Goal: Task Accomplishment & Management: Complete application form

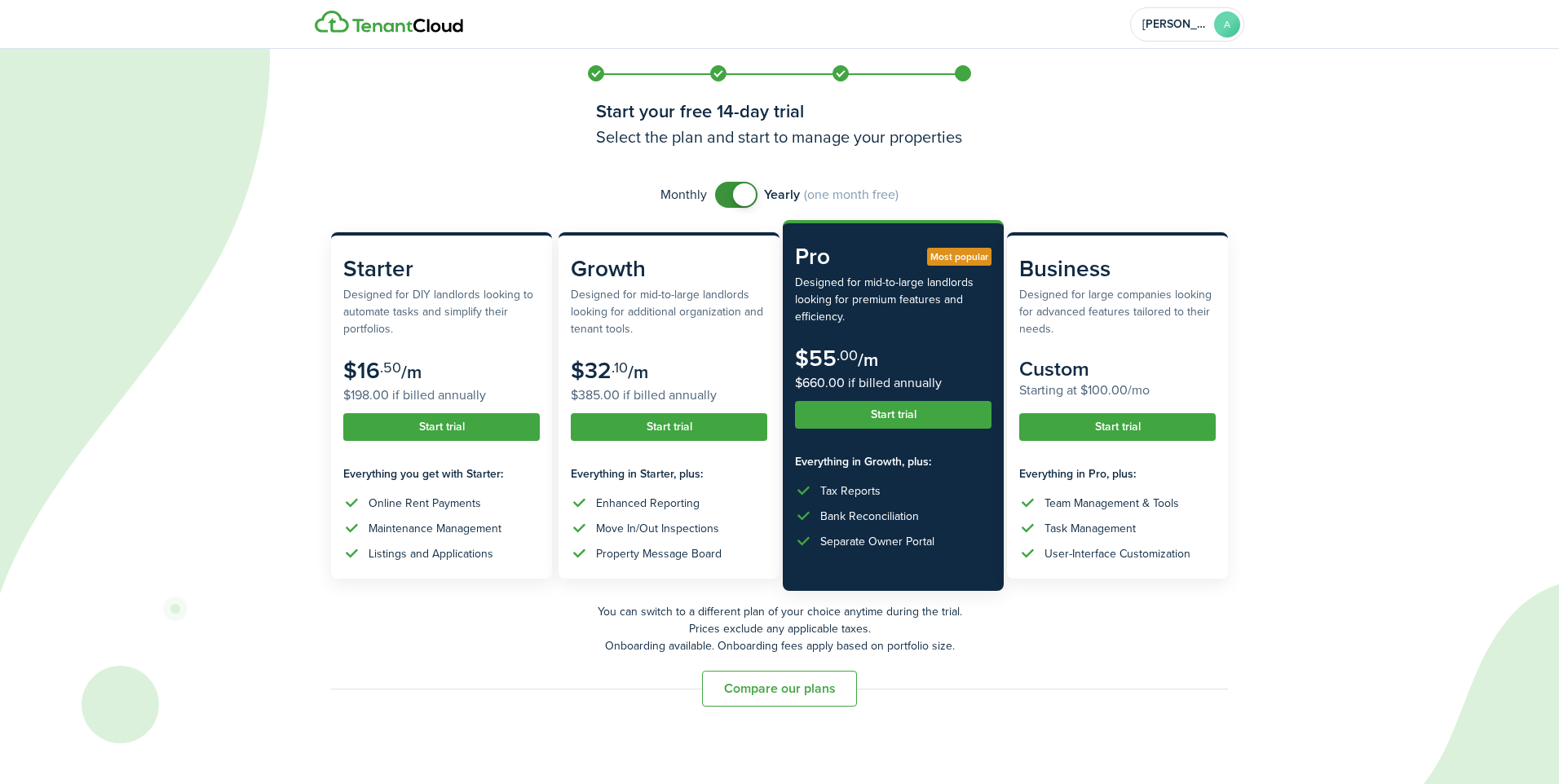
checkbox input "false"
click at [728, 196] on span at bounding box center [736, 195] width 17 height 27
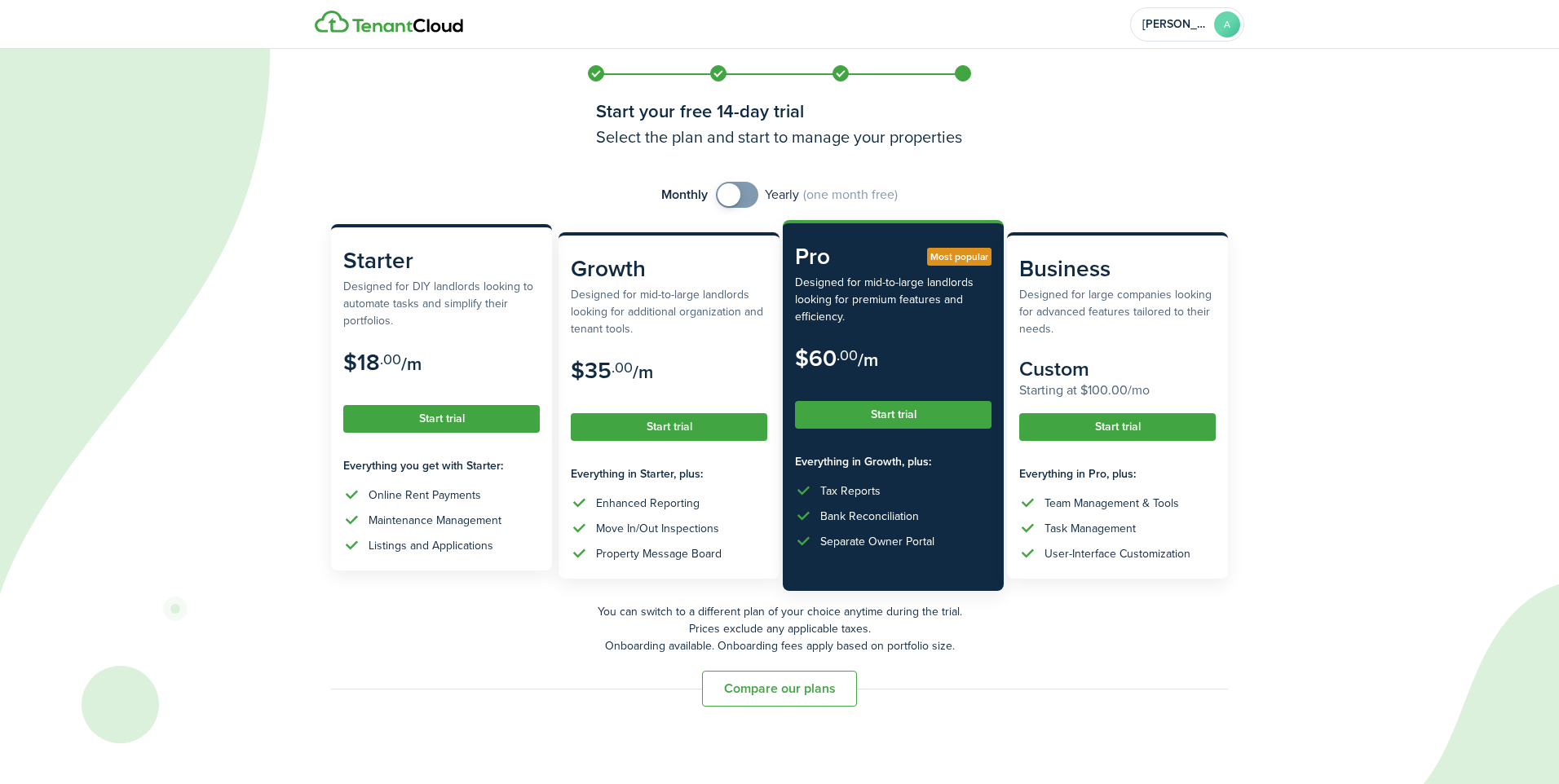
click at [462, 373] on subscription-pricing-price "$18 .00 /m $18.00 if billed annually" at bounding box center [441, 373] width 197 height 47
click at [505, 416] on button "Start trial" at bounding box center [441, 419] width 197 height 28
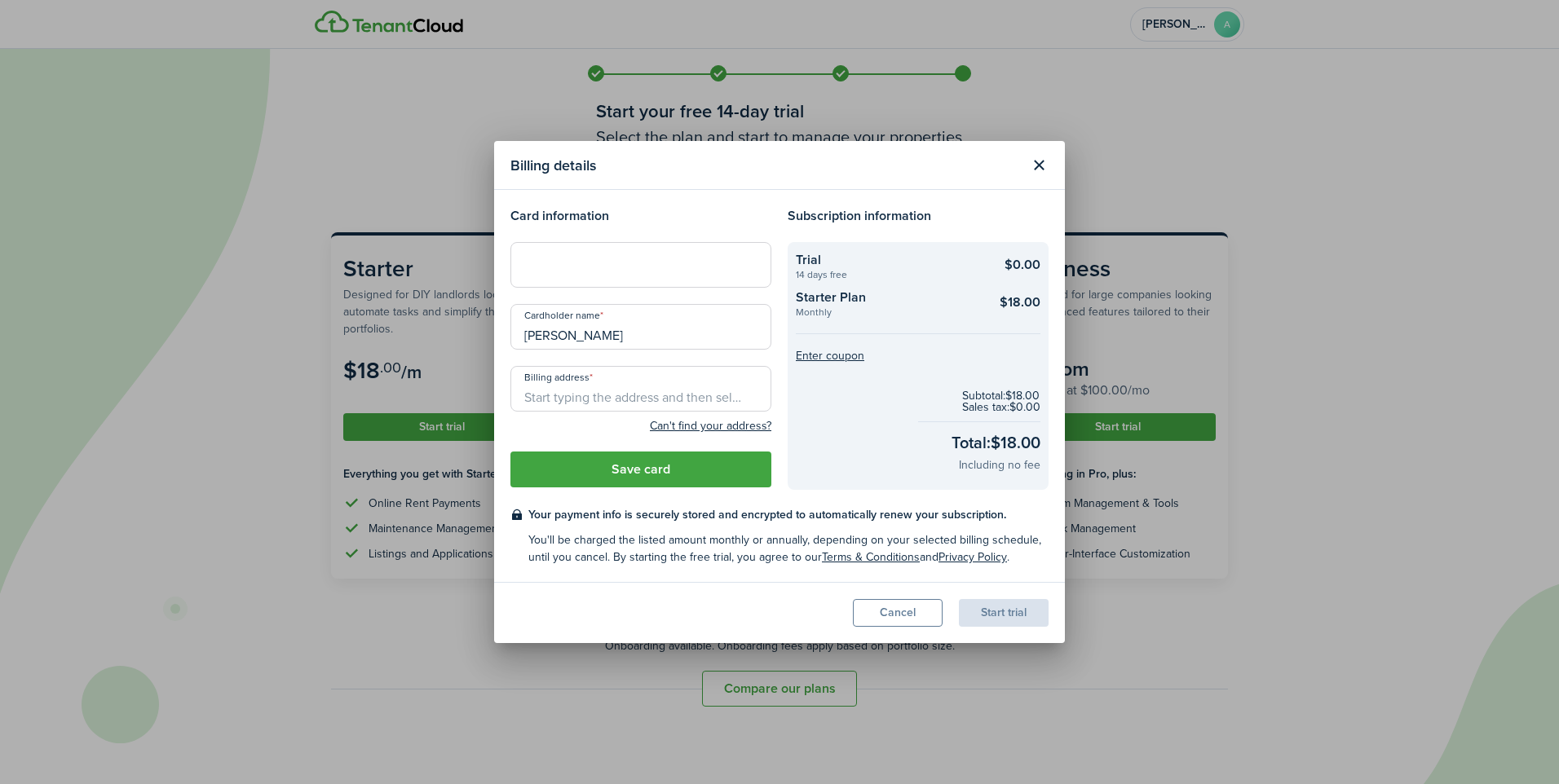
click at [566, 395] on input "Billing address" at bounding box center [641, 389] width 261 height 45
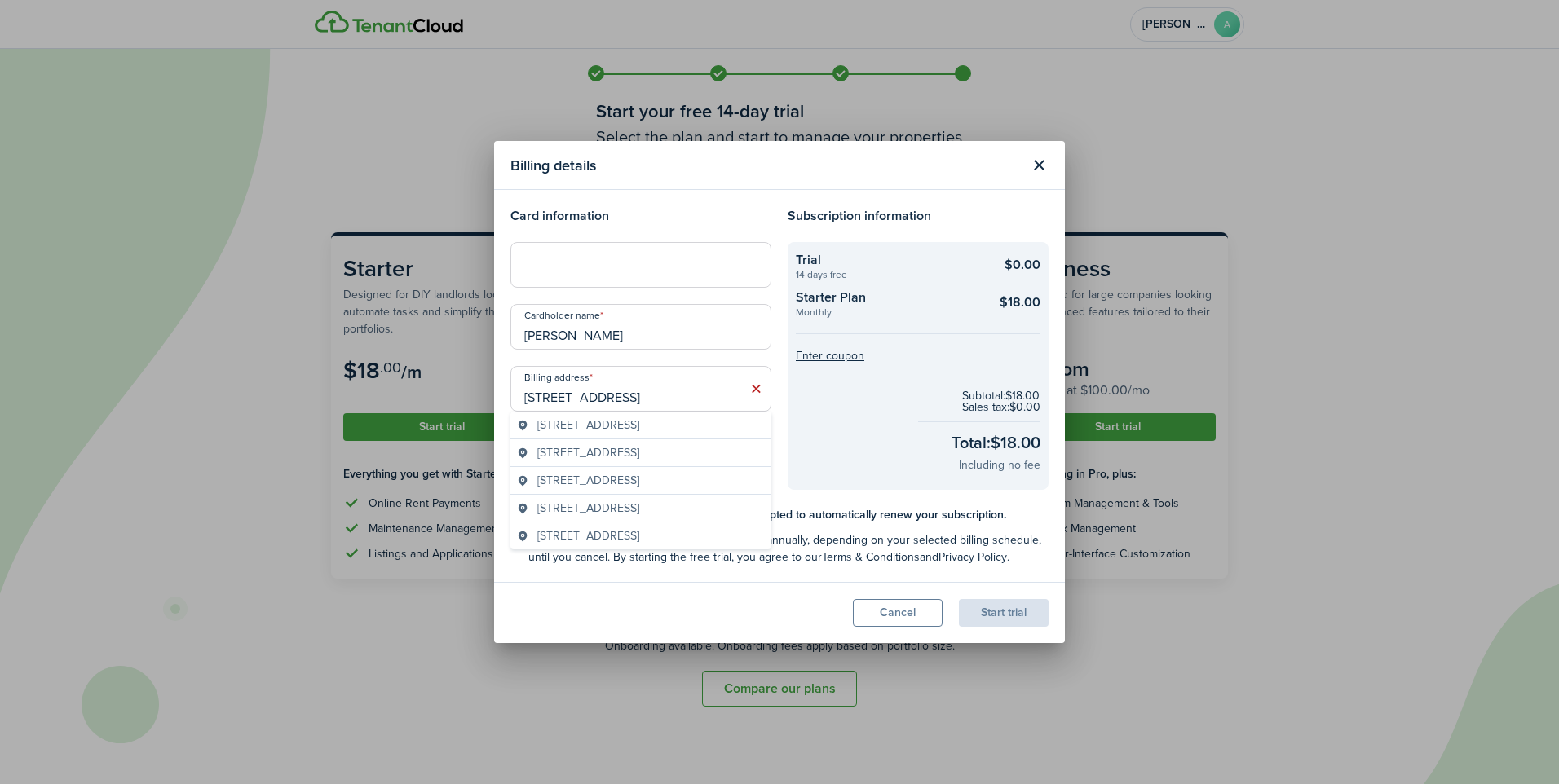
click at [639, 427] on span "[STREET_ADDRESS]" at bounding box center [589, 424] width 102 height 17
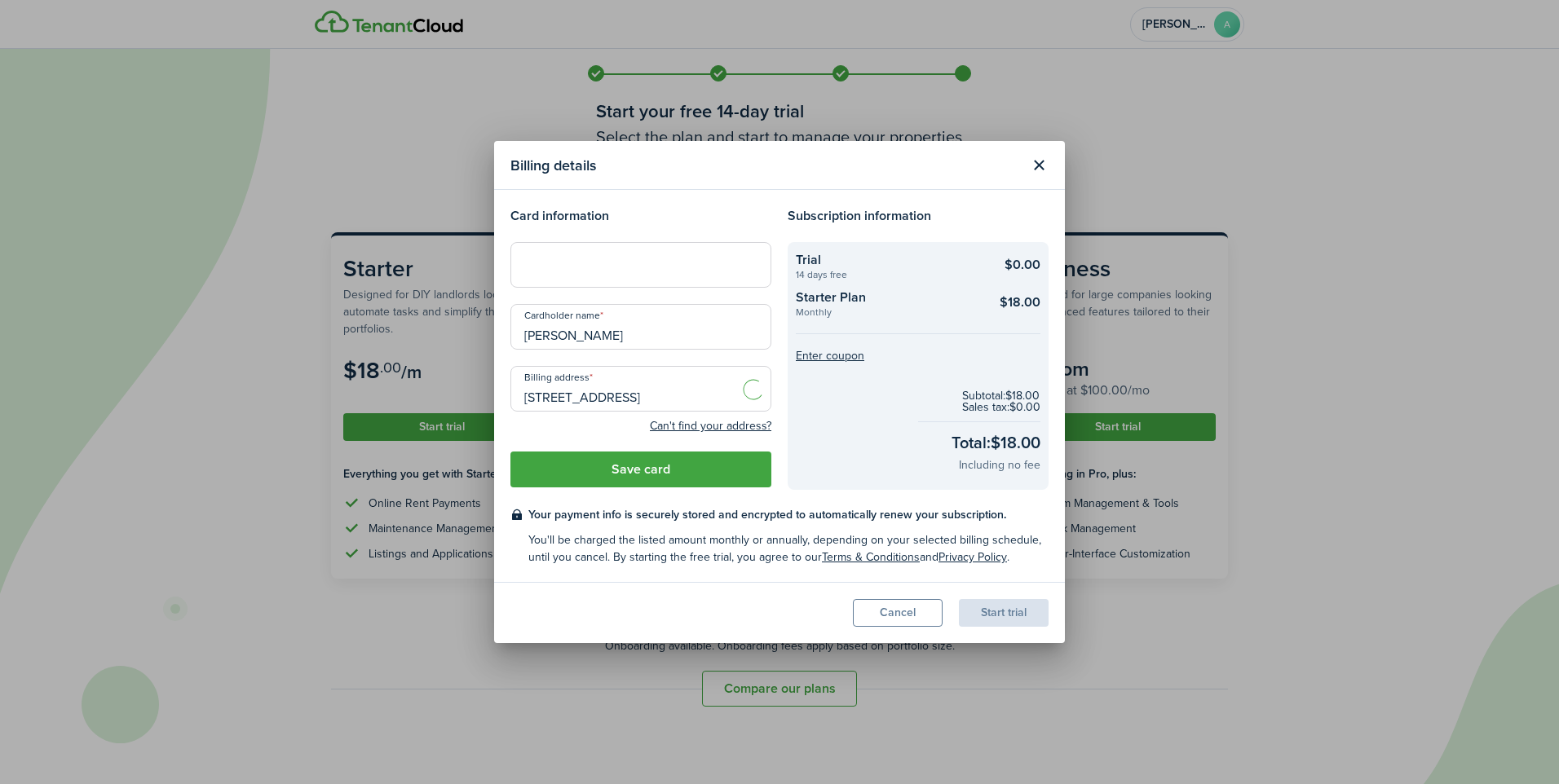
type input "[STREET_ADDRESS]"
click at [729, 476] on button "Save card" at bounding box center [641, 470] width 261 height 36
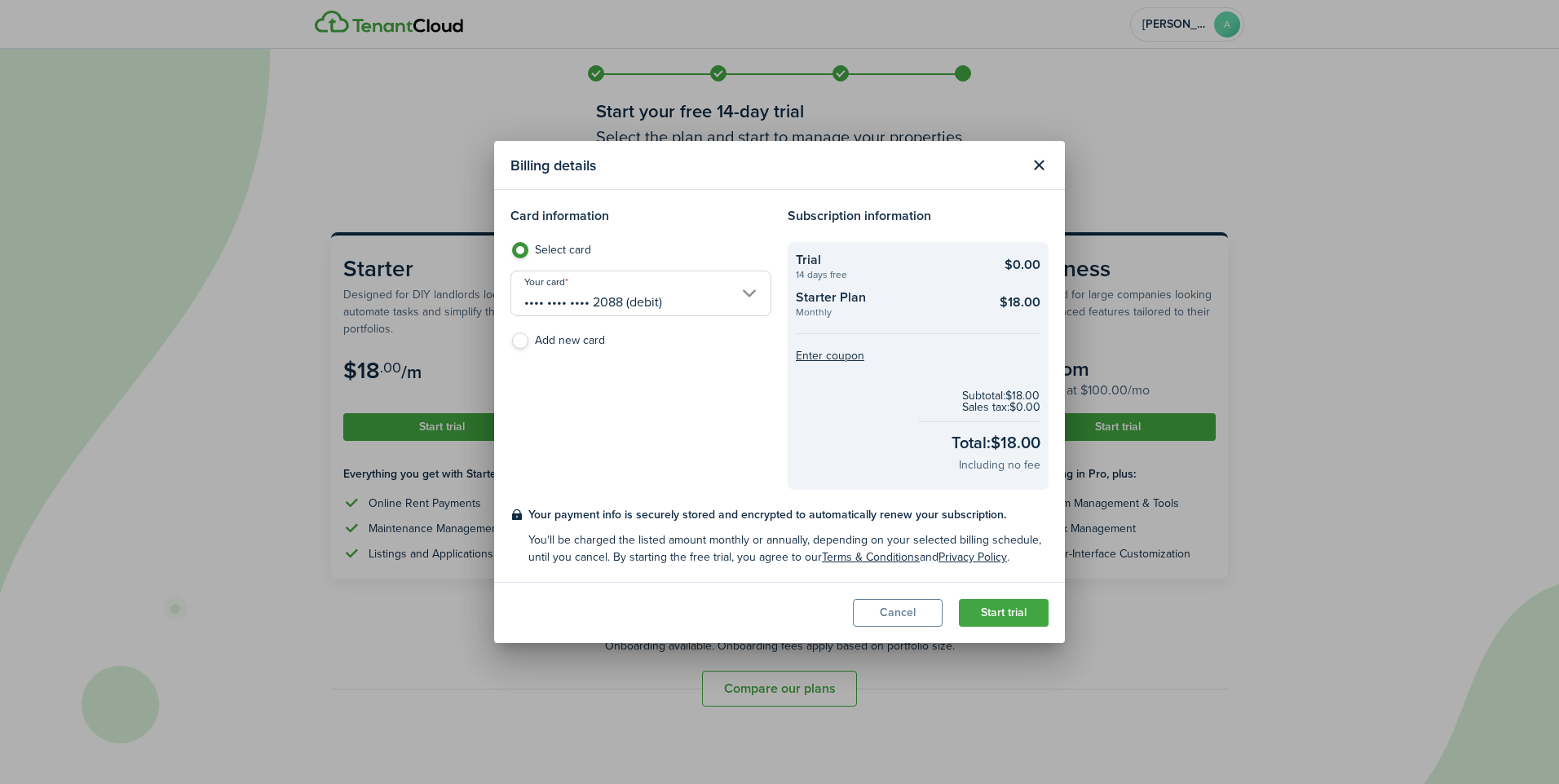
click at [999, 602] on button "Start trial" at bounding box center [1004, 613] width 89 height 28
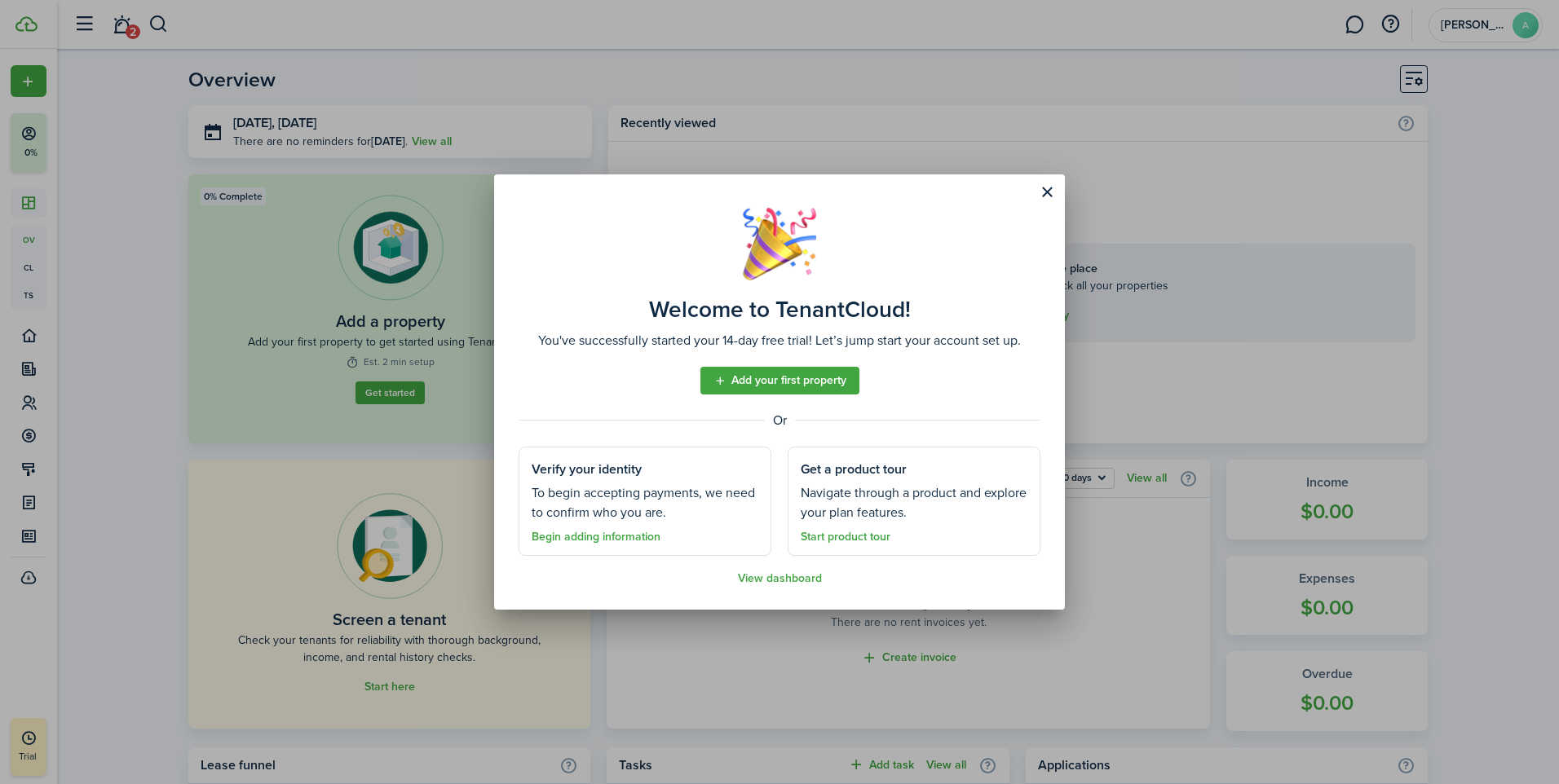
click at [879, 540] on link "Start product tour" at bounding box center [845, 536] width 89 height 13
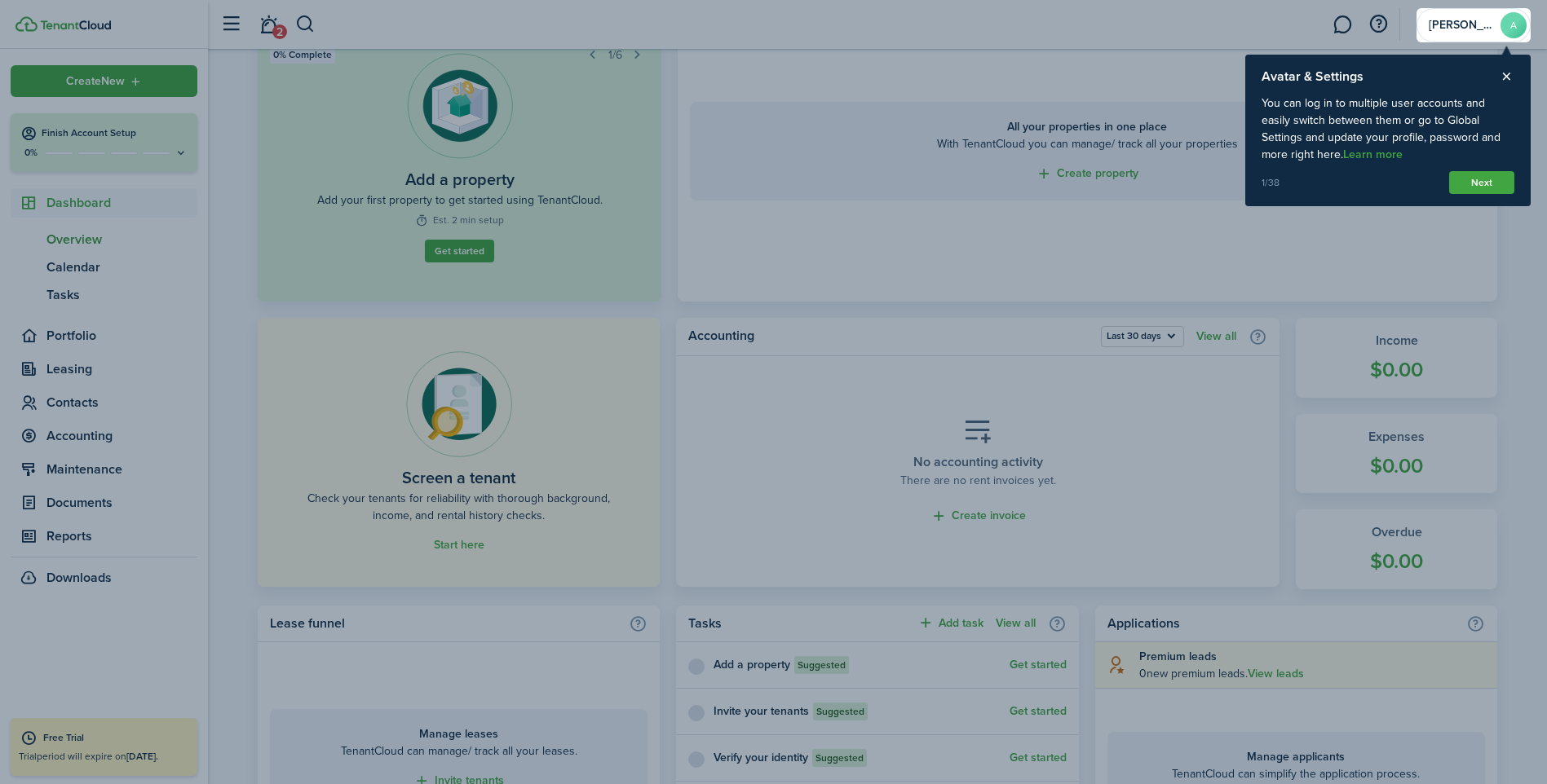
scroll to position [151, 0]
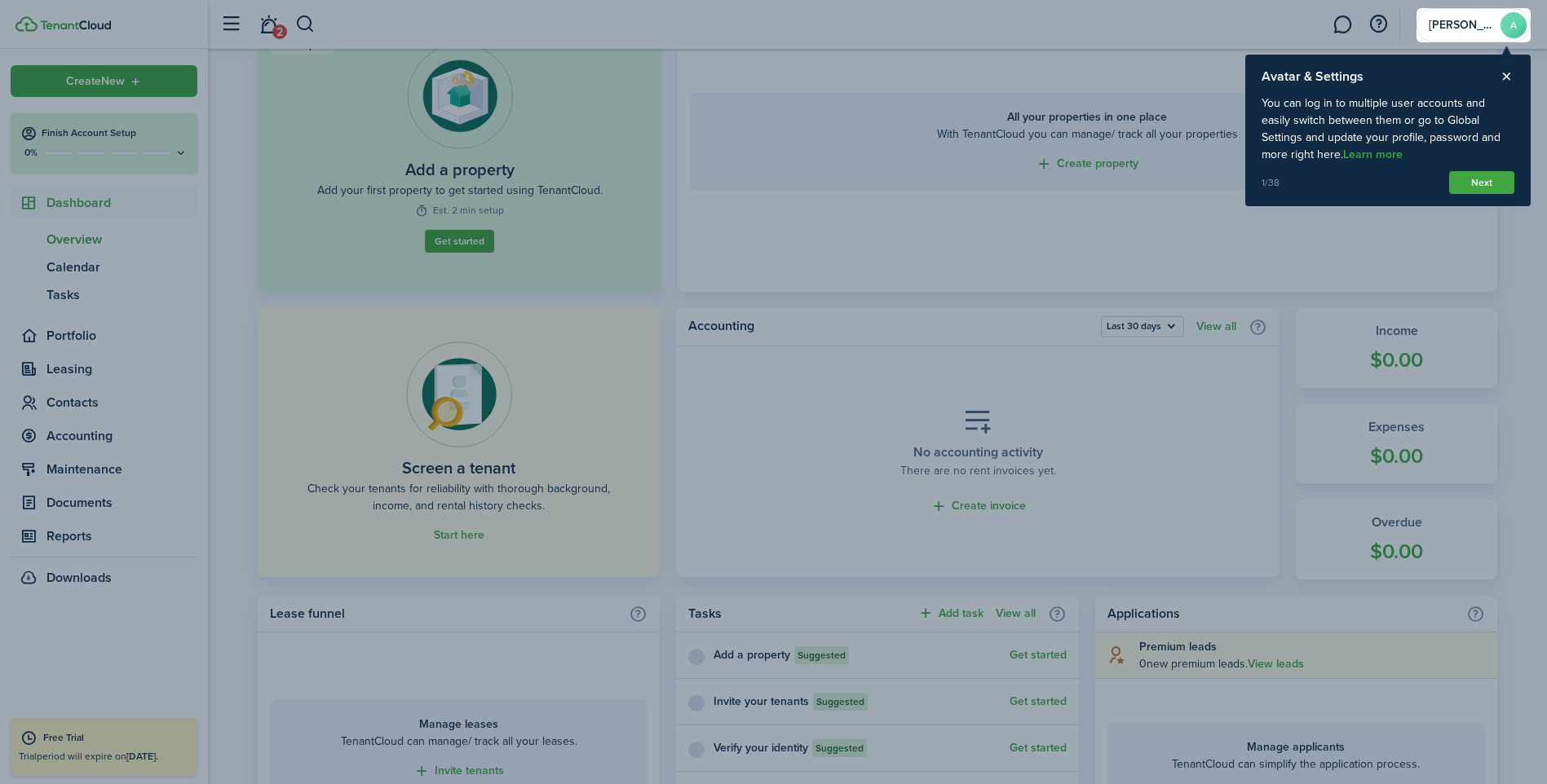
click at [472, 538] on div at bounding box center [774, 392] width 1547 height 784
click at [444, 524] on div at bounding box center [774, 392] width 1547 height 784
click at [476, 250] on div at bounding box center [774, 392] width 1547 height 784
click at [1506, 83] on button "Close product tour" at bounding box center [1507, 77] width 16 height 15
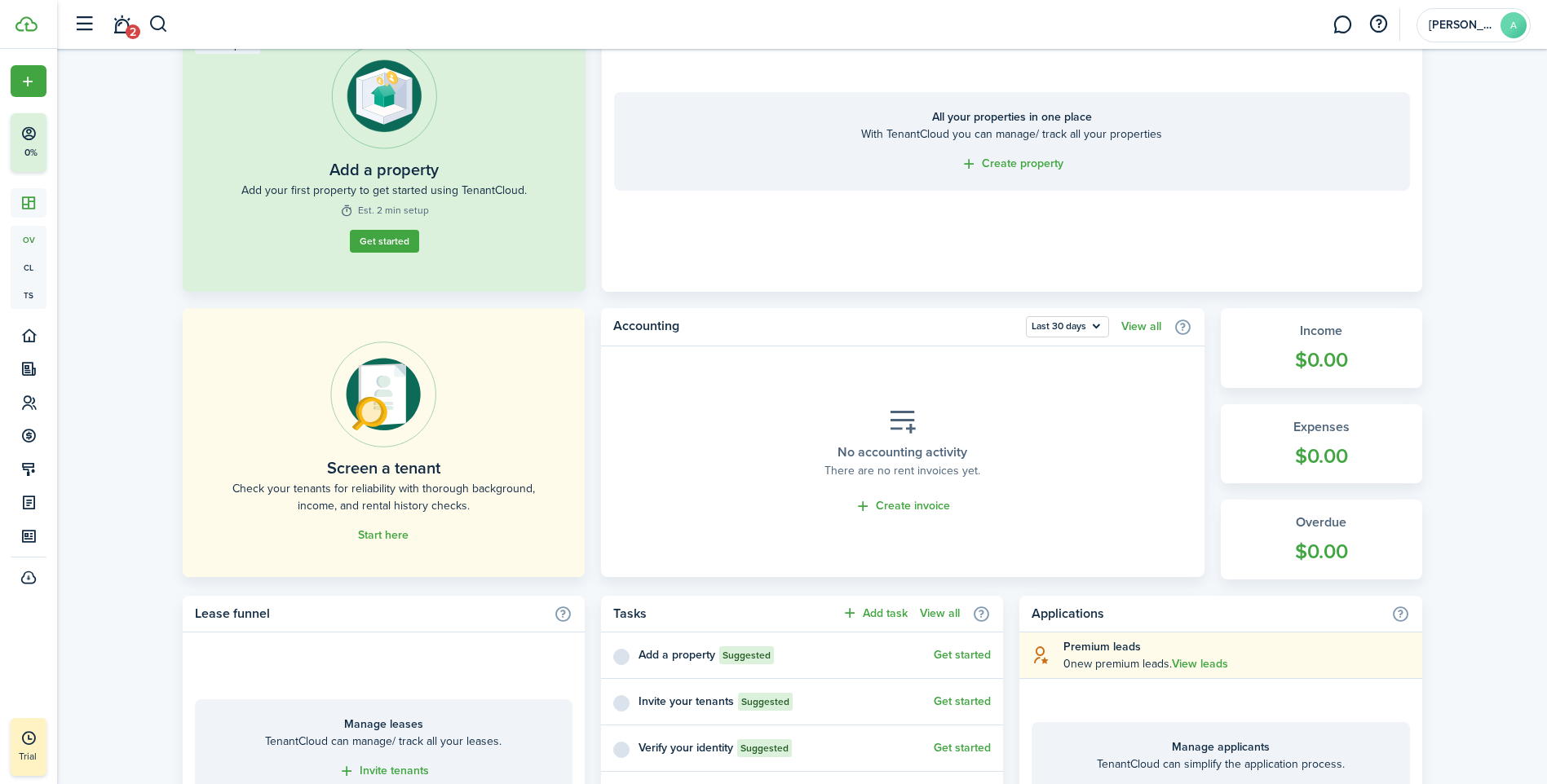
click at [379, 529] on link "Start here" at bounding box center [382, 534] width 50 height 13
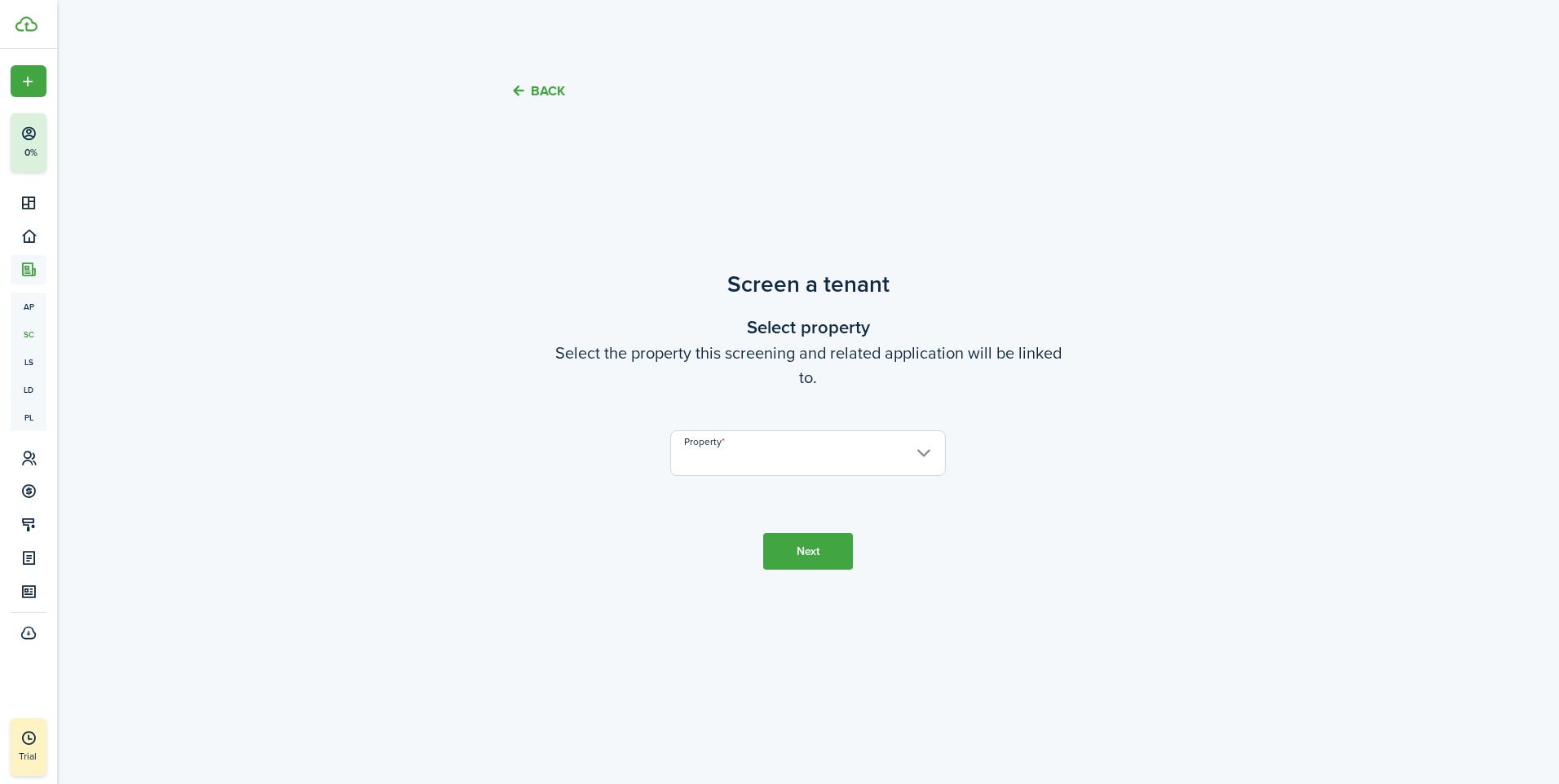
click at [922, 460] on input "Property" at bounding box center [808, 453] width 275 height 45
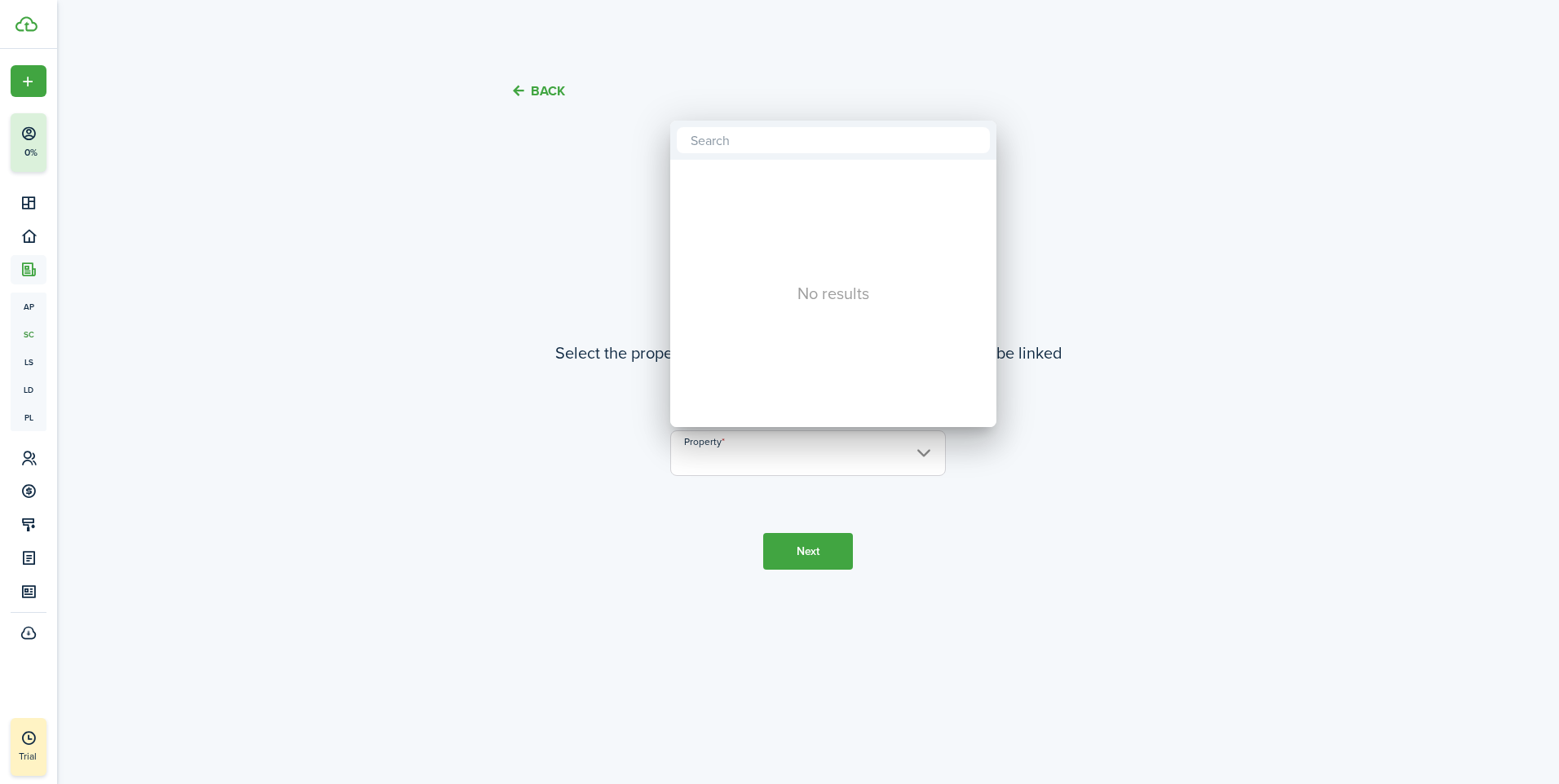
click at [644, 563] on div at bounding box center [780, 392] width 1820 height 1045
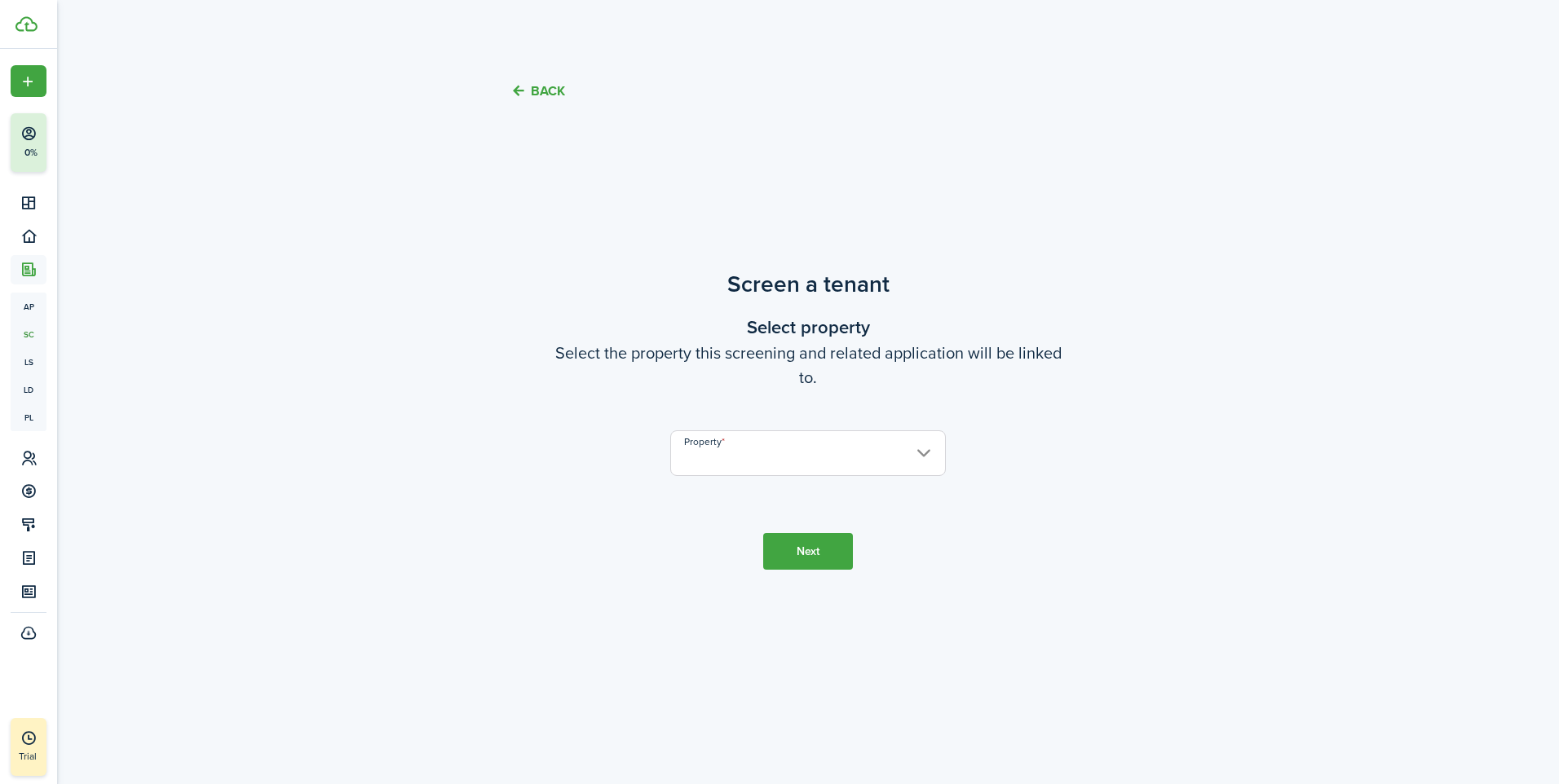
click at [750, 459] on input "Property" at bounding box center [808, 453] width 275 height 45
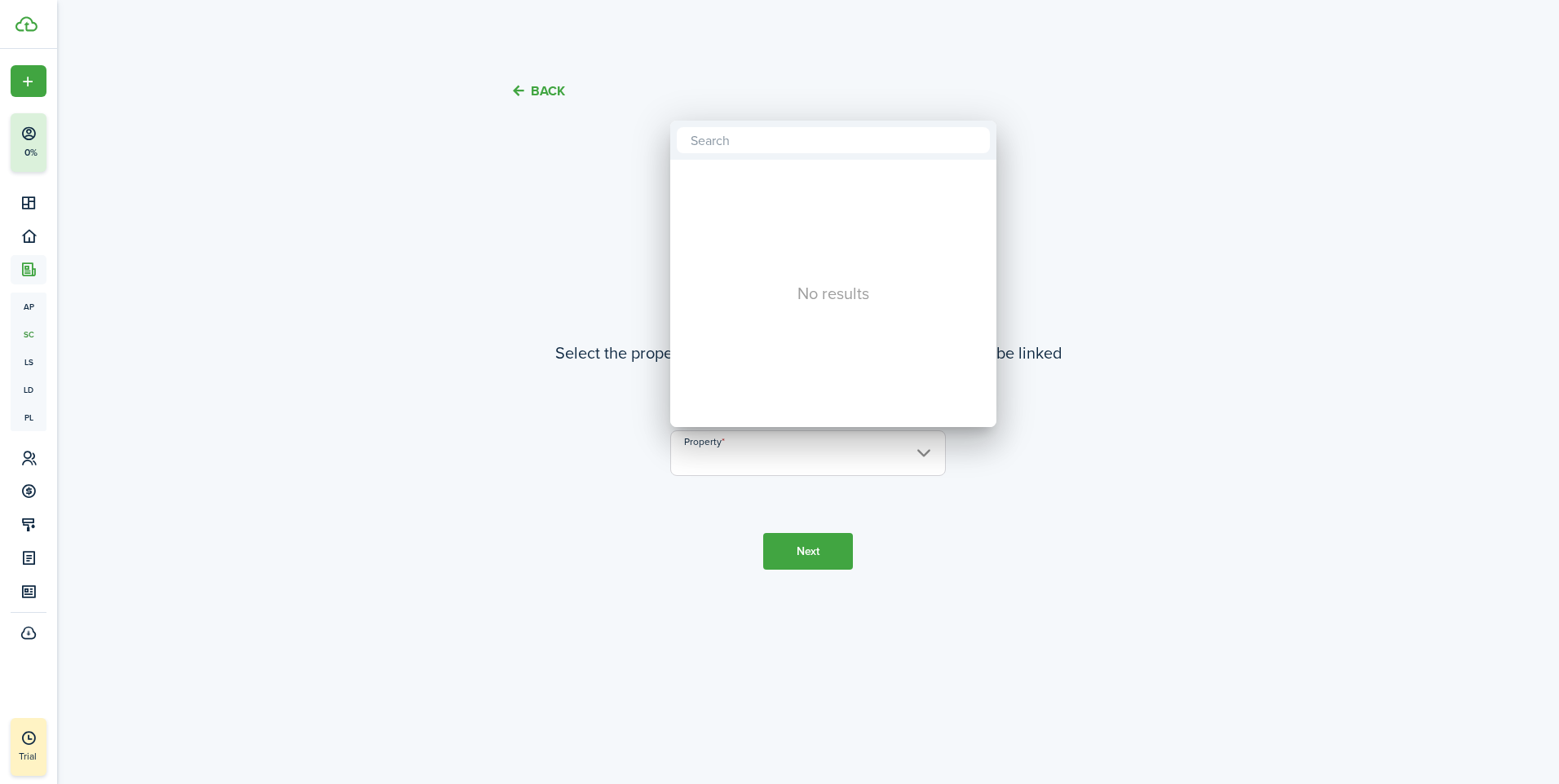
click at [1014, 560] on div at bounding box center [780, 392] width 1820 height 1045
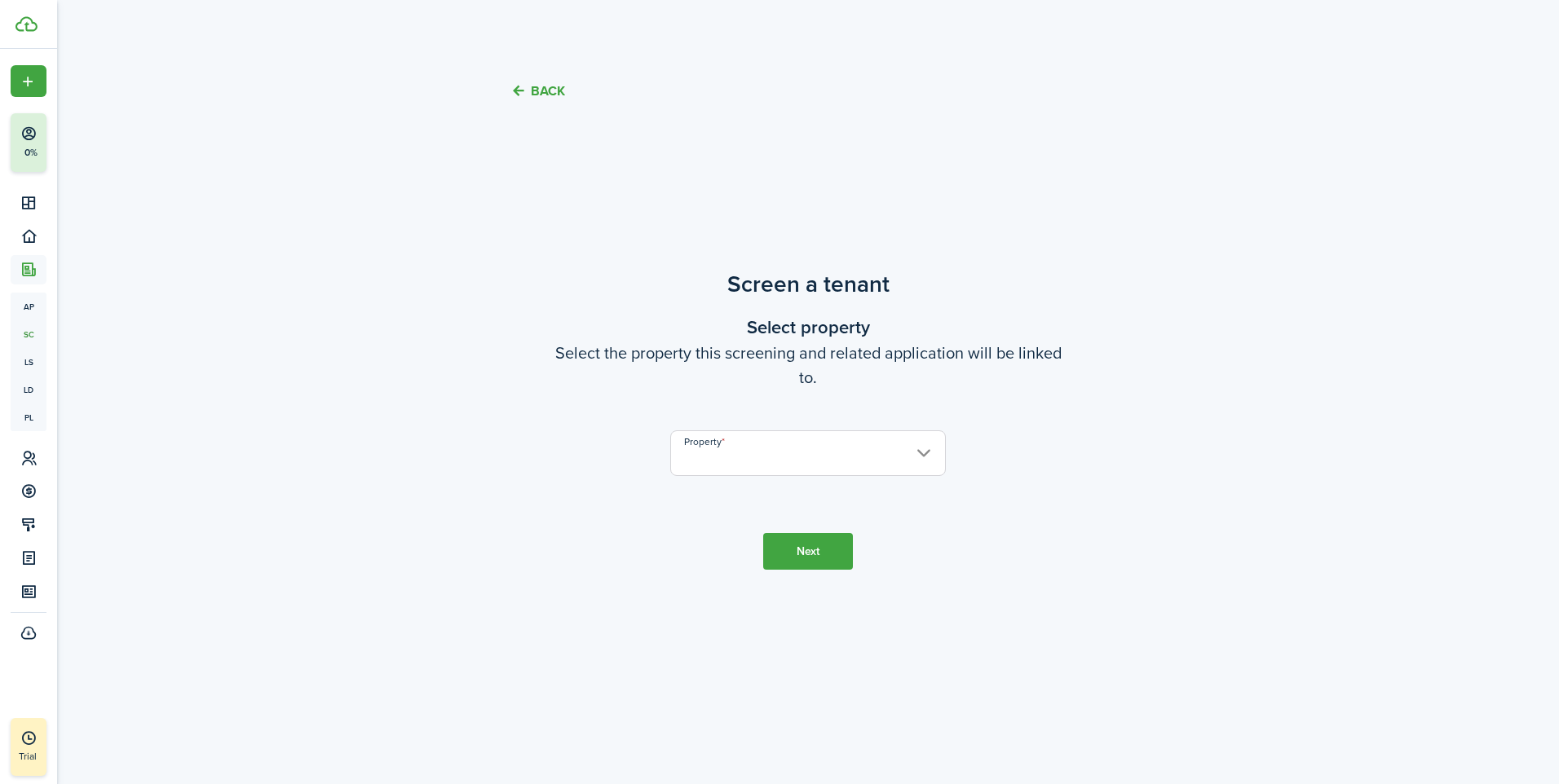
click at [701, 460] on input "Property" at bounding box center [808, 453] width 275 height 45
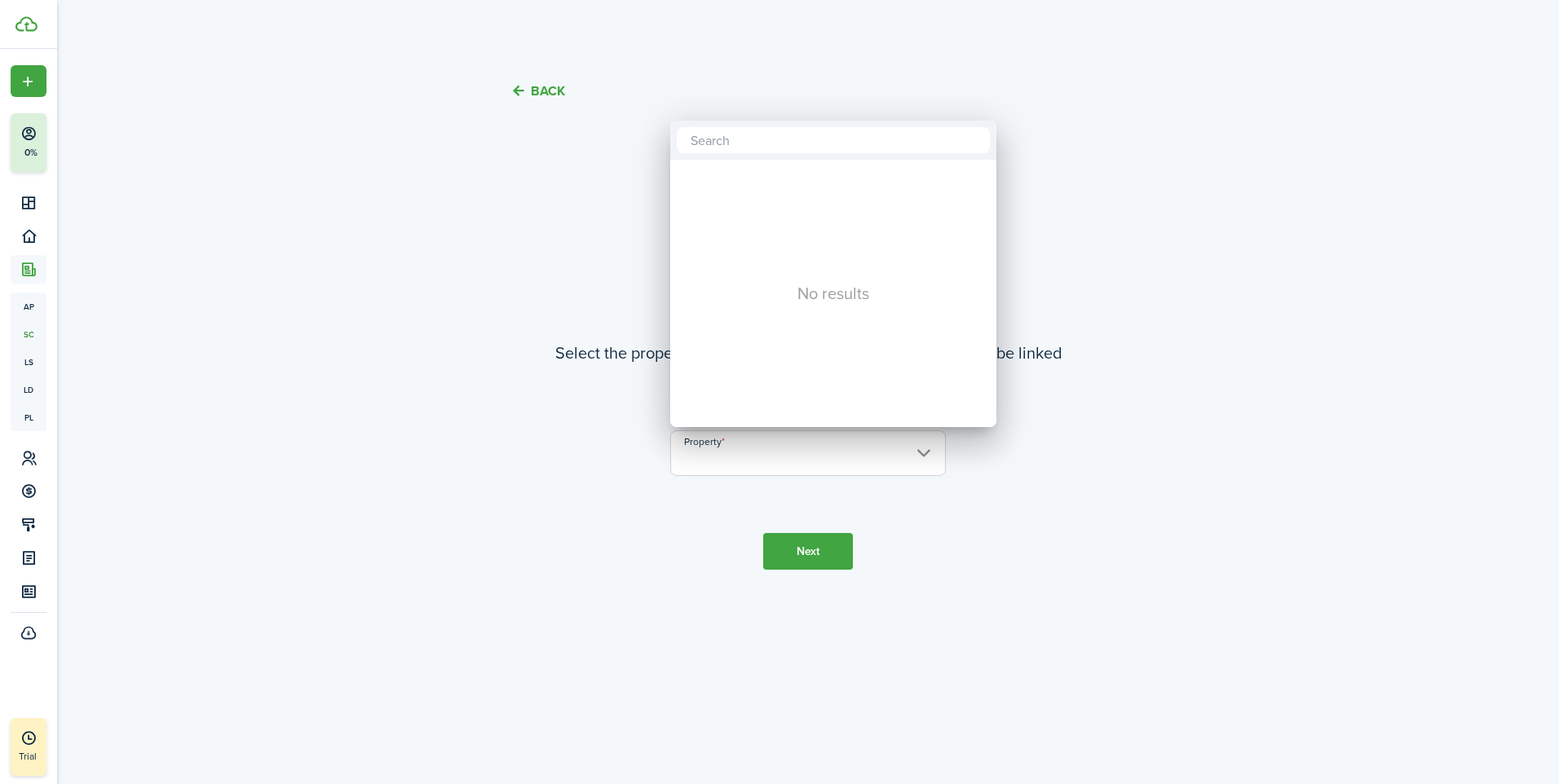
type input "l"
type input "[STREET_ADDRESS][PERSON_NAME]"
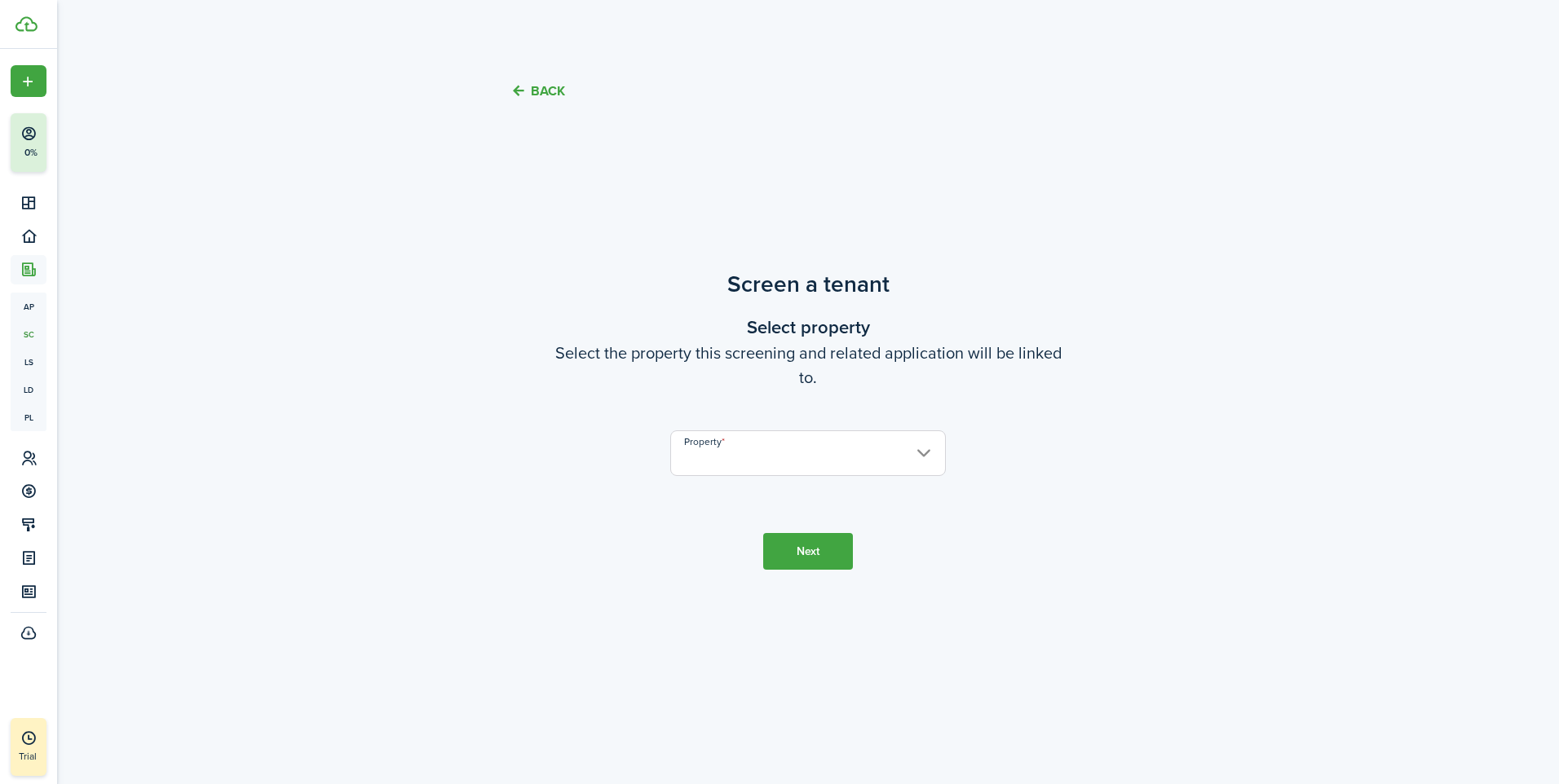
click at [823, 546] on button "Next" at bounding box center [808, 551] width 89 height 36
click at [548, 94] on button "Back" at bounding box center [538, 90] width 55 height 17
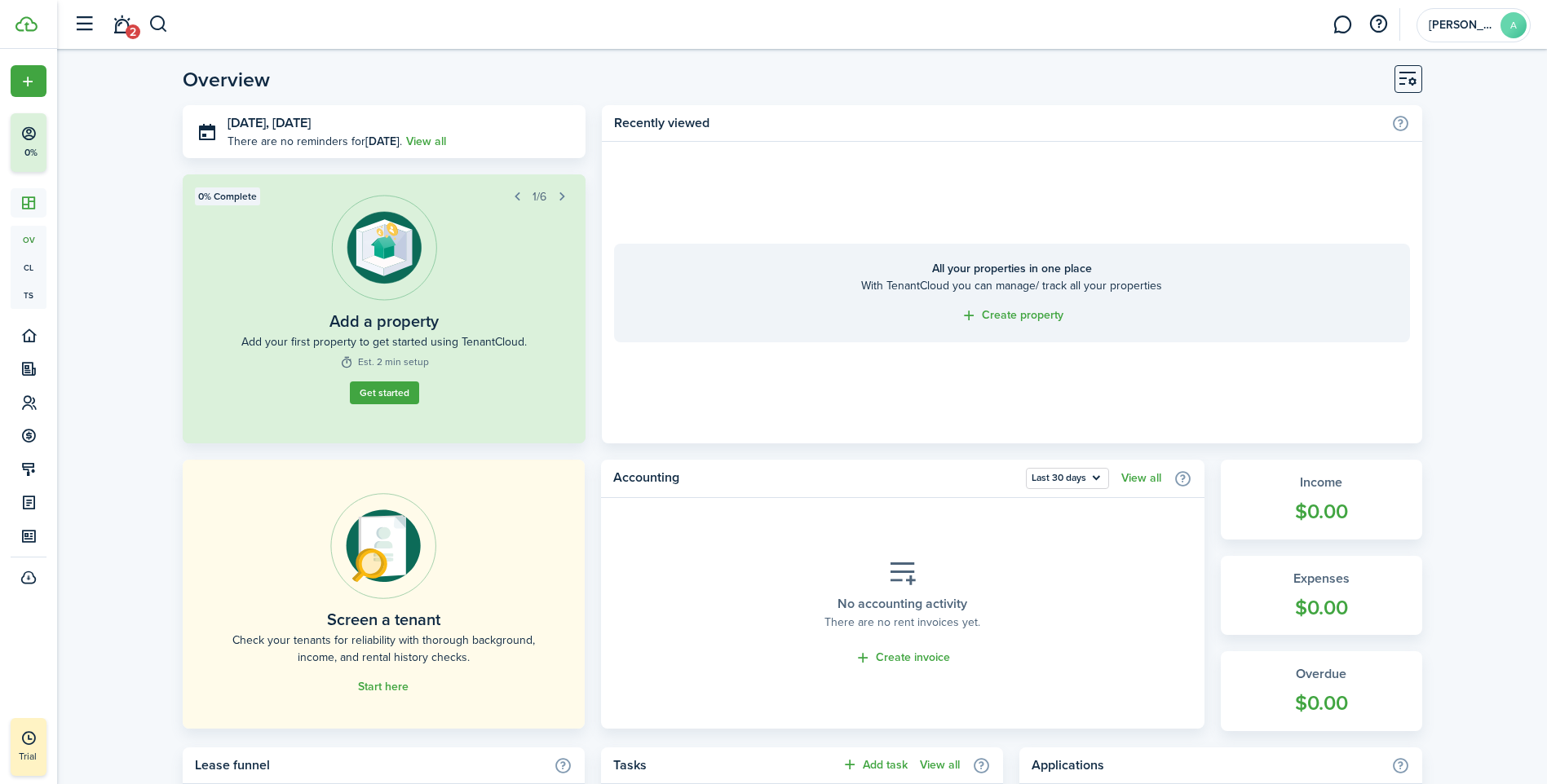
click at [383, 398] on link "Get started" at bounding box center [383, 392] width 70 height 23
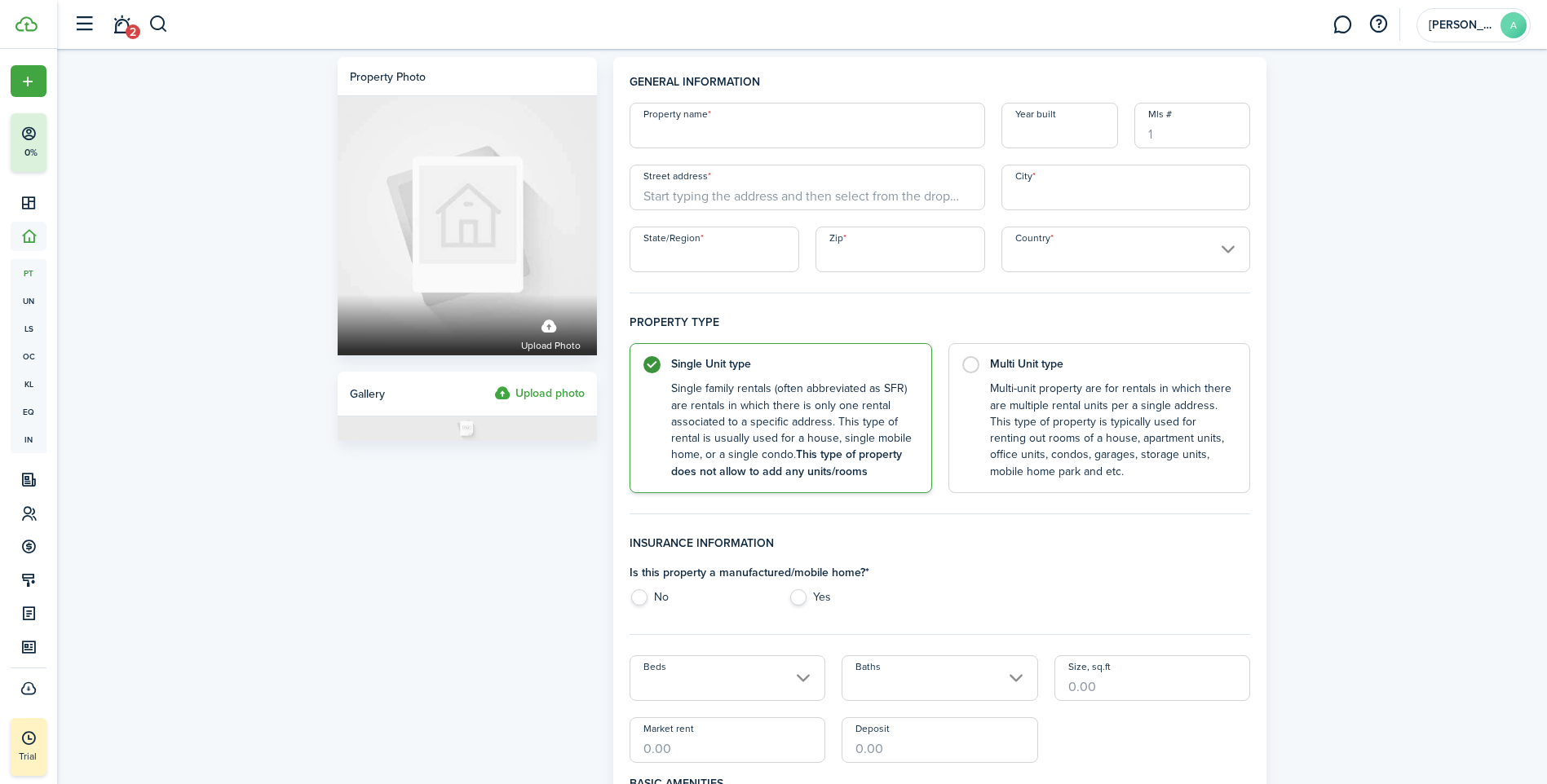
click at [780, 140] on input "Property name" at bounding box center [808, 126] width 356 height 45
type input "sky rentals"
click at [779, 196] on input "Street address" at bounding box center [808, 188] width 356 height 45
click at [971, 365] on label "Multi Unit type Multi-unit property are for rentals in which there are multiple…" at bounding box center [1100, 414] width 303 height 150
radio input "false"
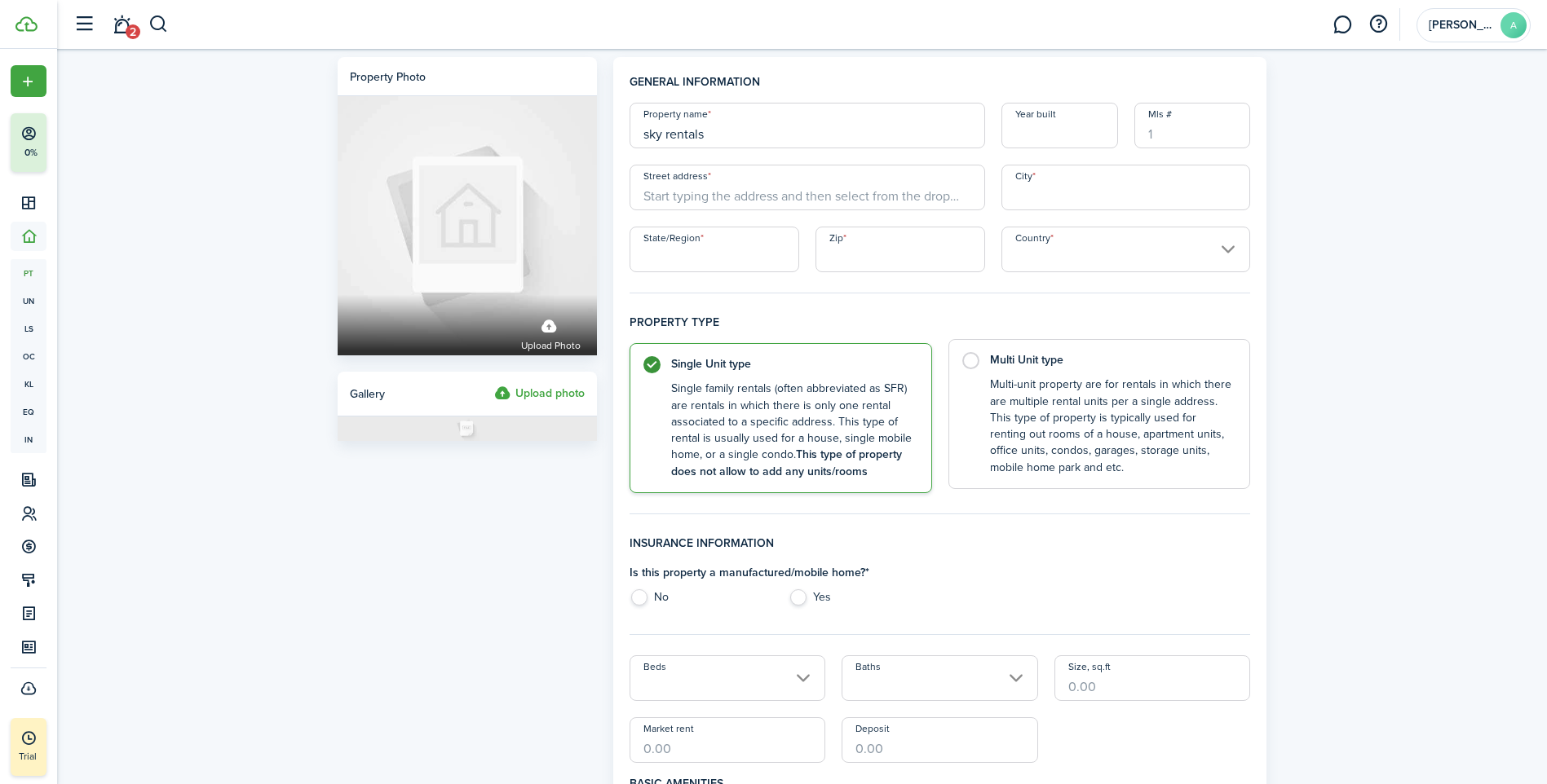
radio input "true"
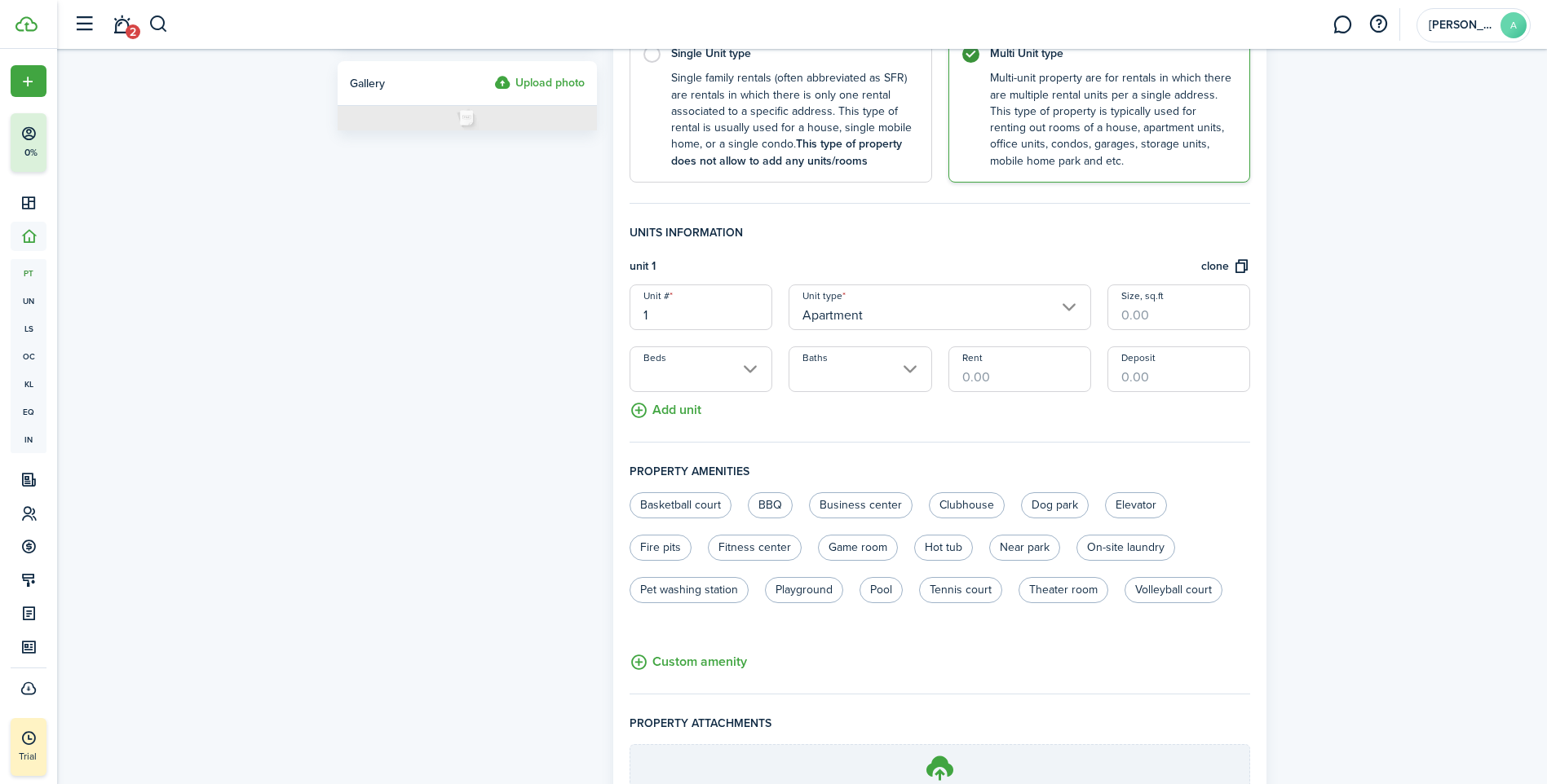
scroll to position [309, 0]
click at [745, 367] on input "Beds" at bounding box center [701, 369] width 143 height 45
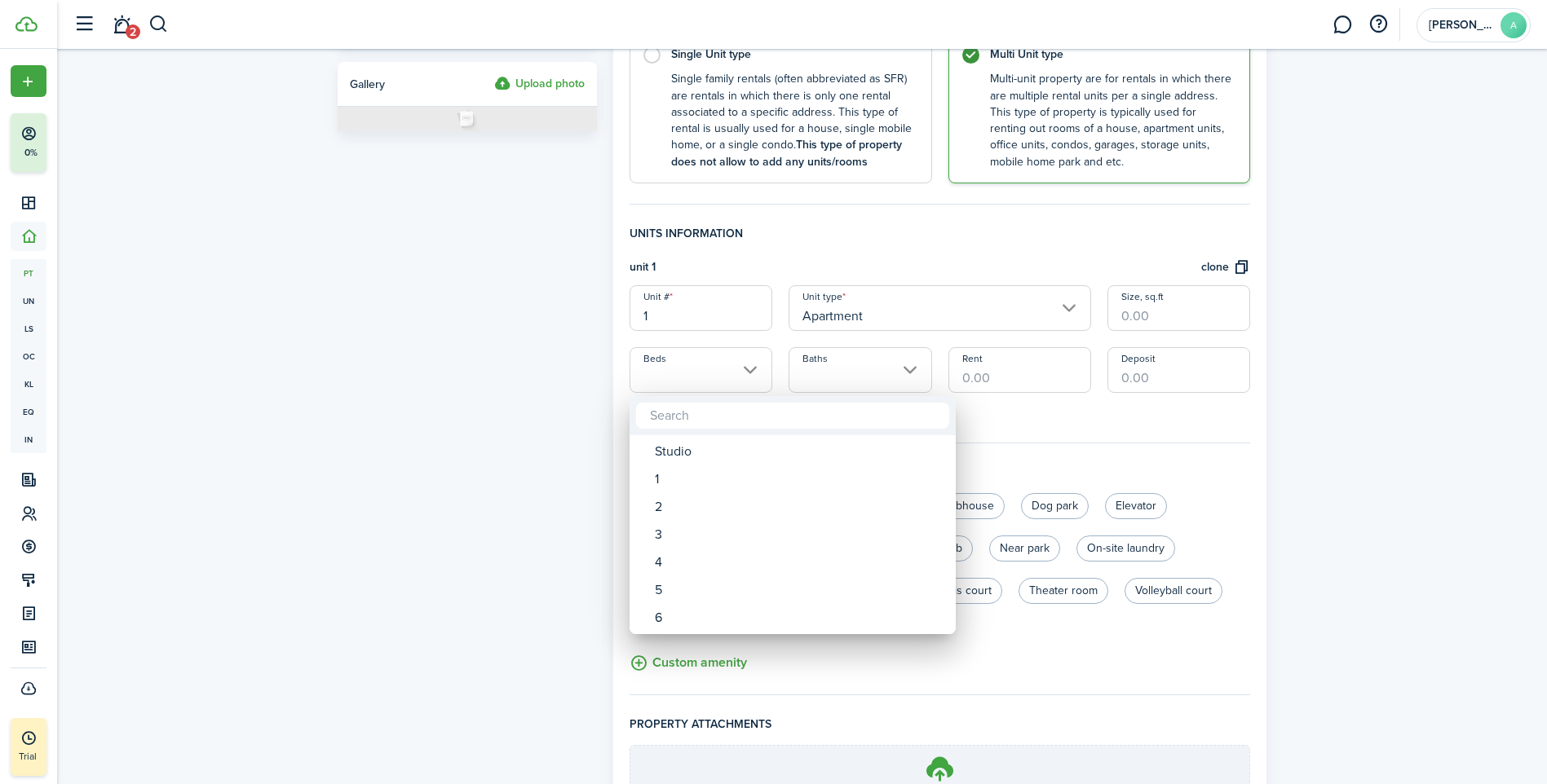
click at [649, 72] on div at bounding box center [773, 392] width 1807 height 1045
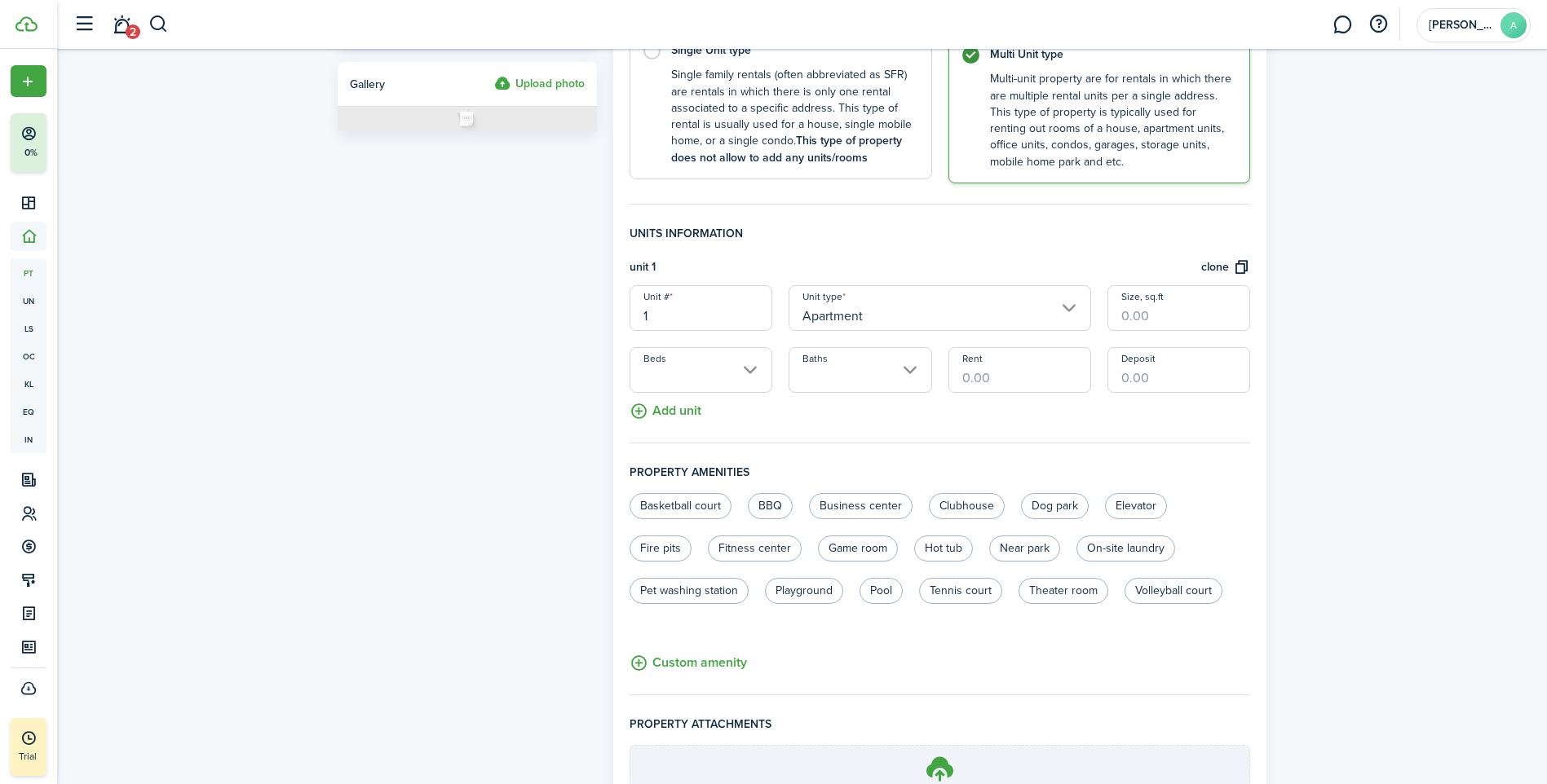
click at [654, 57] on label "Single Unit type Single family rentals (often abbreviated as SFR) are rentals i…" at bounding box center [781, 104] width 303 height 150
radio input "true"
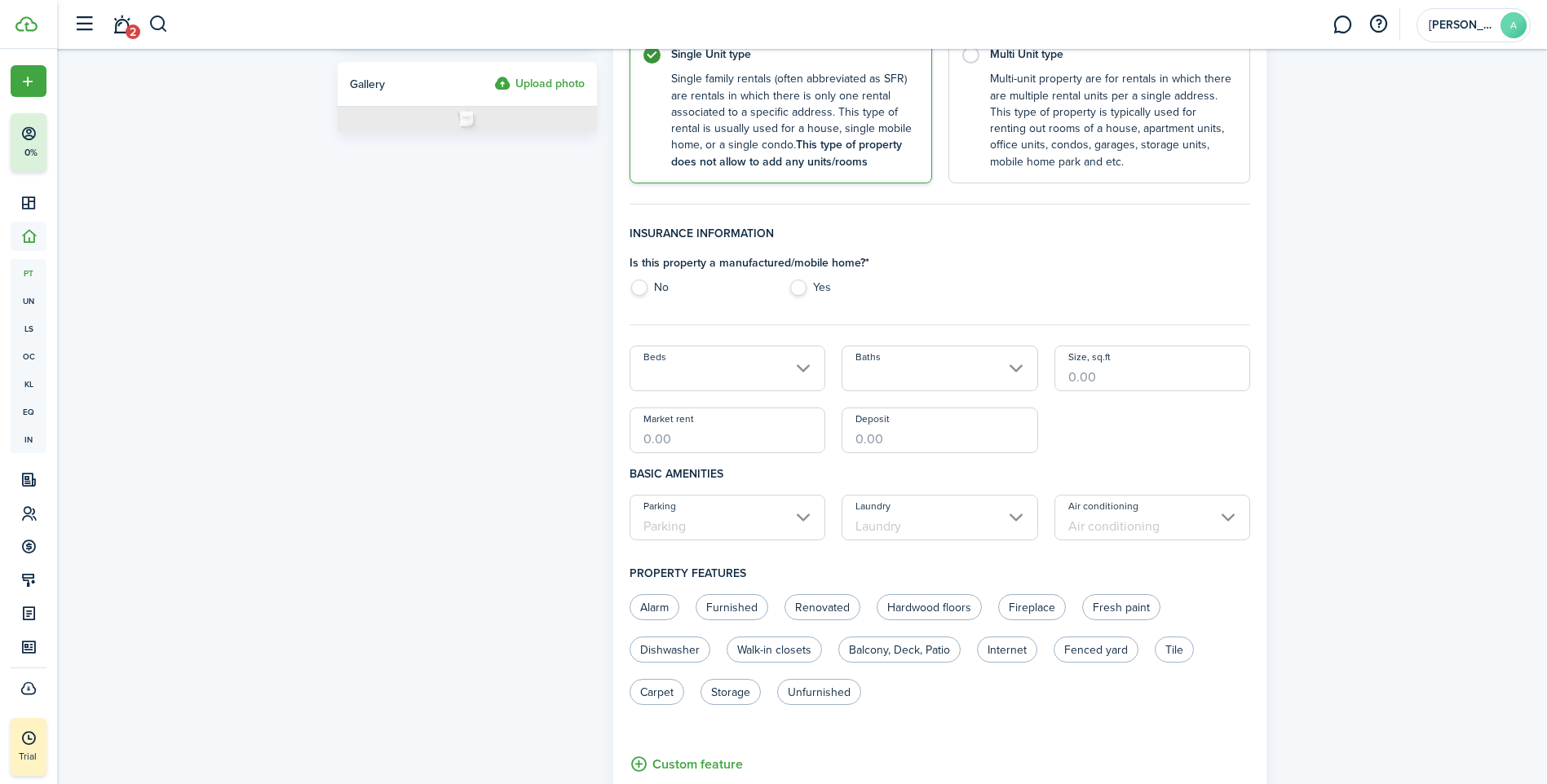
click at [639, 288] on label "No" at bounding box center [701, 292] width 143 height 25
radio input "true"
click at [809, 366] on input "Beds" at bounding box center [728, 368] width 197 height 45
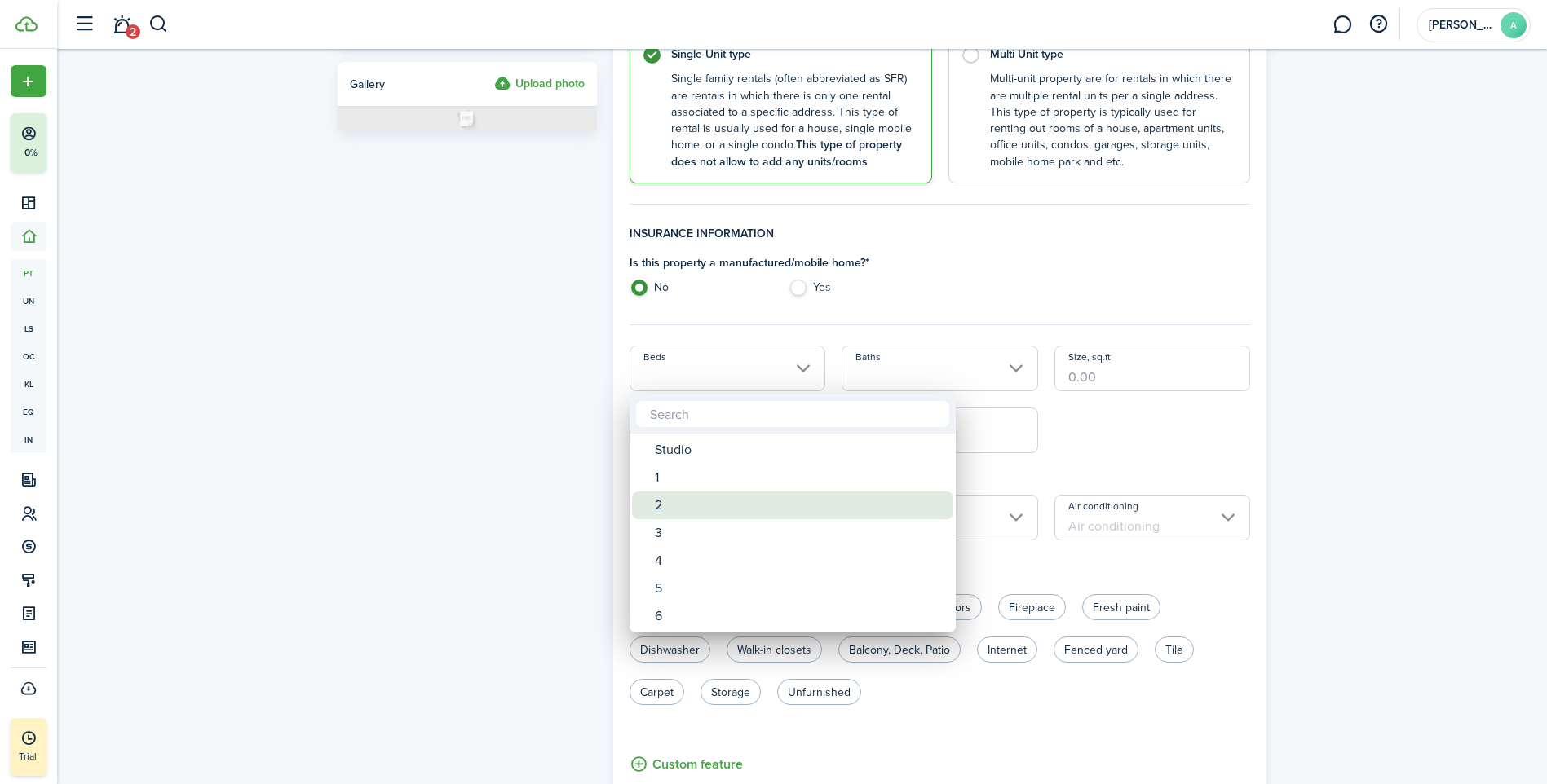
click at [665, 504] on div "2" at bounding box center [799, 505] width 289 height 28
type input "2"
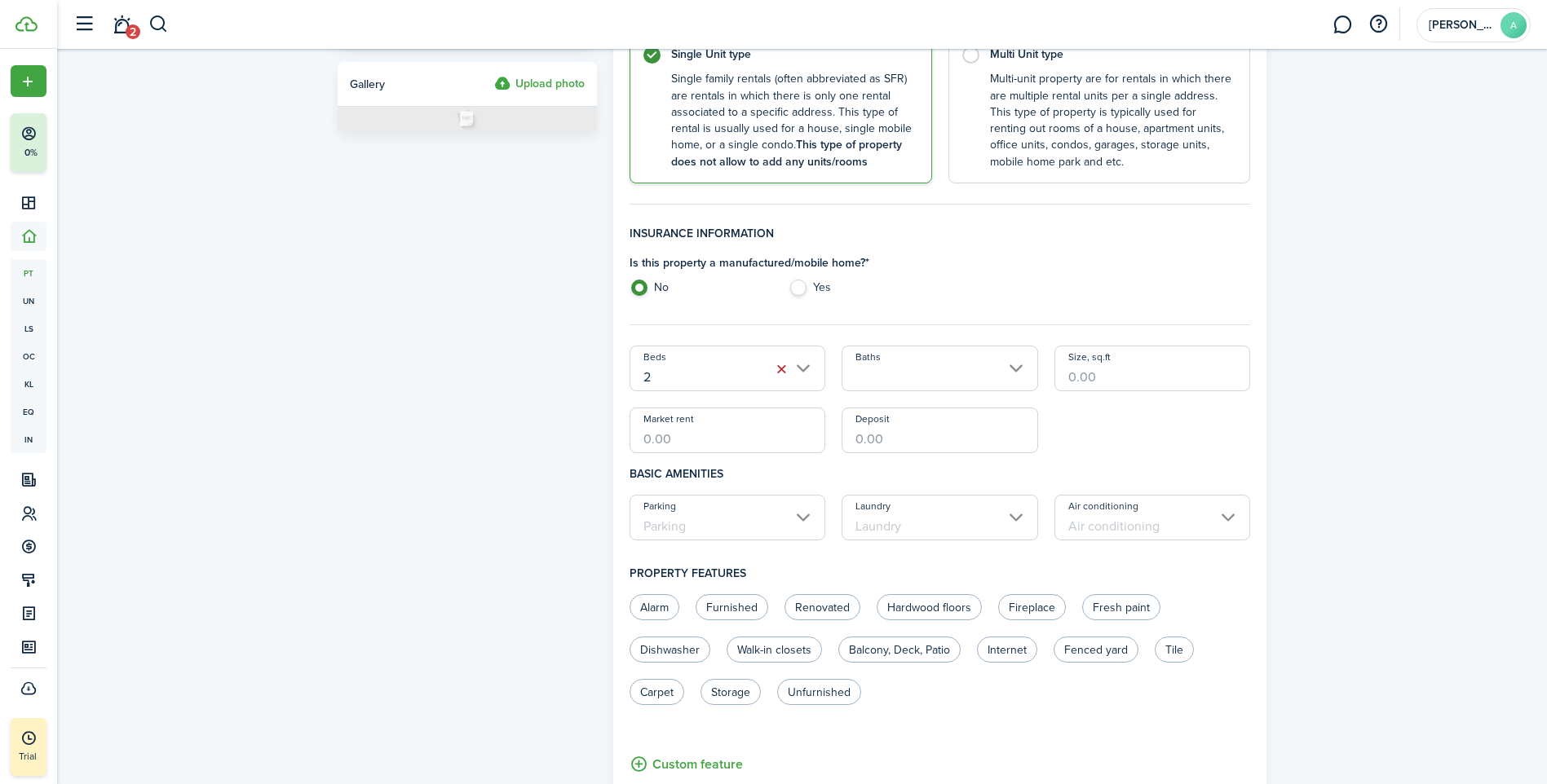
click at [1004, 368] on input "Baths" at bounding box center [940, 368] width 197 height 45
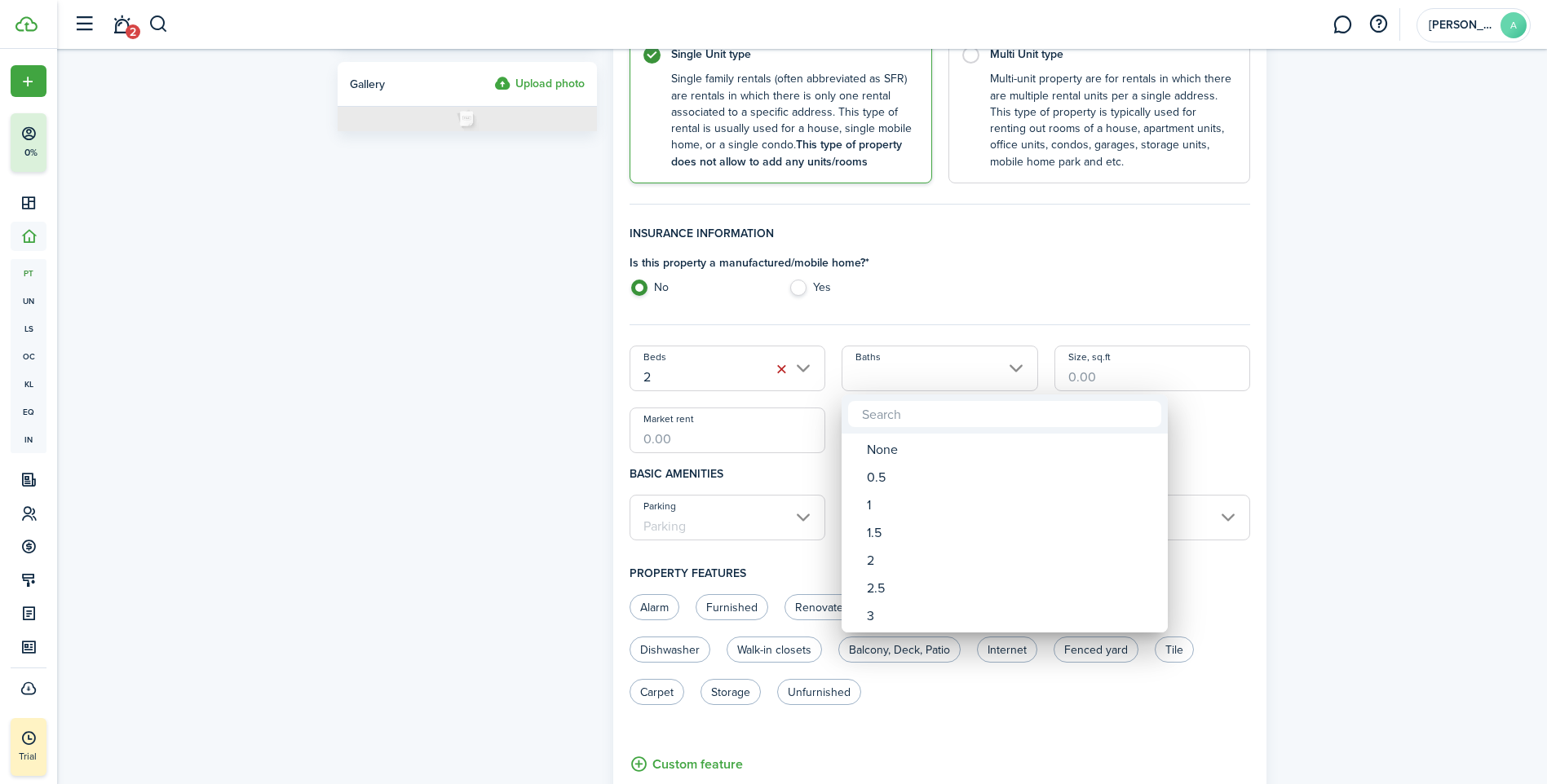
click at [866, 557] on span "Baths" at bounding box center [855, 560] width 23 height 23
type input "2"
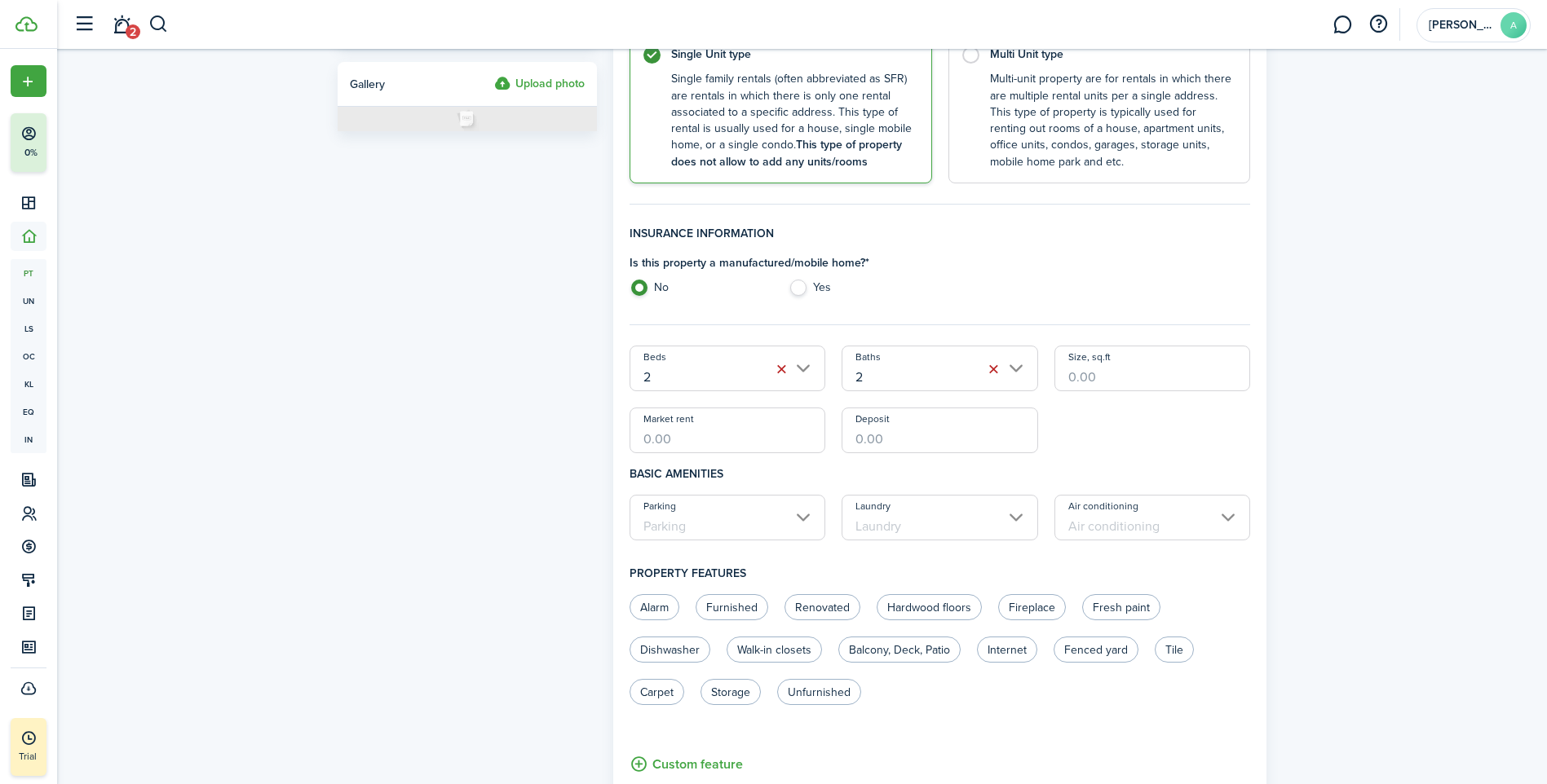
click at [1104, 371] on input "Size, sq.ft" at bounding box center [1153, 368] width 197 height 45
type input "1,000"
click at [747, 431] on input "Market rent" at bounding box center [728, 430] width 197 height 45
type input "$795.00"
click at [917, 438] on input "Deposit" at bounding box center [940, 430] width 197 height 45
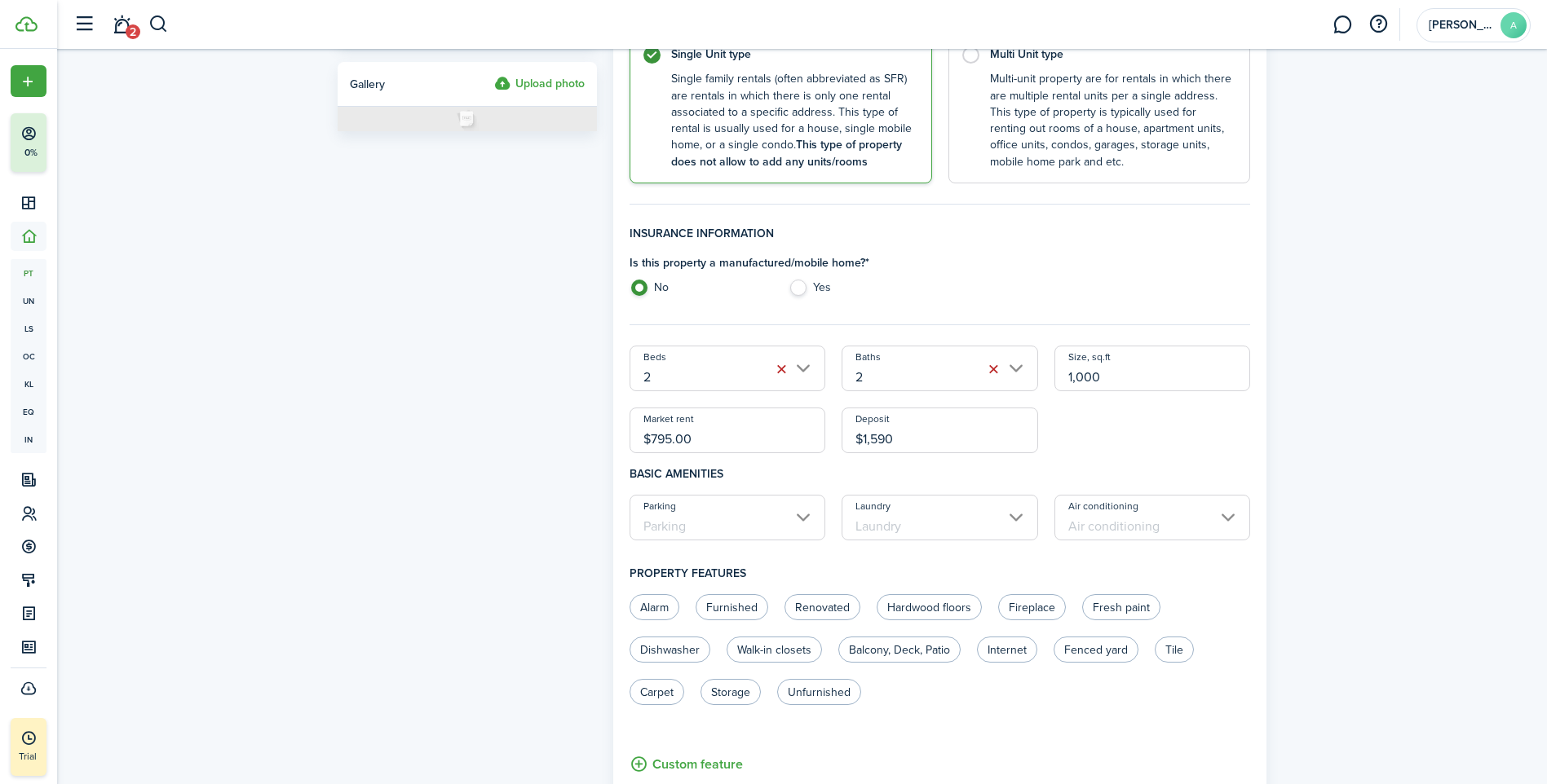
click at [788, 519] on input "Parking" at bounding box center [728, 518] width 197 height 45
type input "$1,590.00"
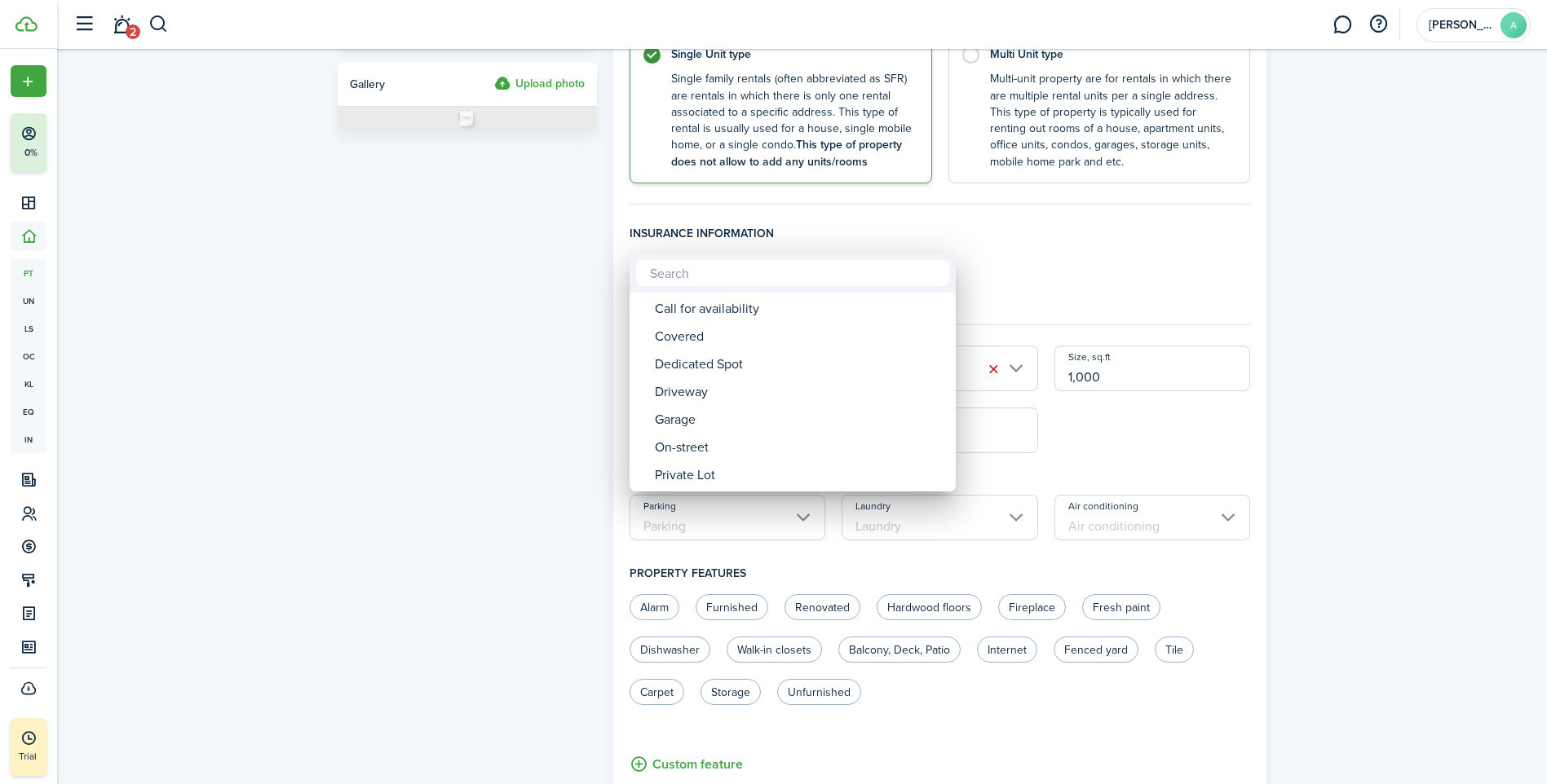
click at [703, 391] on div "Driveway" at bounding box center [799, 392] width 289 height 28
type input "Driveway"
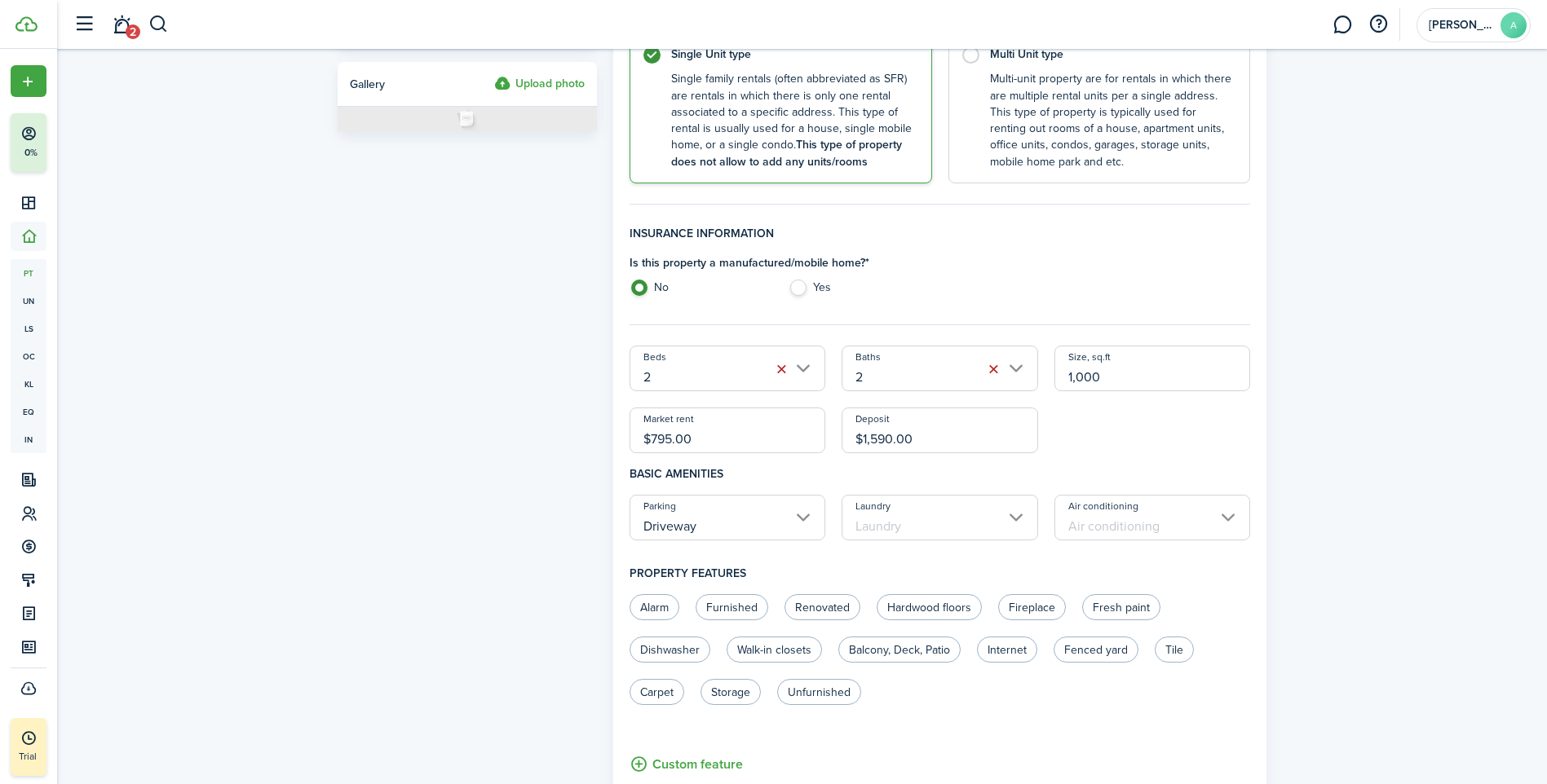
click at [999, 520] on input "Laundry" at bounding box center [940, 518] width 197 height 45
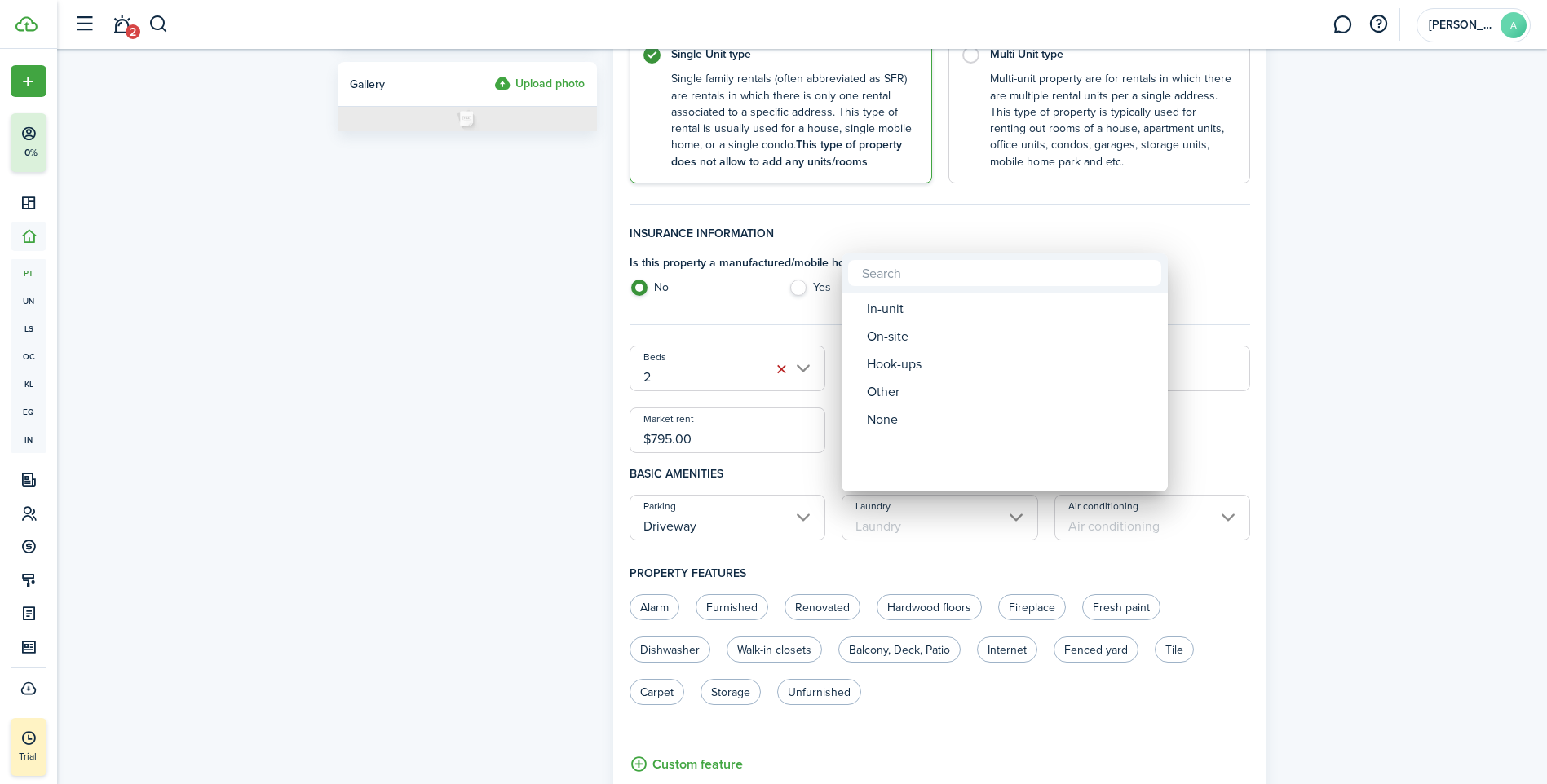
click at [892, 309] on div "In-unit" at bounding box center [1011, 308] width 289 height 28
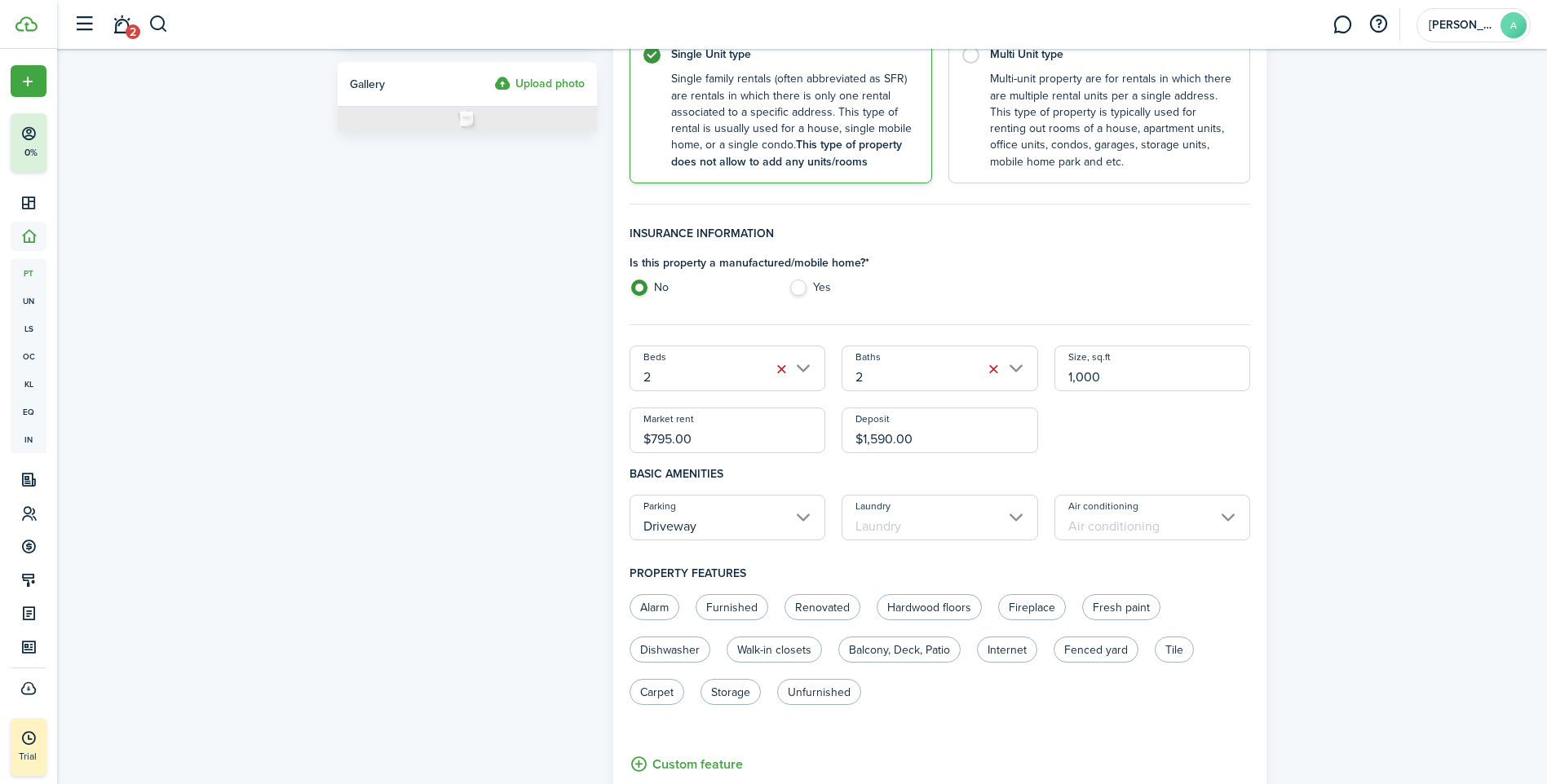
type input "In-unit"
click at [1206, 520] on input "Air conditioning" at bounding box center [1153, 518] width 197 height 45
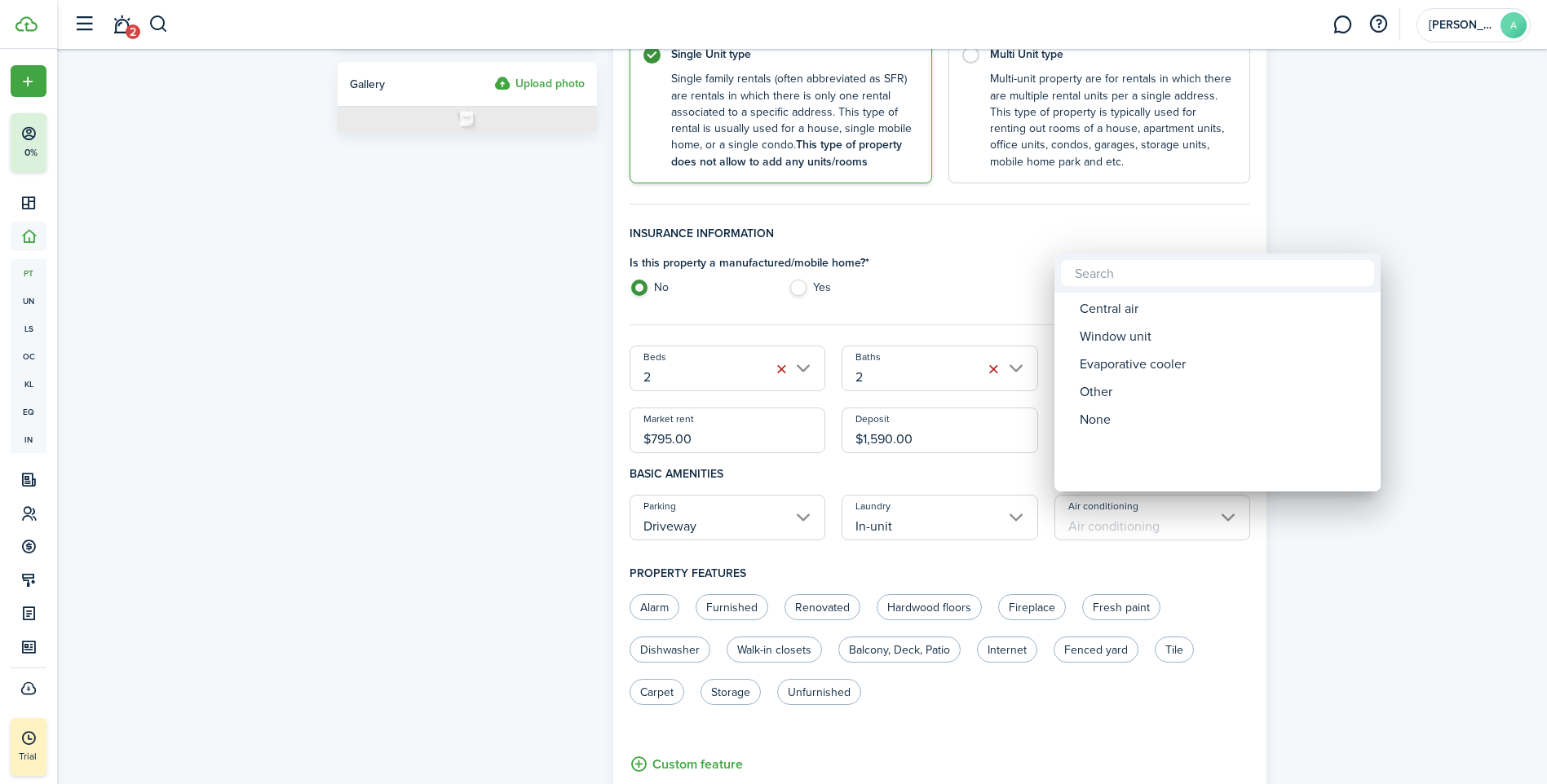
click at [1111, 307] on div "Central air" at bounding box center [1225, 308] width 289 height 28
type input "Central air"
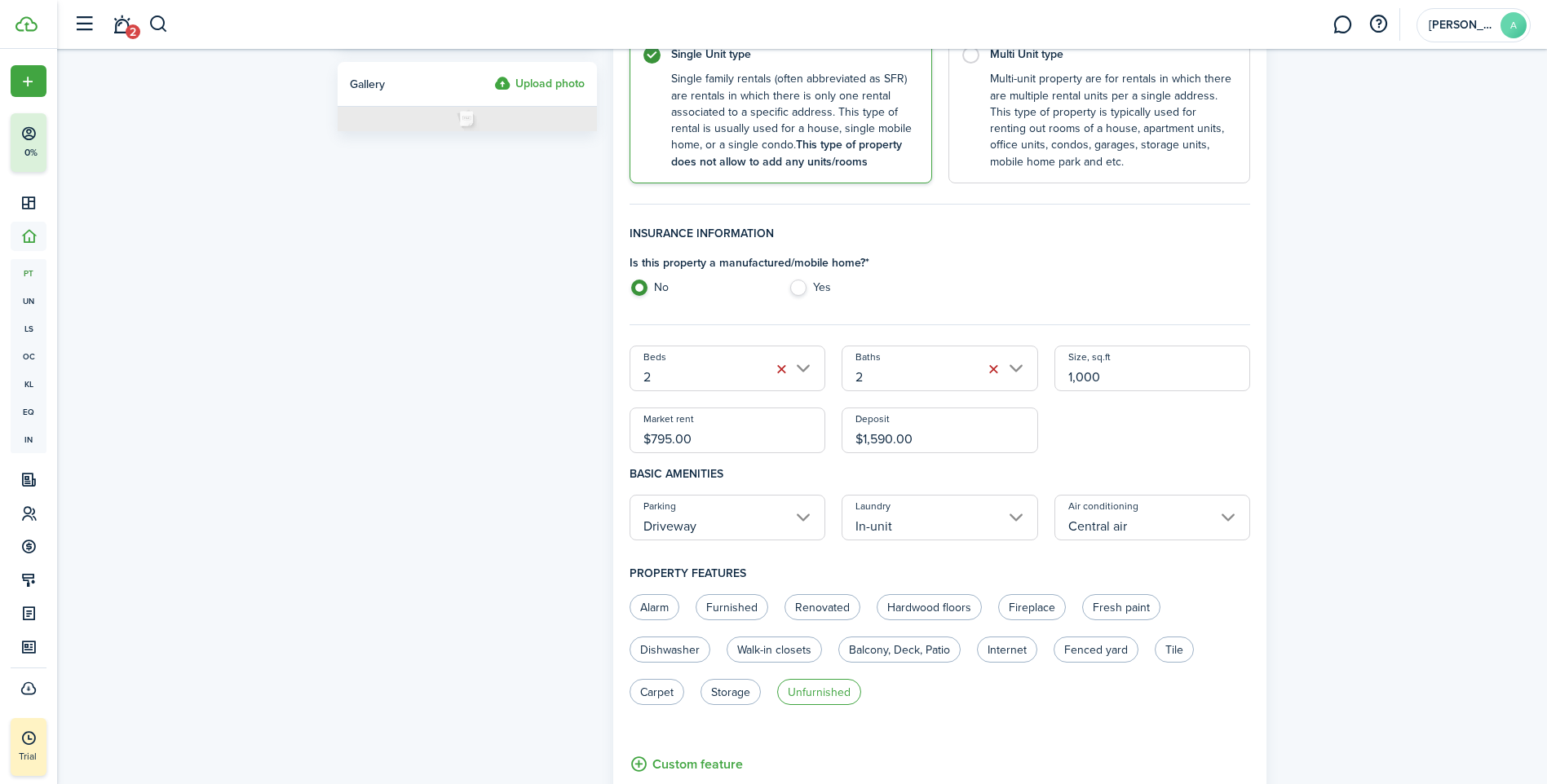
click at [831, 692] on label "Unfurnished" at bounding box center [819, 692] width 84 height 27
radio input "true"
click at [957, 608] on label "Hardwood floors" at bounding box center [929, 607] width 105 height 27
radio input "true"
click at [1001, 638] on label "Internet" at bounding box center [1006, 649] width 60 height 27
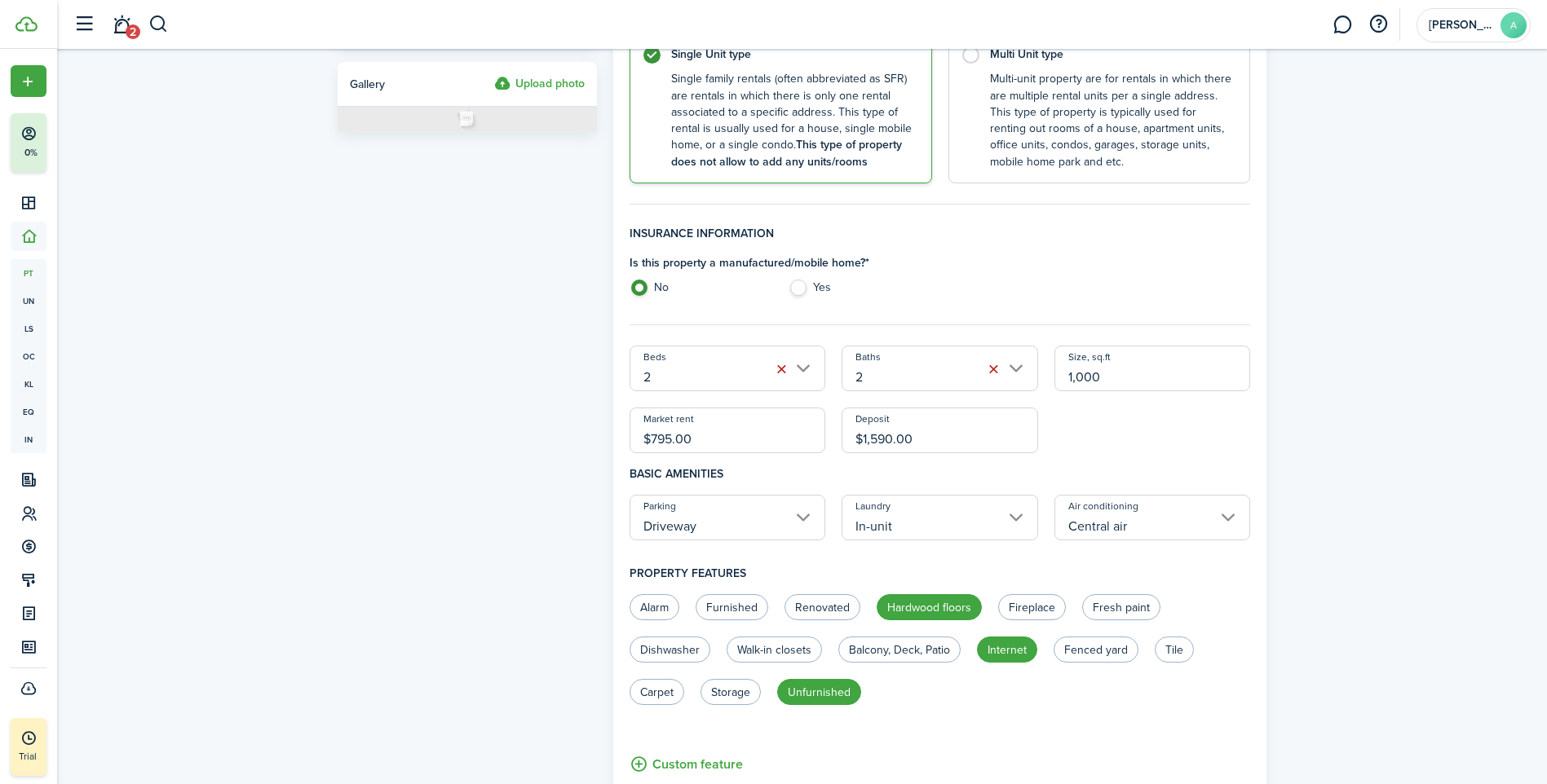
radio input "true"
click at [1118, 604] on label "Fresh paint" at bounding box center [1121, 607] width 79 height 27
radio input "true"
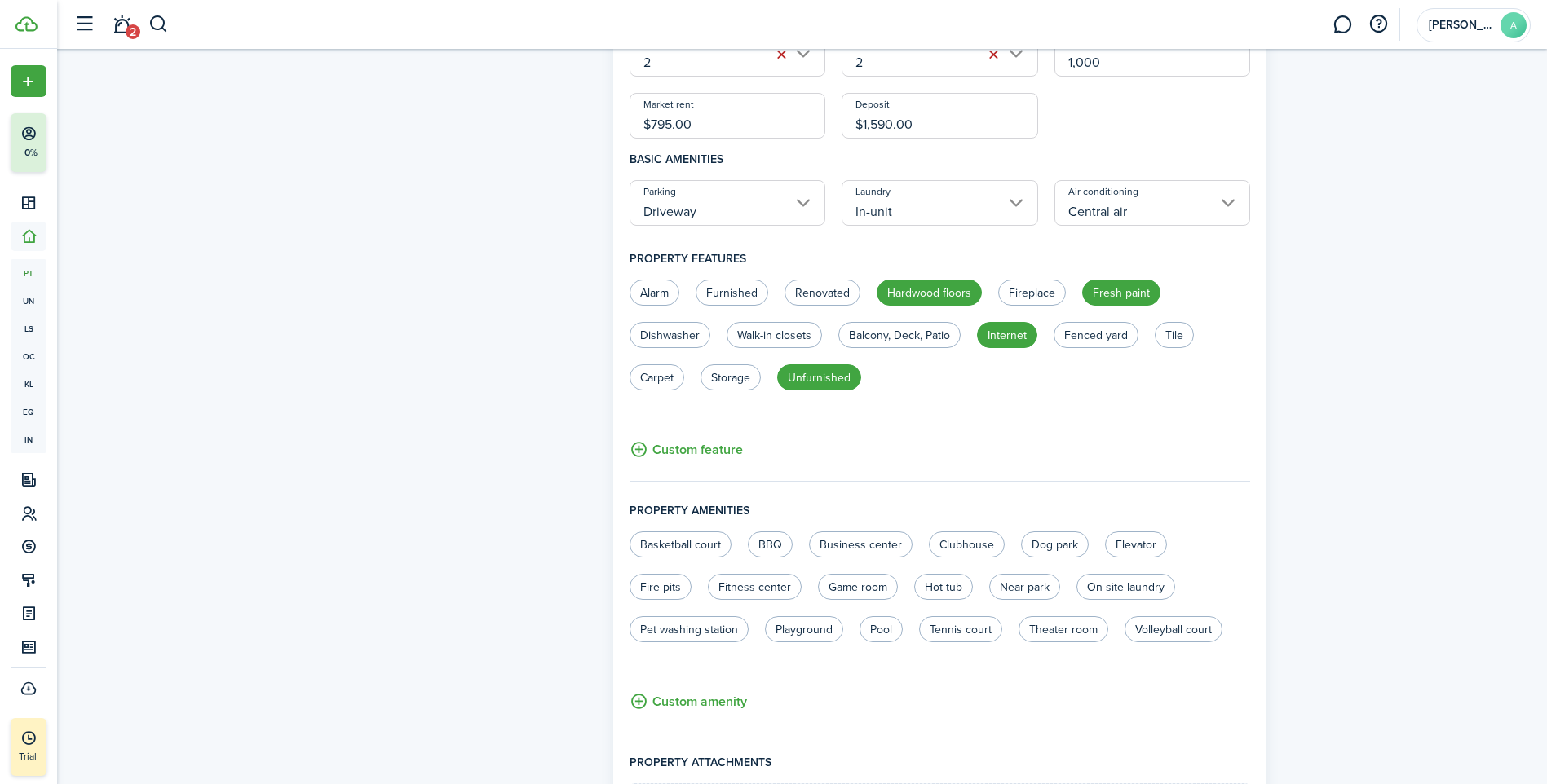
scroll to position [627, 0]
click at [1032, 587] on label "Near park" at bounding box center [1024, 585] width 71 height 27
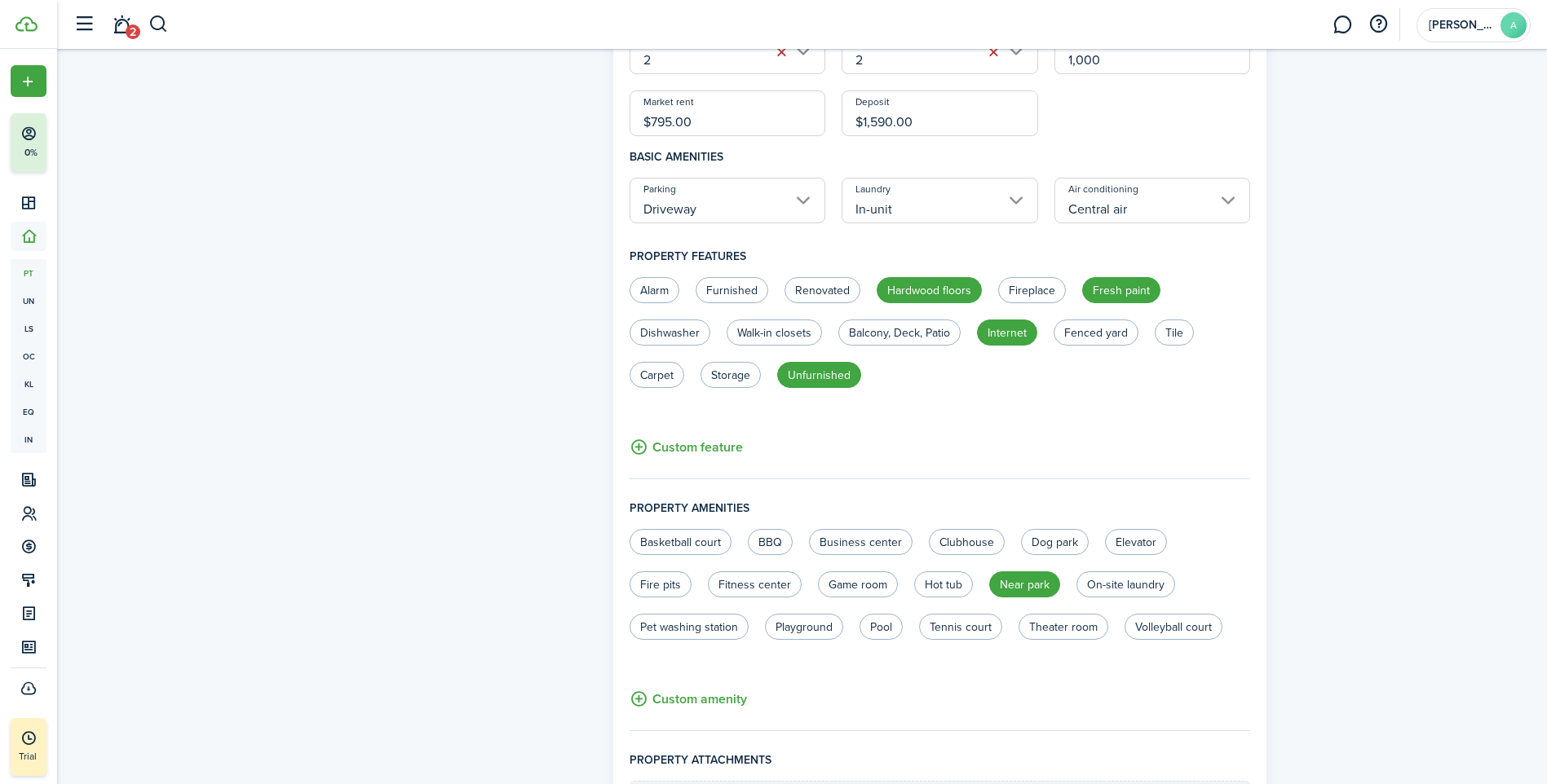
radio input "true"
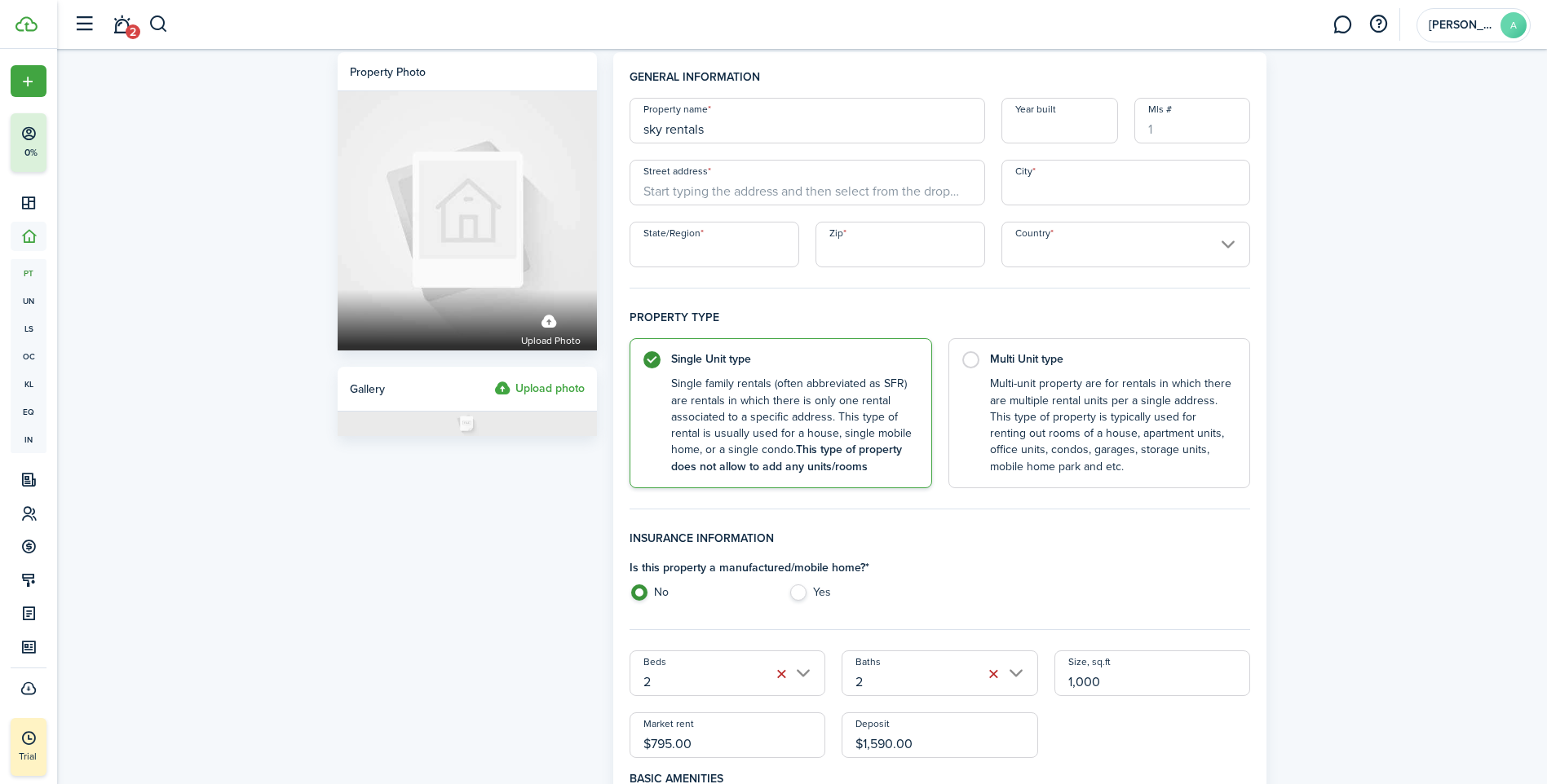
scroll to position [0, 0]
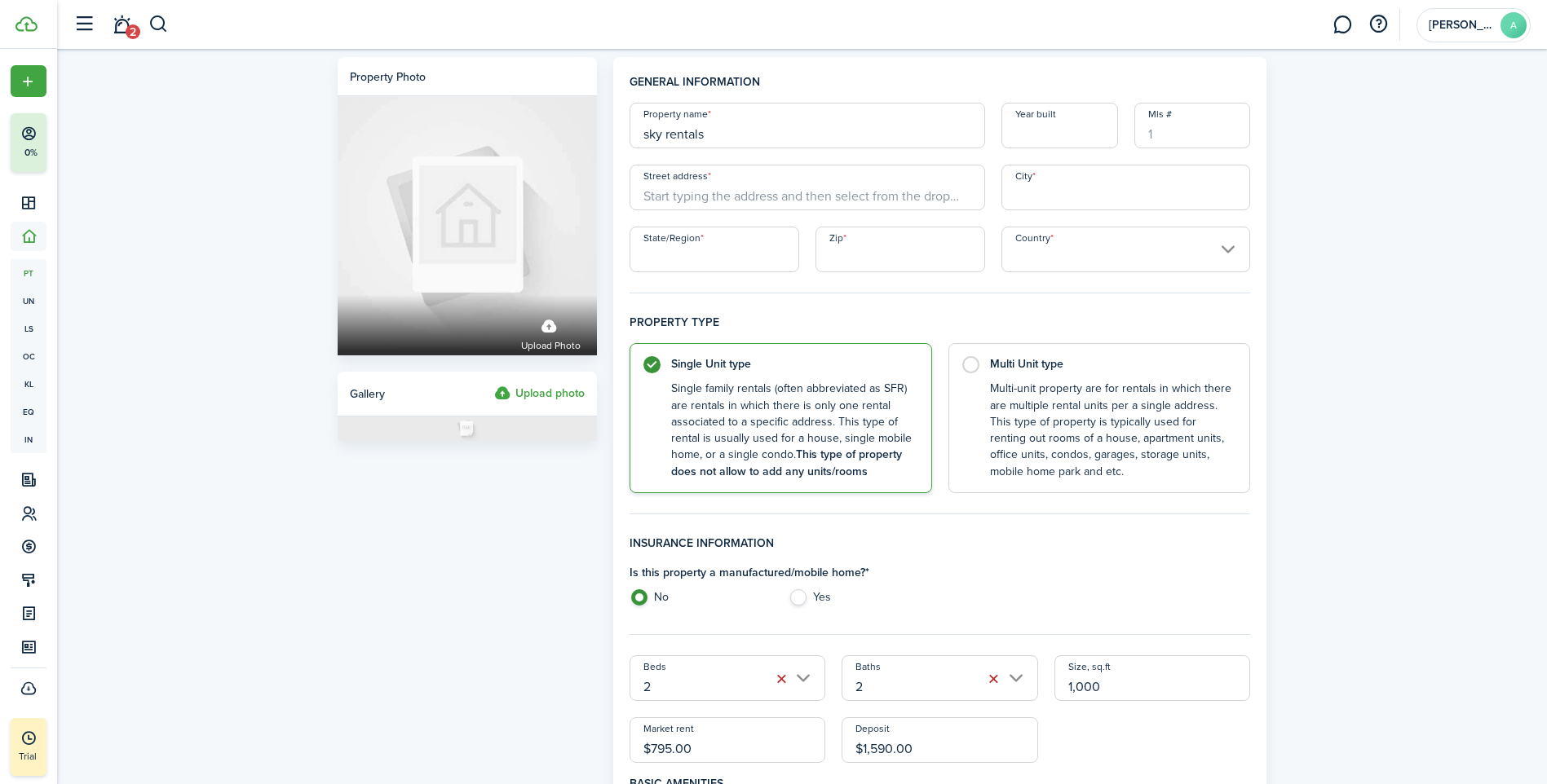
click at [1045, 135] on input "Year built" at bounding box center [1060, 126] width 117 height 45
type input "2000"
click at [814, 196] on input "Street address" at bounding box center [808, 188] width 356 height 45
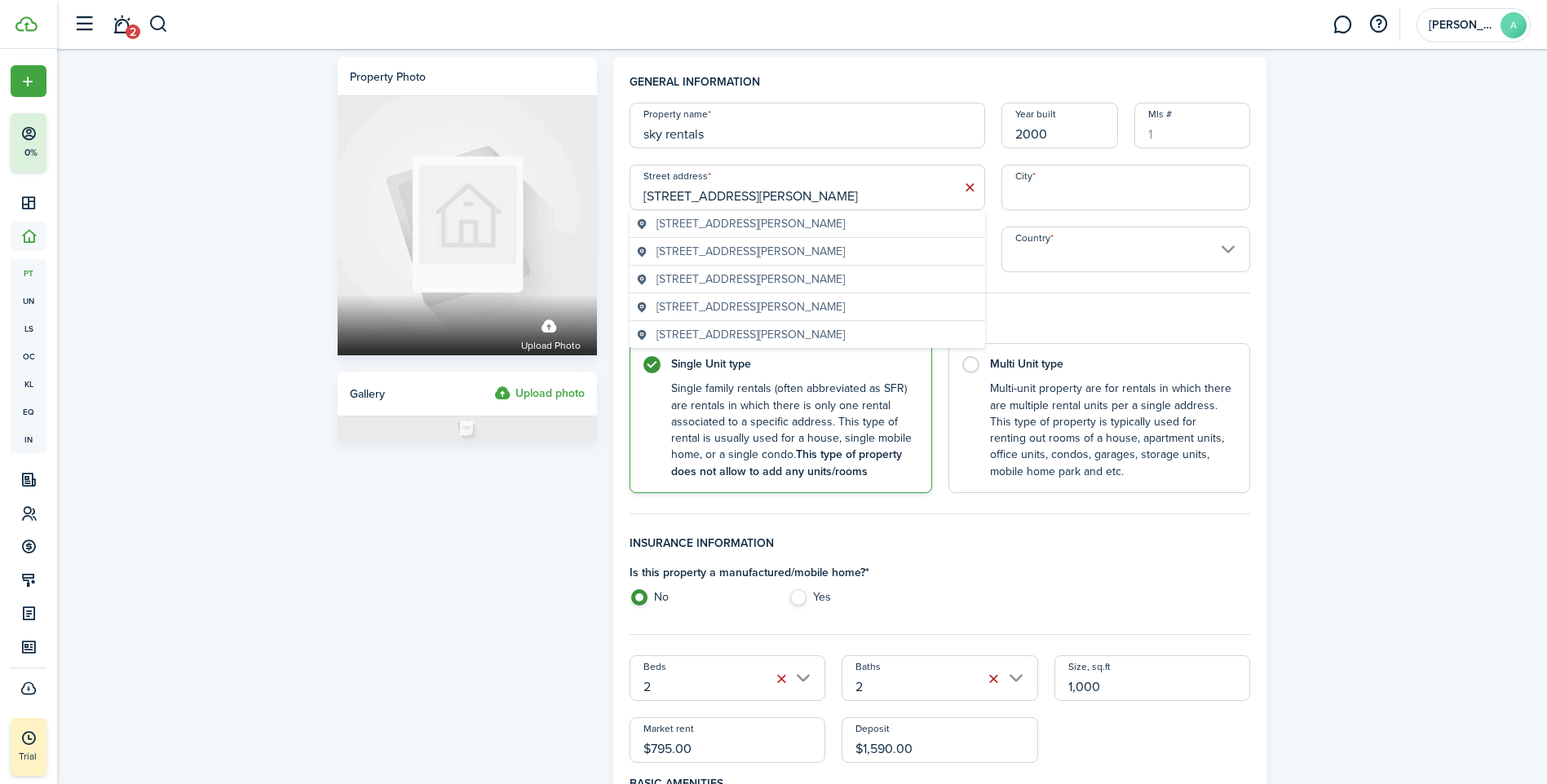
click at [845, 218] on span "[STREET_ADDRESS][PERSON_NAME]" at bounding box center [751, 223] width 189 height 17
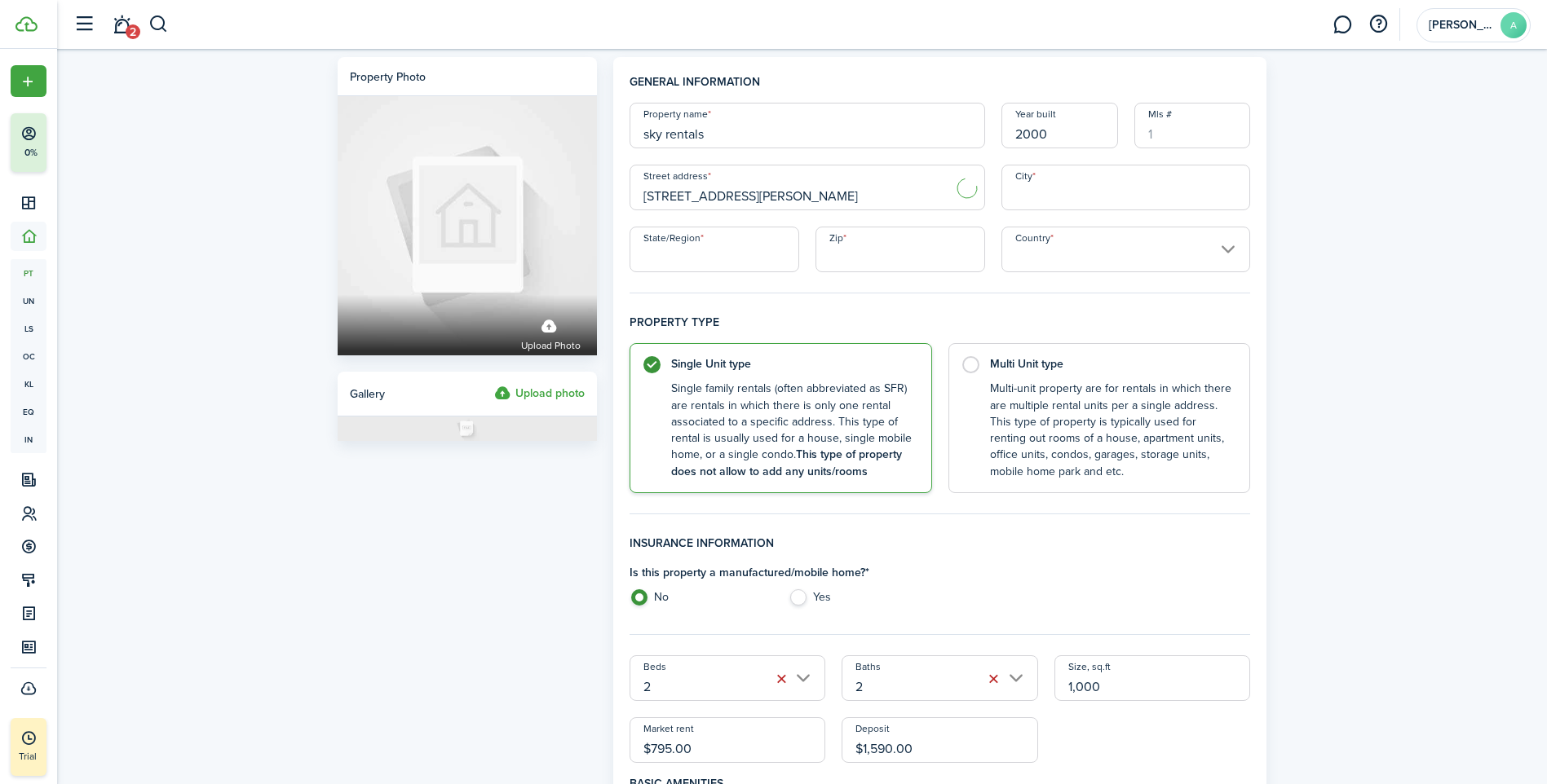
type input "[STREET_ADDRESS][PERSON_NAME]"
type input "Bowling Green"
type input "KY"
type input "42103"
type input "[GEOGRAPHIC_DATA]"
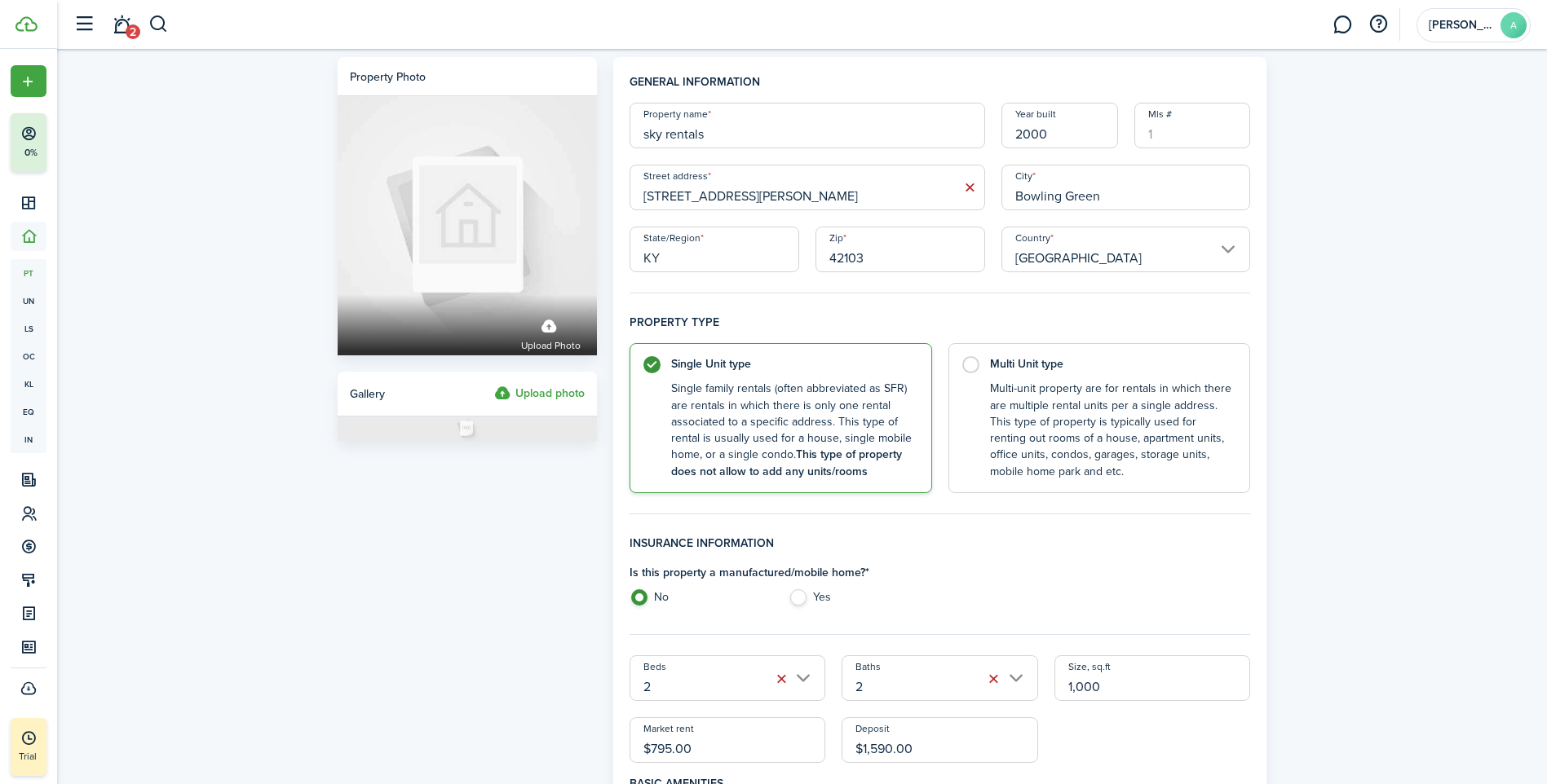
click at [825, 195] on input "[STREET_ADDRESS][PERSON_NAME]" at bounding box center [808, 188] width 356 height 45
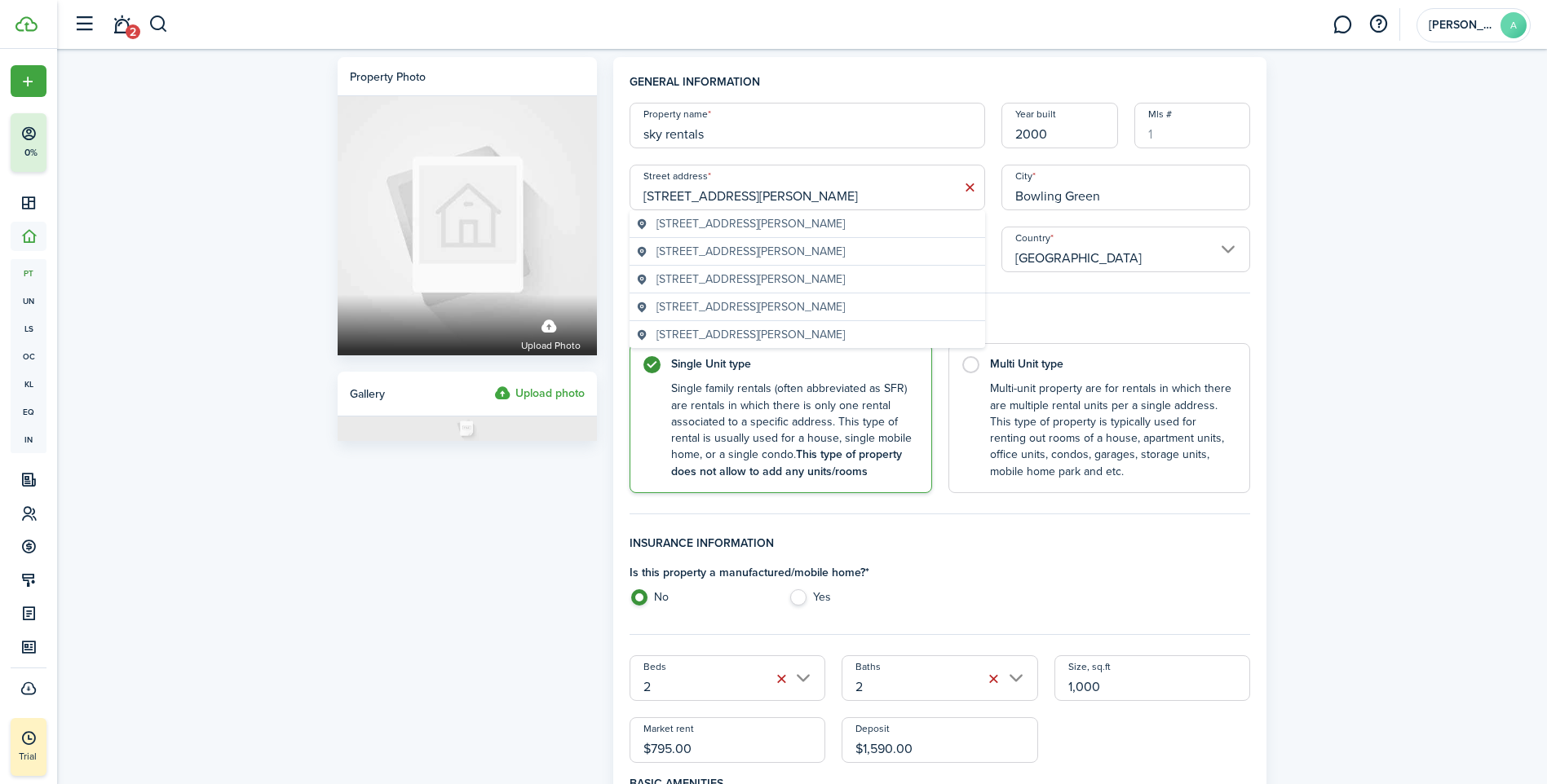
type input "[STREET_ADDRESS][PERSON_NAME]"
click at [1181, 575] on div "Is this property a manufactured/mobile home? * No Yes" at bounding box center [940, 588] width 638 height 50
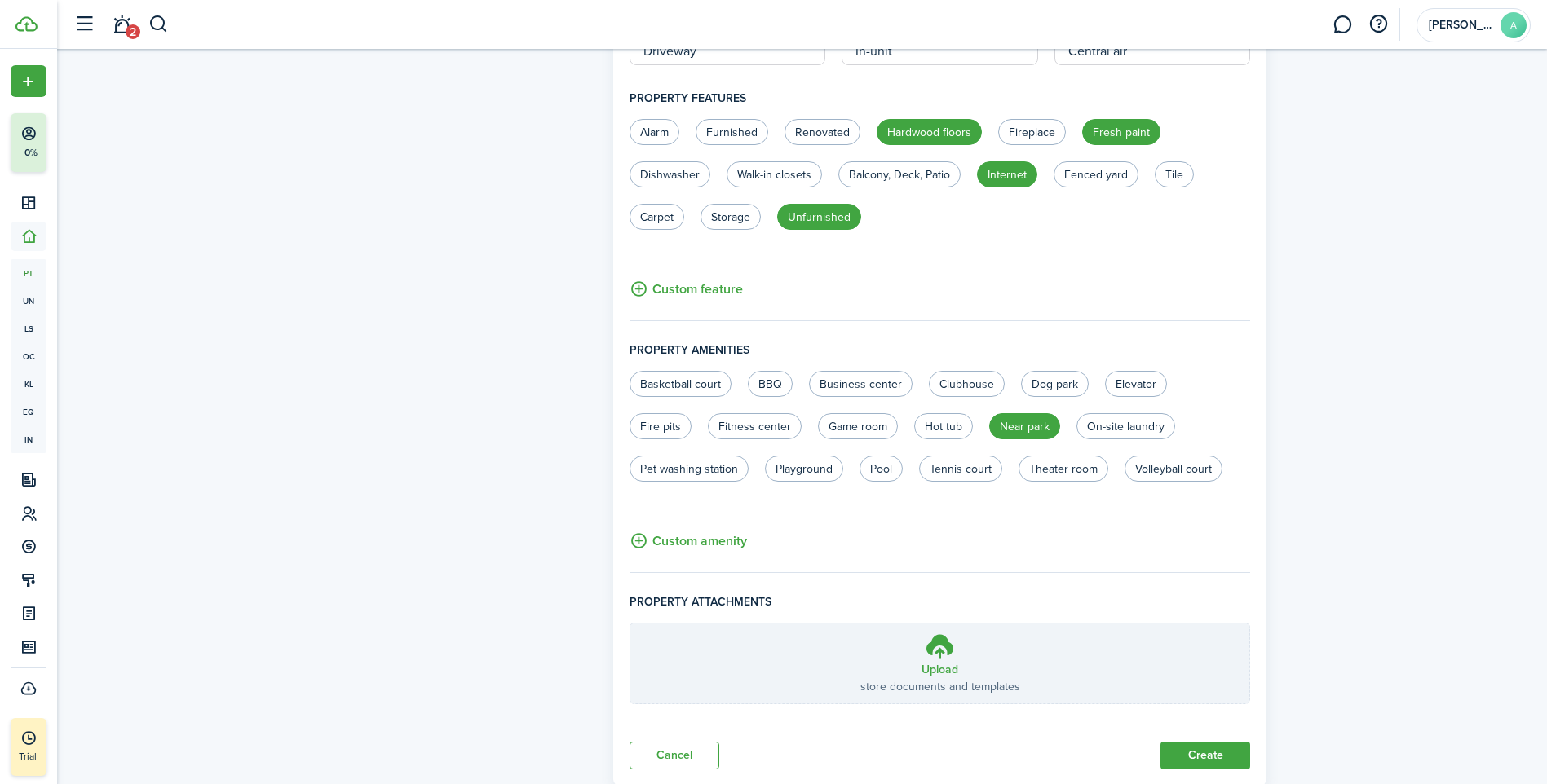
scroll to position [831, 0]
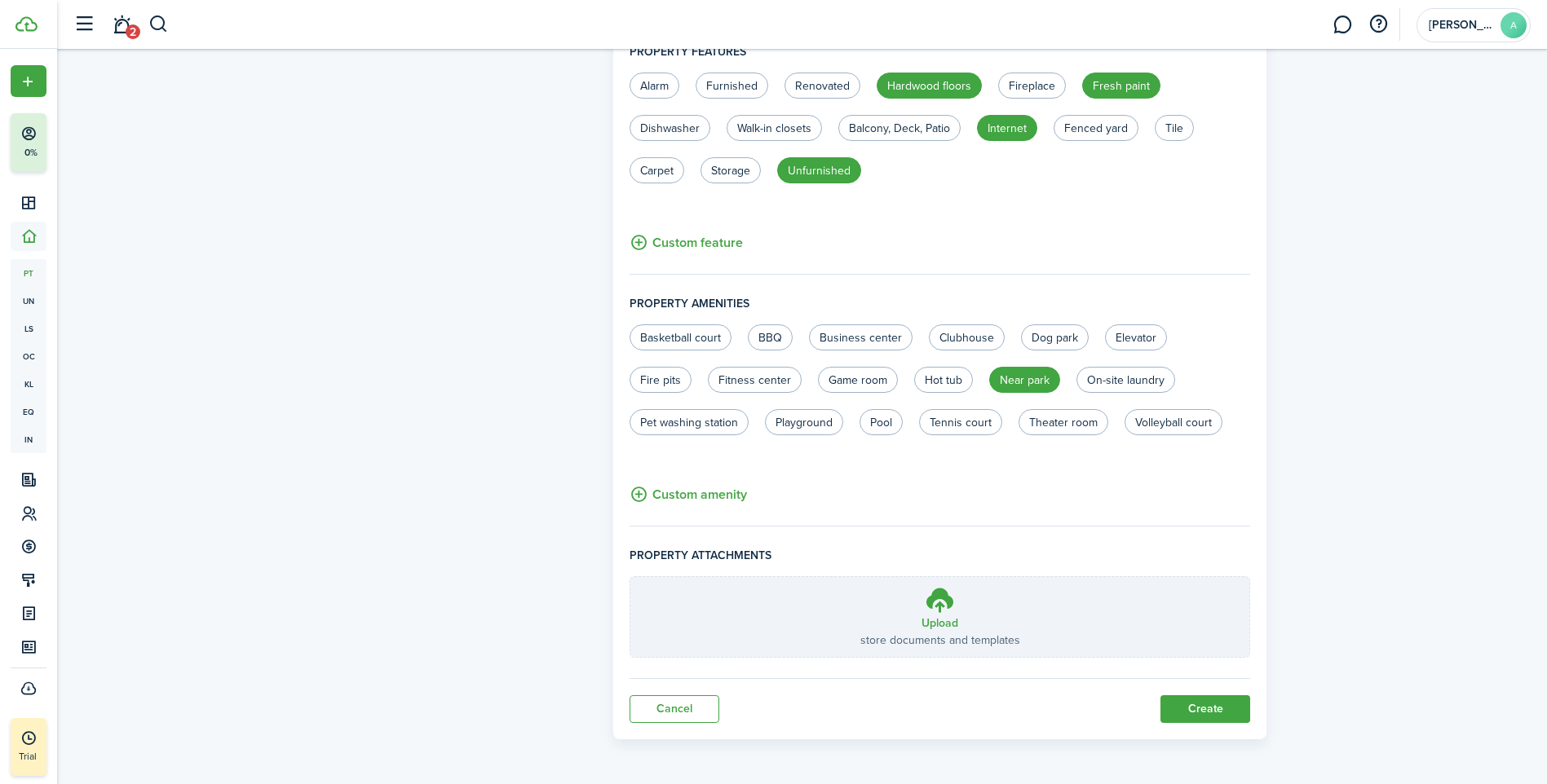
click at [1214, 705] on button "Create" at bounding box center [1205, 709] width 89 height 28
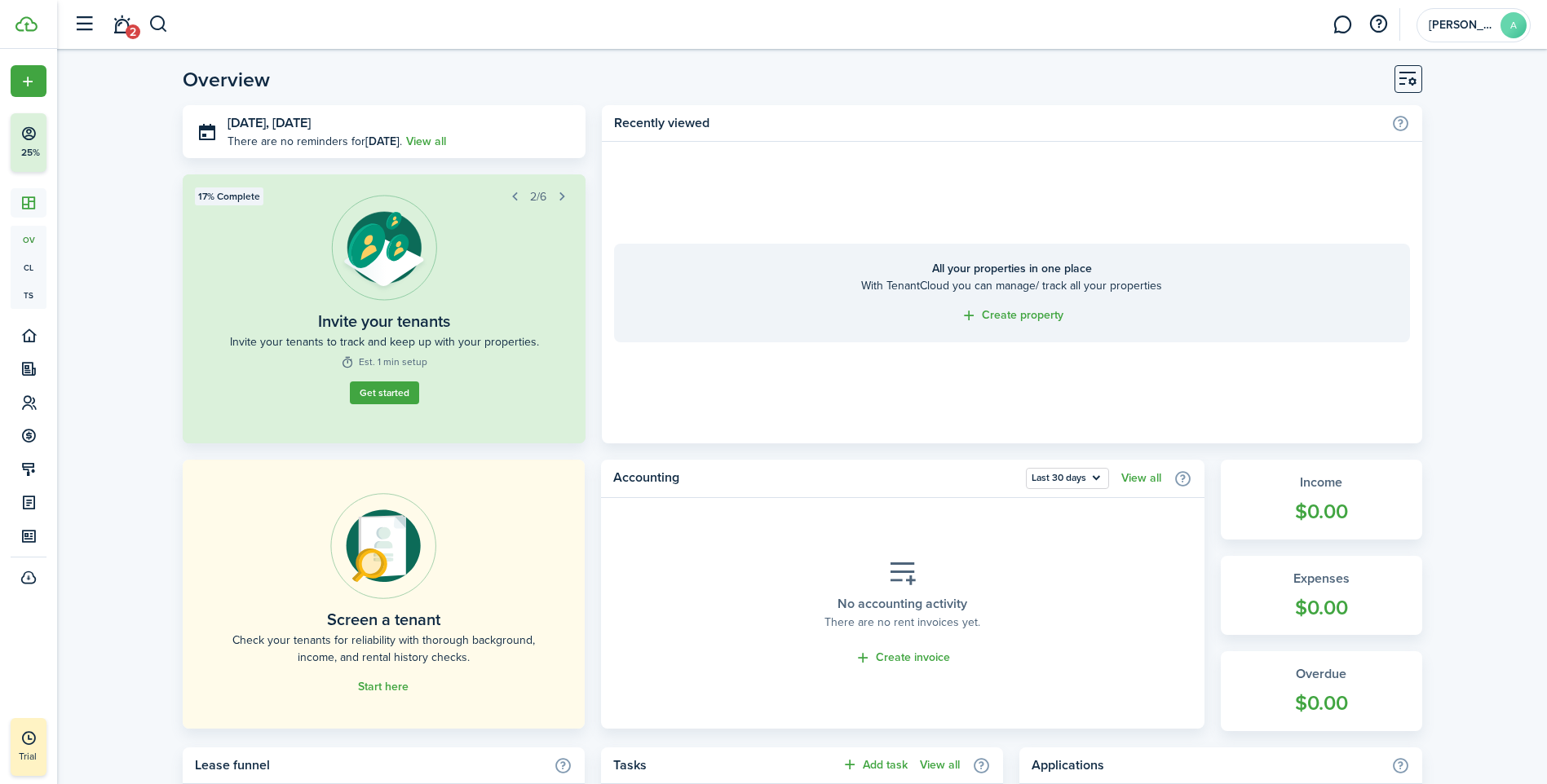
click at [402, 687] on link "Start here" at bounding box center [382, 687] width 50 height 13
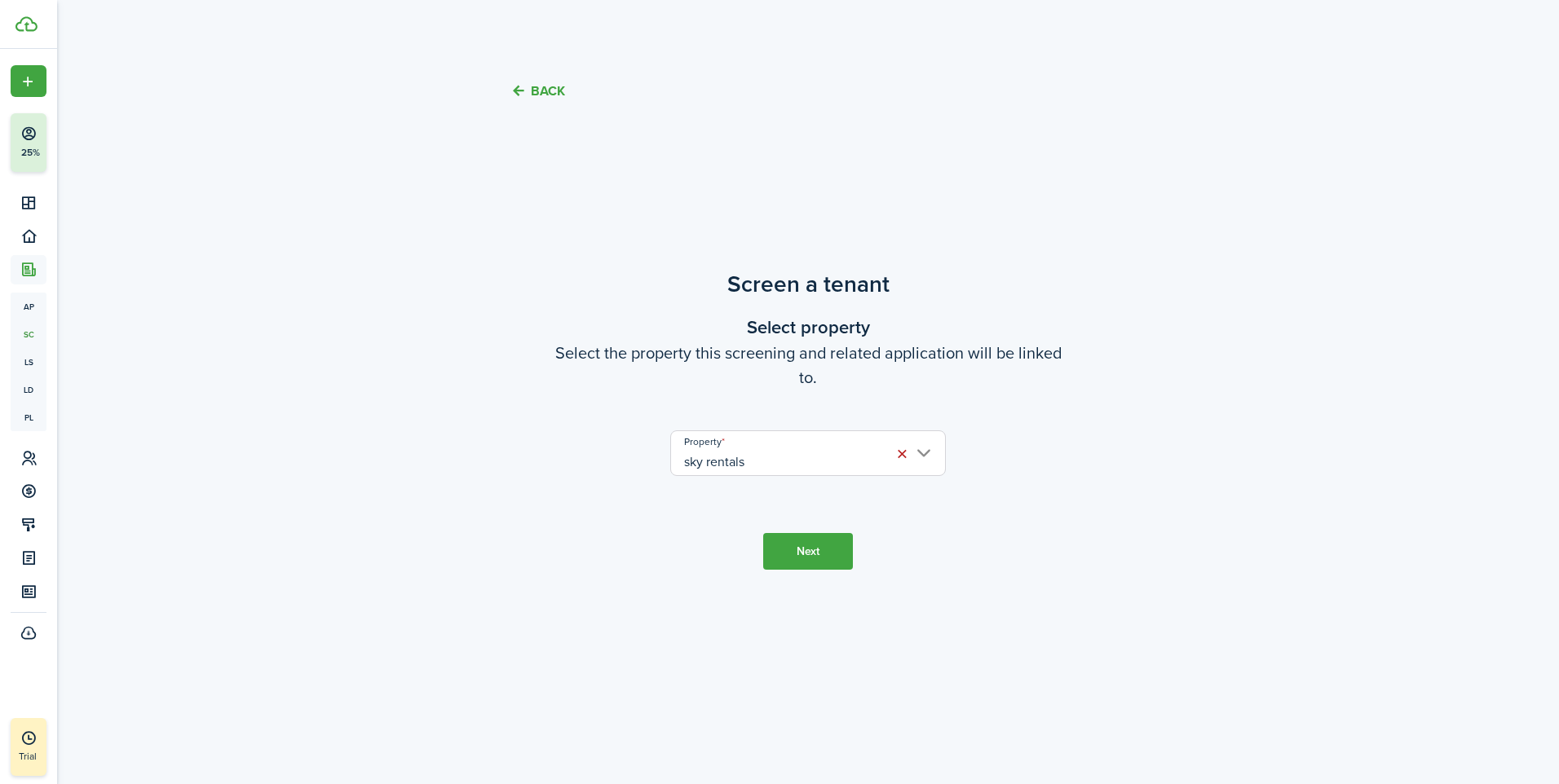
click at [830, 556] on button "Next" at bounding box center [808, 551] width 89 height 36
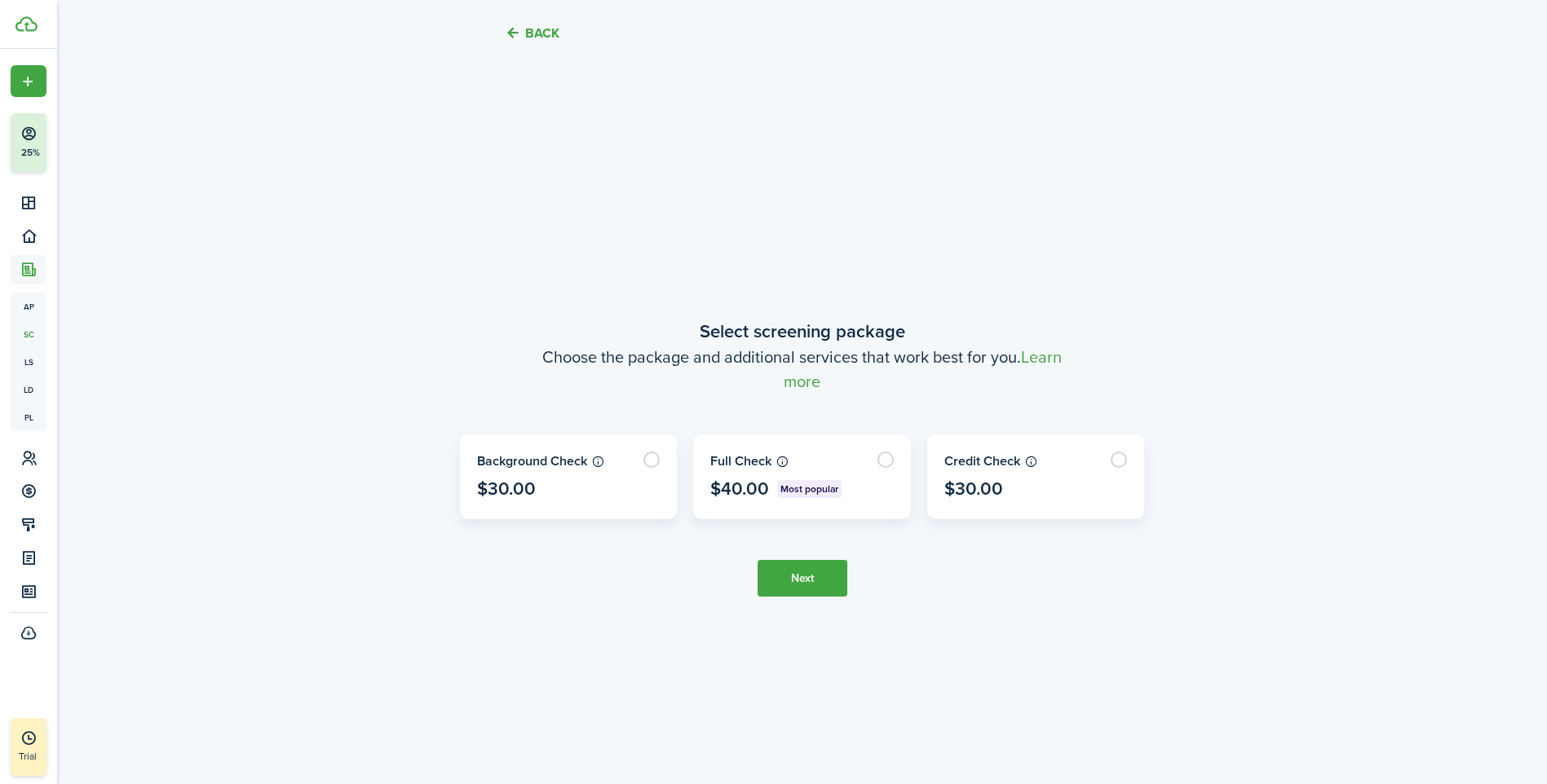
scroll to position [658, 0]
click at [887, 462] on label at bounding box center [802, 476] width 216 height 84
radio input "true"
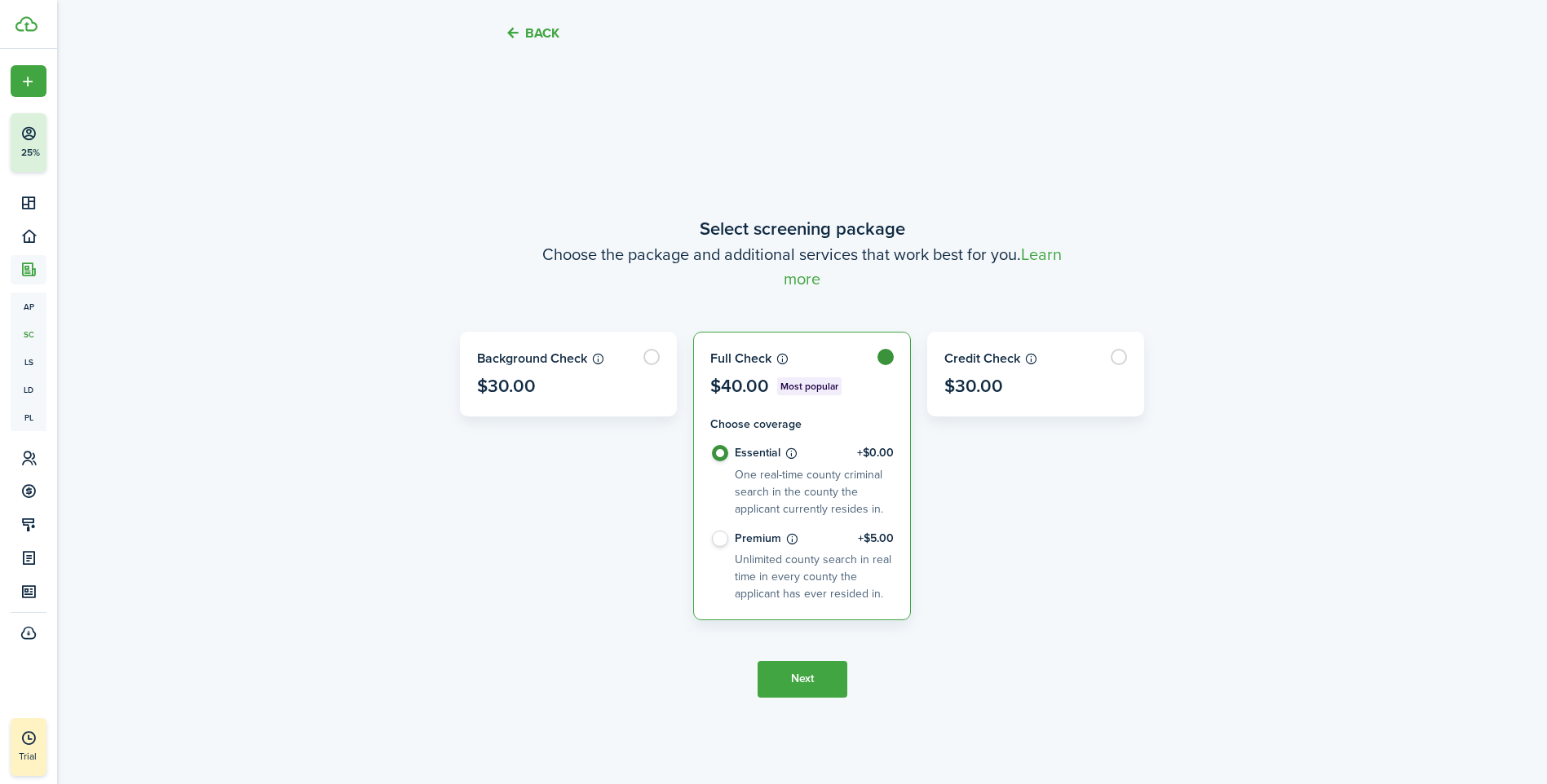
click at [801, 672] on button "Next" at bounding box center [802, 679] width 89 height 36
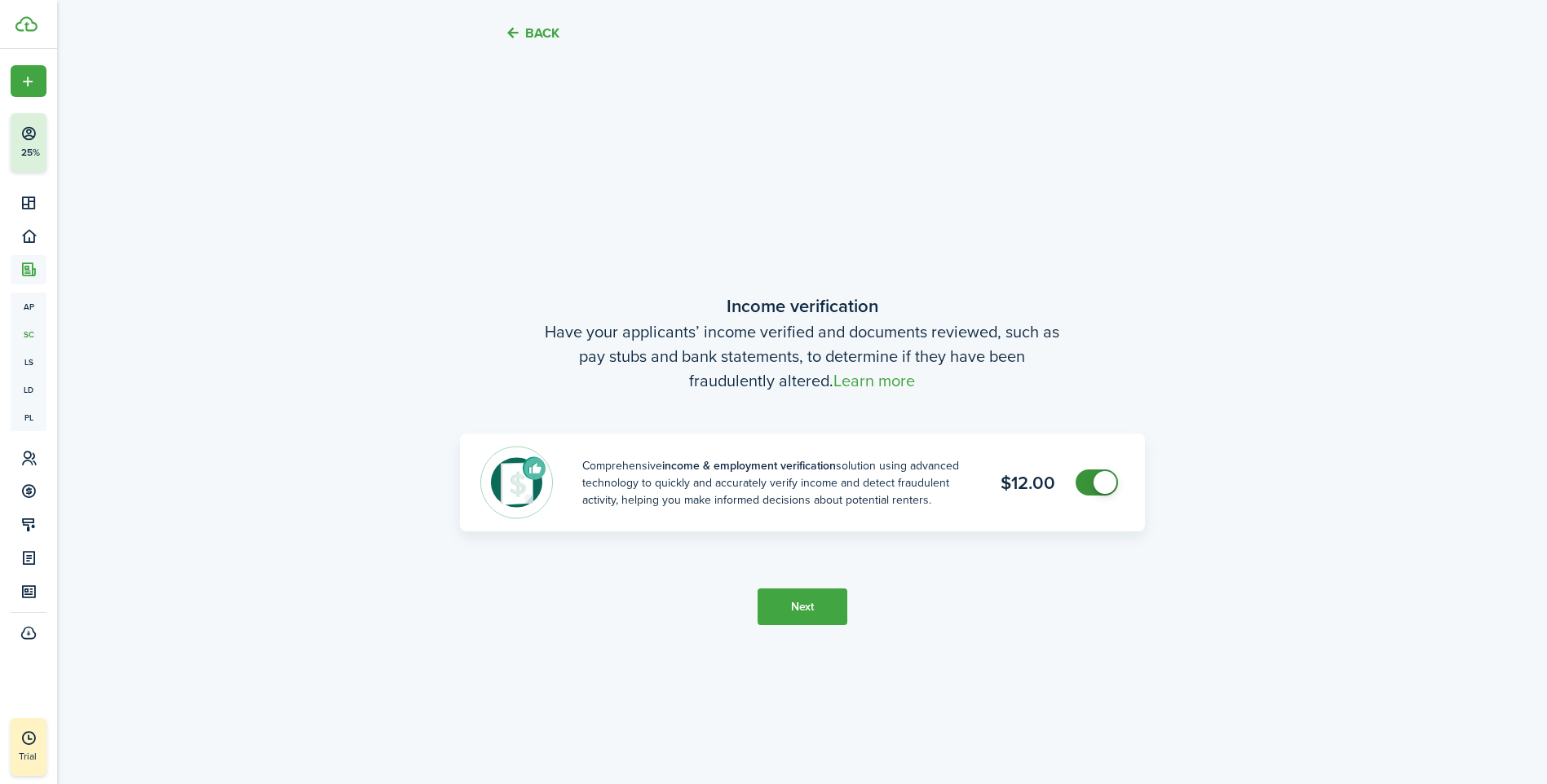
scroll to position [1443, 0]
click at [802, 605] on button "Next" at bounding box center [802, 604] width 89 height 36
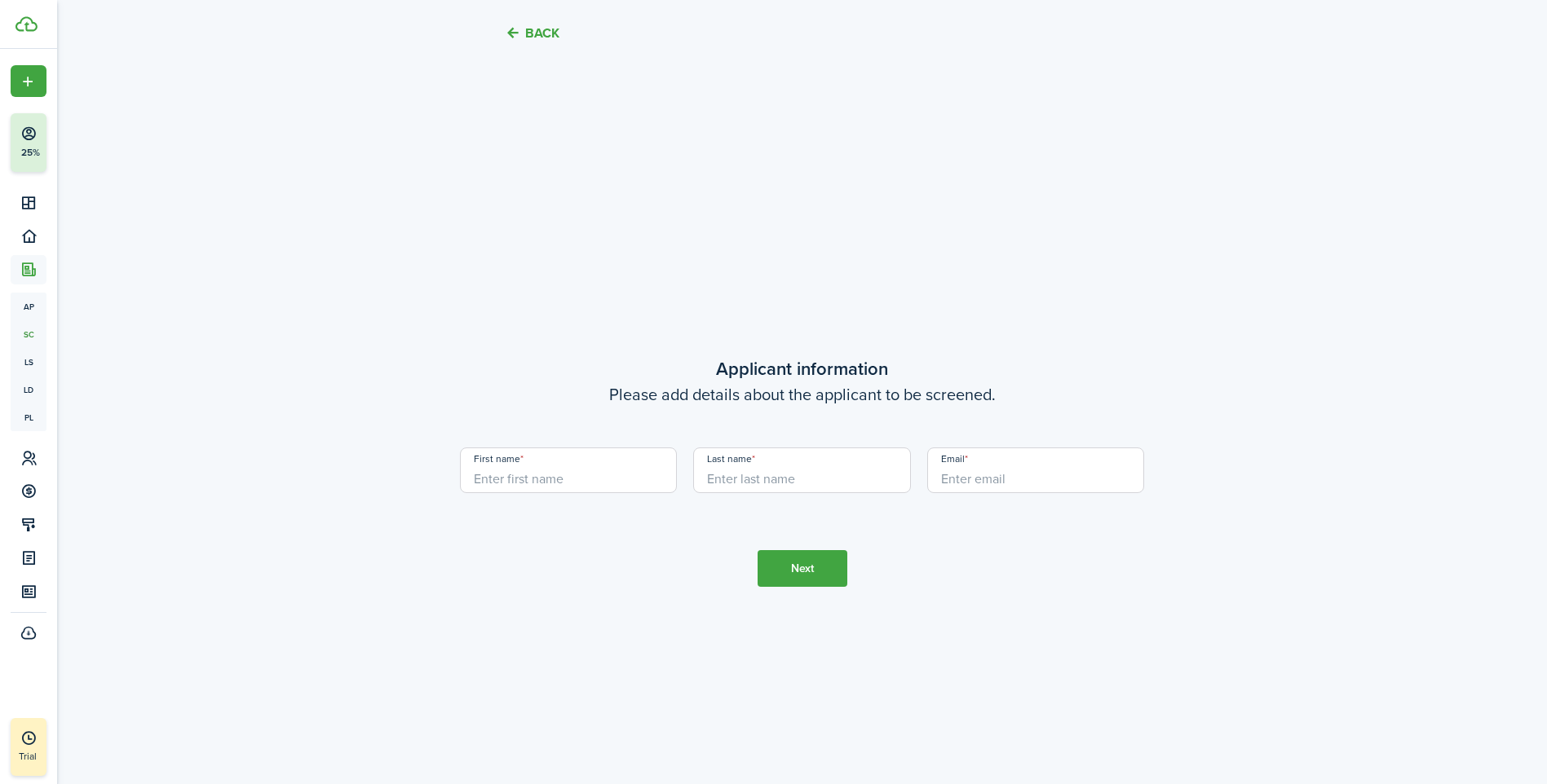
scroll to position [2227, 0]
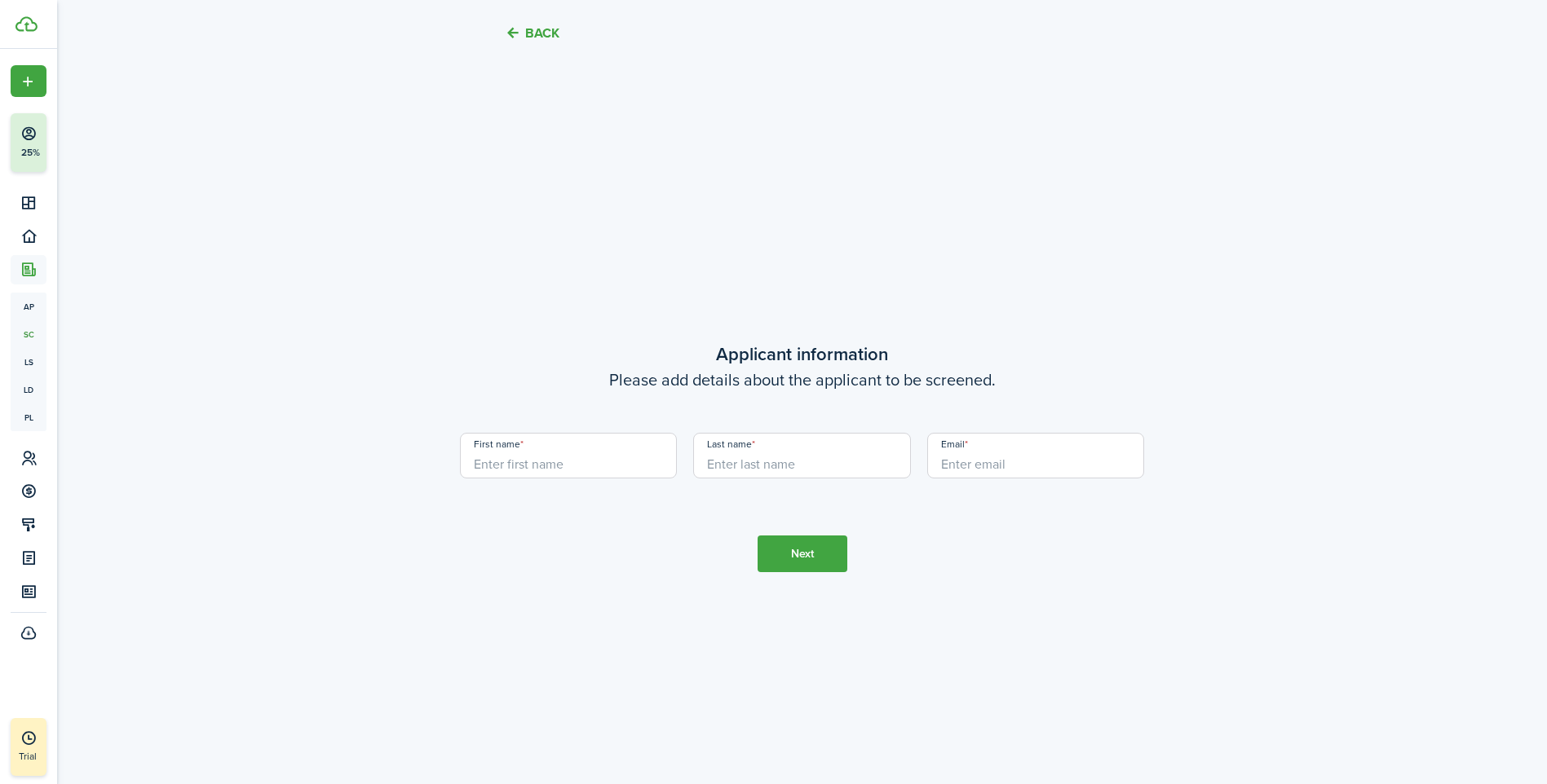
click at [595, 463] on input "First name" at bounding box center [569, 456] width 218 height 45
type input "a"
type input "[PERSON_NAME]"
click at [772, 459] on input "Last name" at bounding box center [802, 456] width 218 height 45
type input "[PERSON_NAME]"
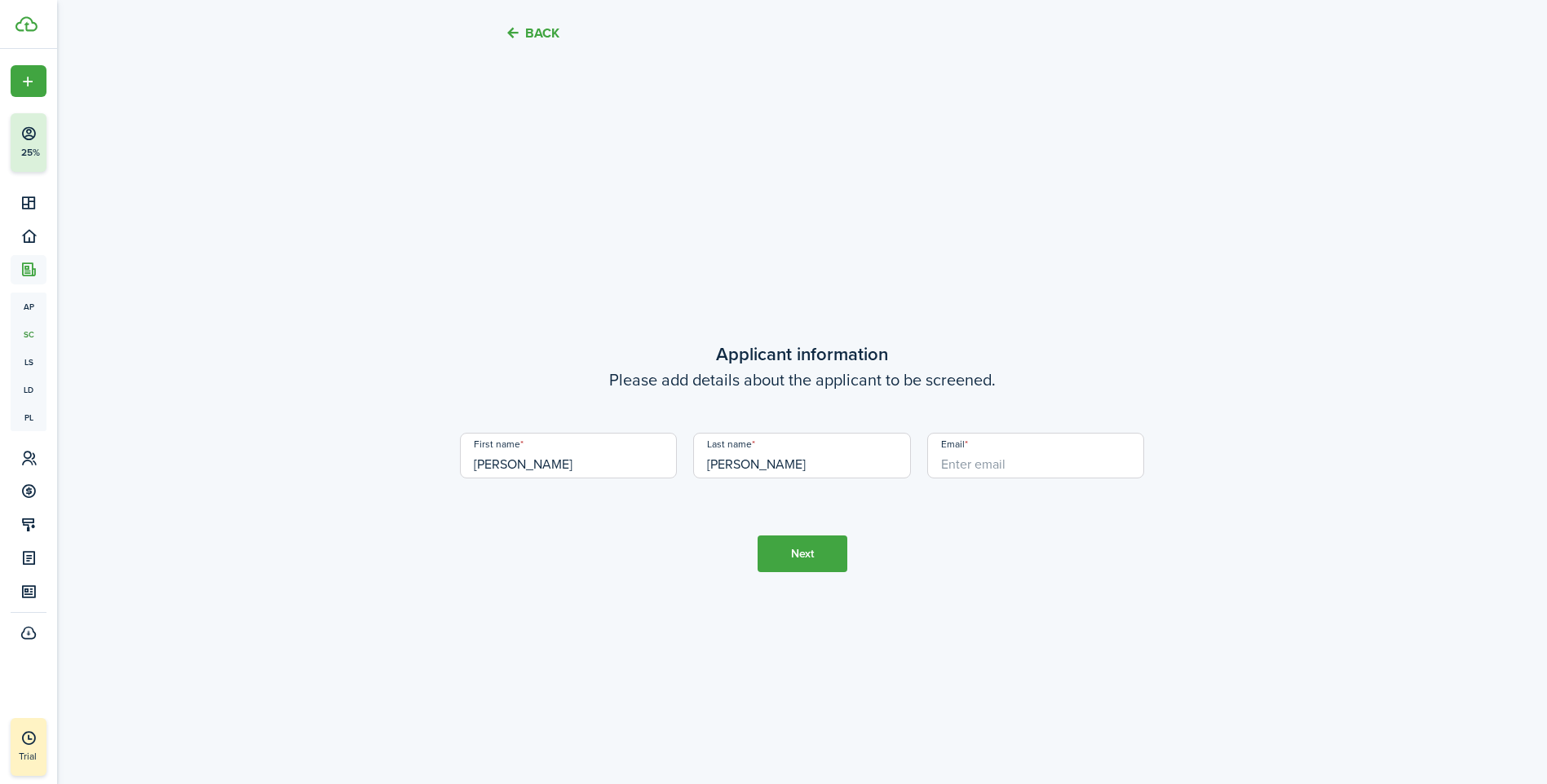
click at [996, 457] on input "Email" at bounding box center [1036, 456] width 218 height 45
click at [803, 553] on button "Next" at bounding box center [802, 553] width 89 height 36
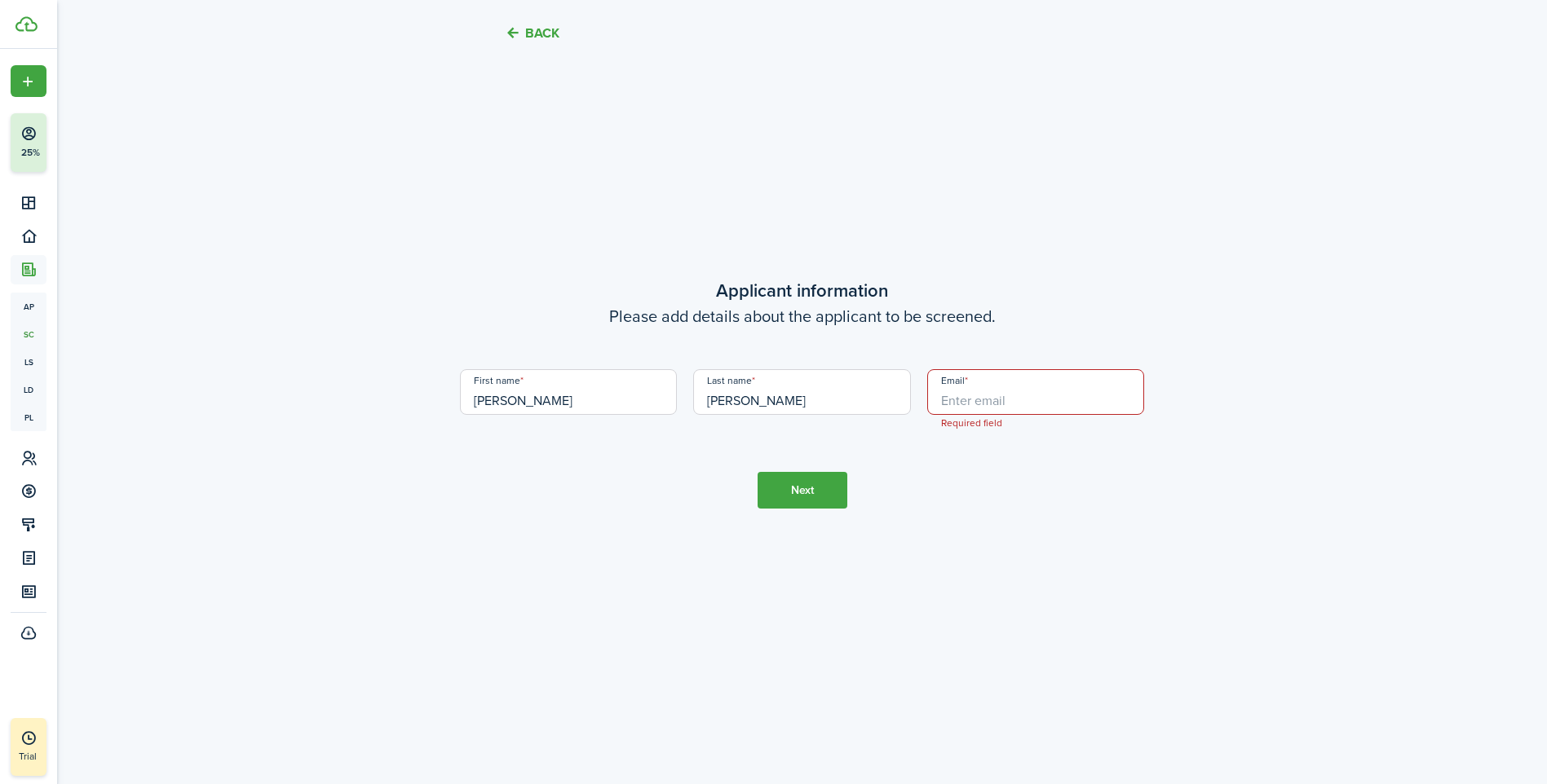
click at [1003, 402] on input "Email" at bounding box center [1036, 392] width 218 height 45
type input "[EMAIL_ADDRESS][DOMAIN_NAME]"
click at [823, 490] on button "Next" at bounding box center [802, 489] width 89 height 36
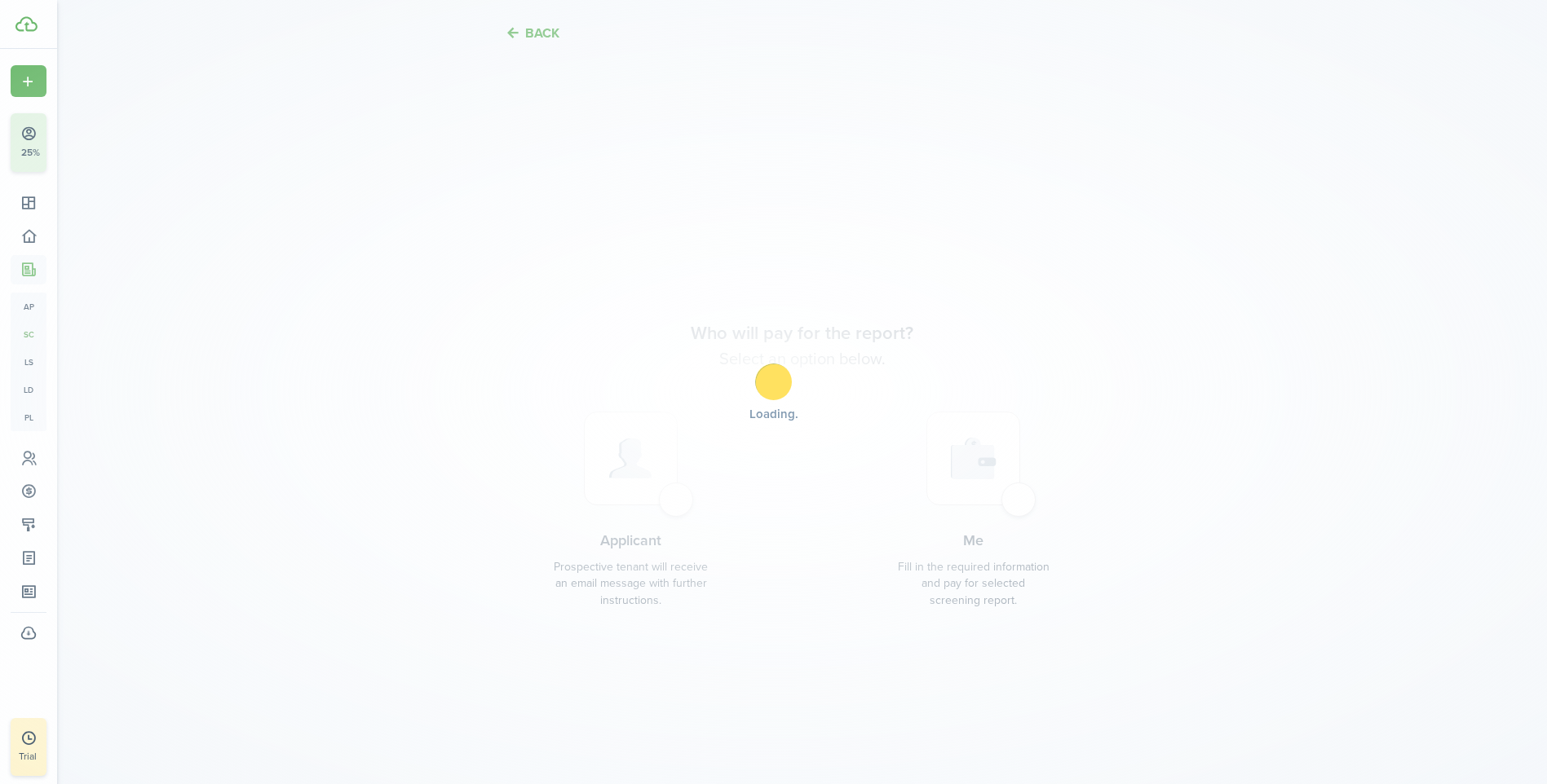
scroll to position [3011, 0]
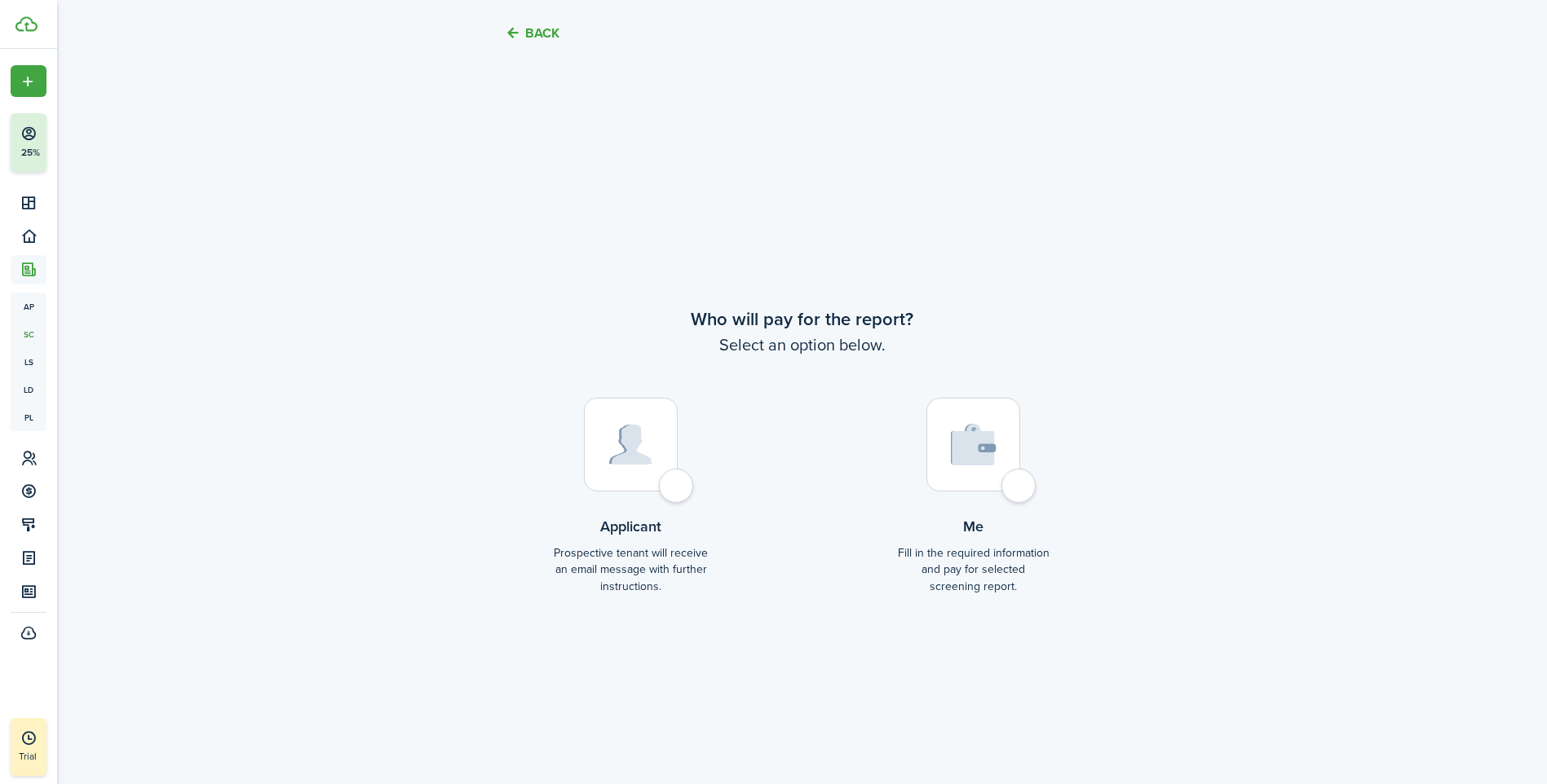
click at [670, 489] on div at bounding box center [630, 444] width 93 height 93
radio input "true"
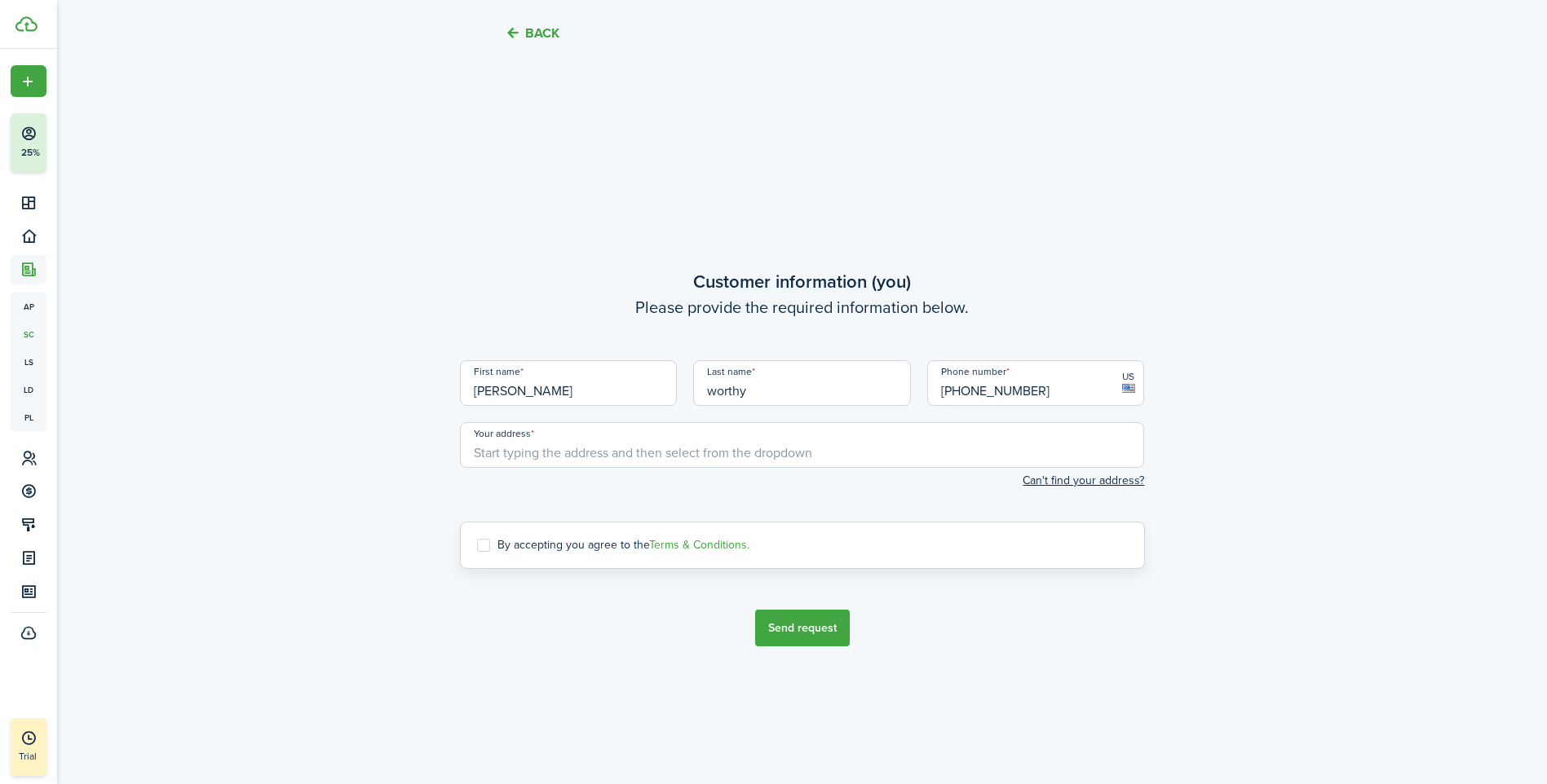
scroll to position [3795, 0]
click at [628, 456] on input "Your address" at bounding box center [802, 444] width 685 height 45
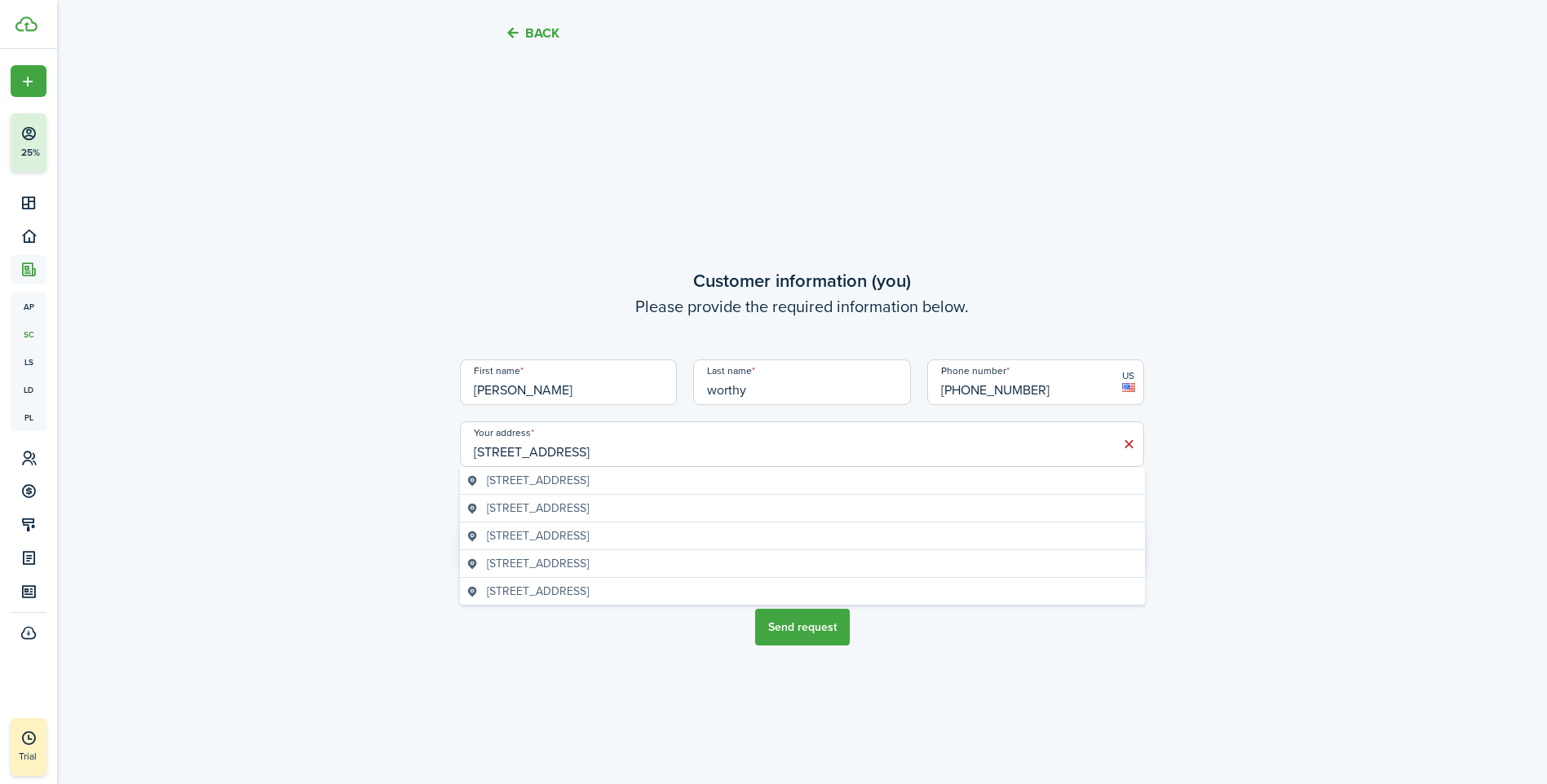
click at [589, 476] on span "[STREET_ADDRESS]" at bounding box center [538, 479] width 102 height 17
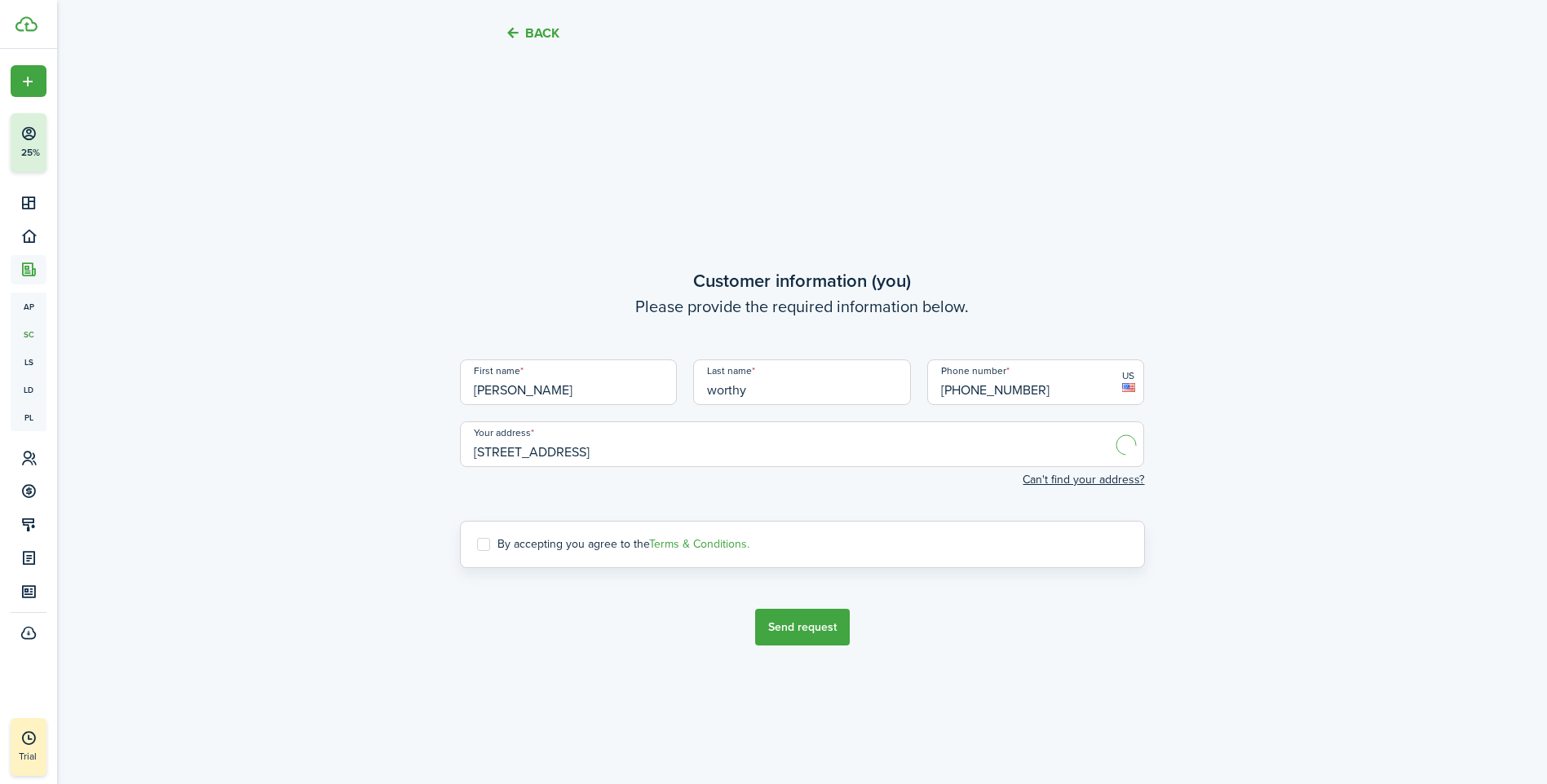
type input "[STREET_ADDRESS]"
click at [807, 632] on button "Send request" at bounding box center [802, 627] width 94 height 36
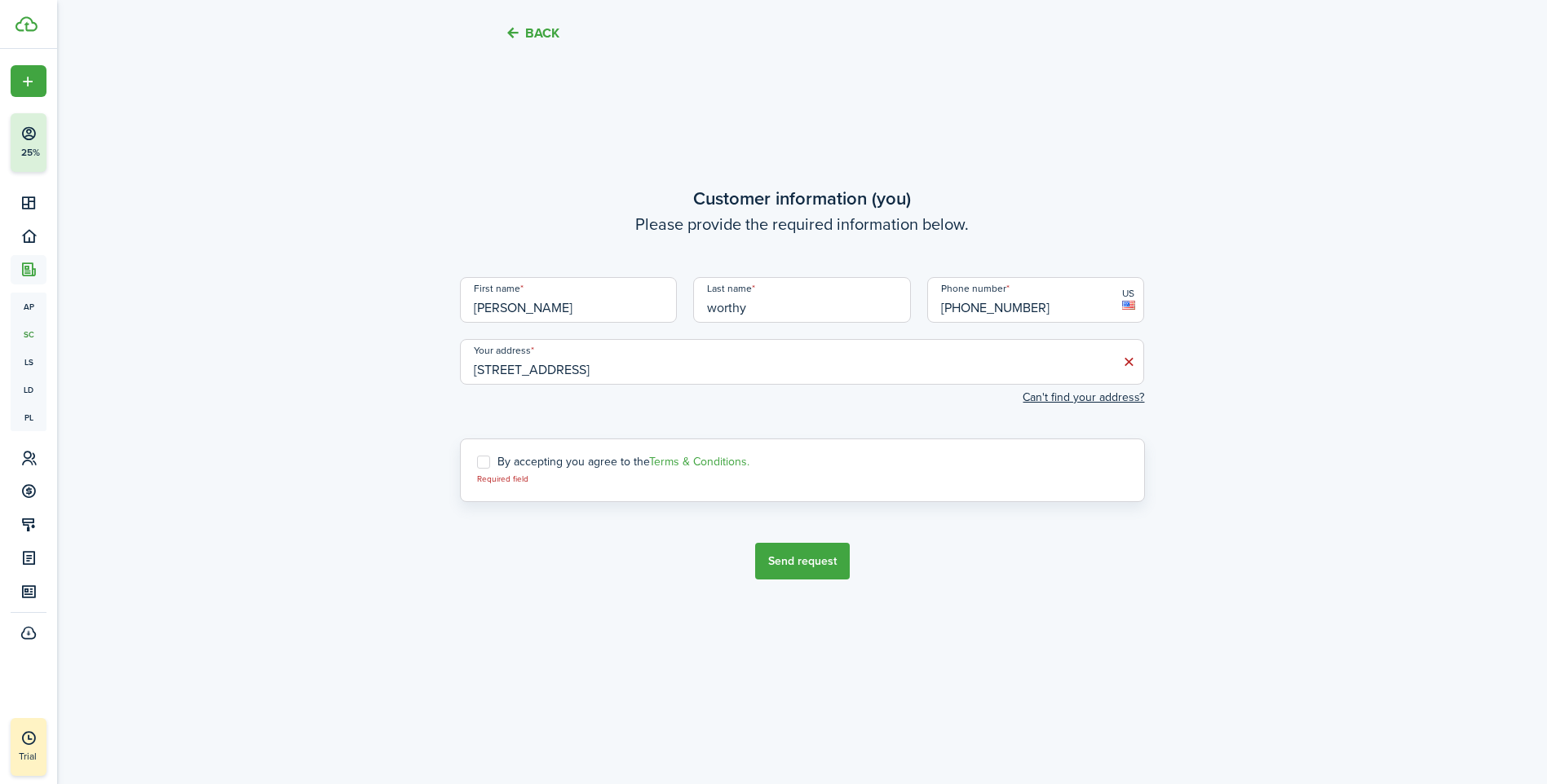
scroll to position [3904, 0]
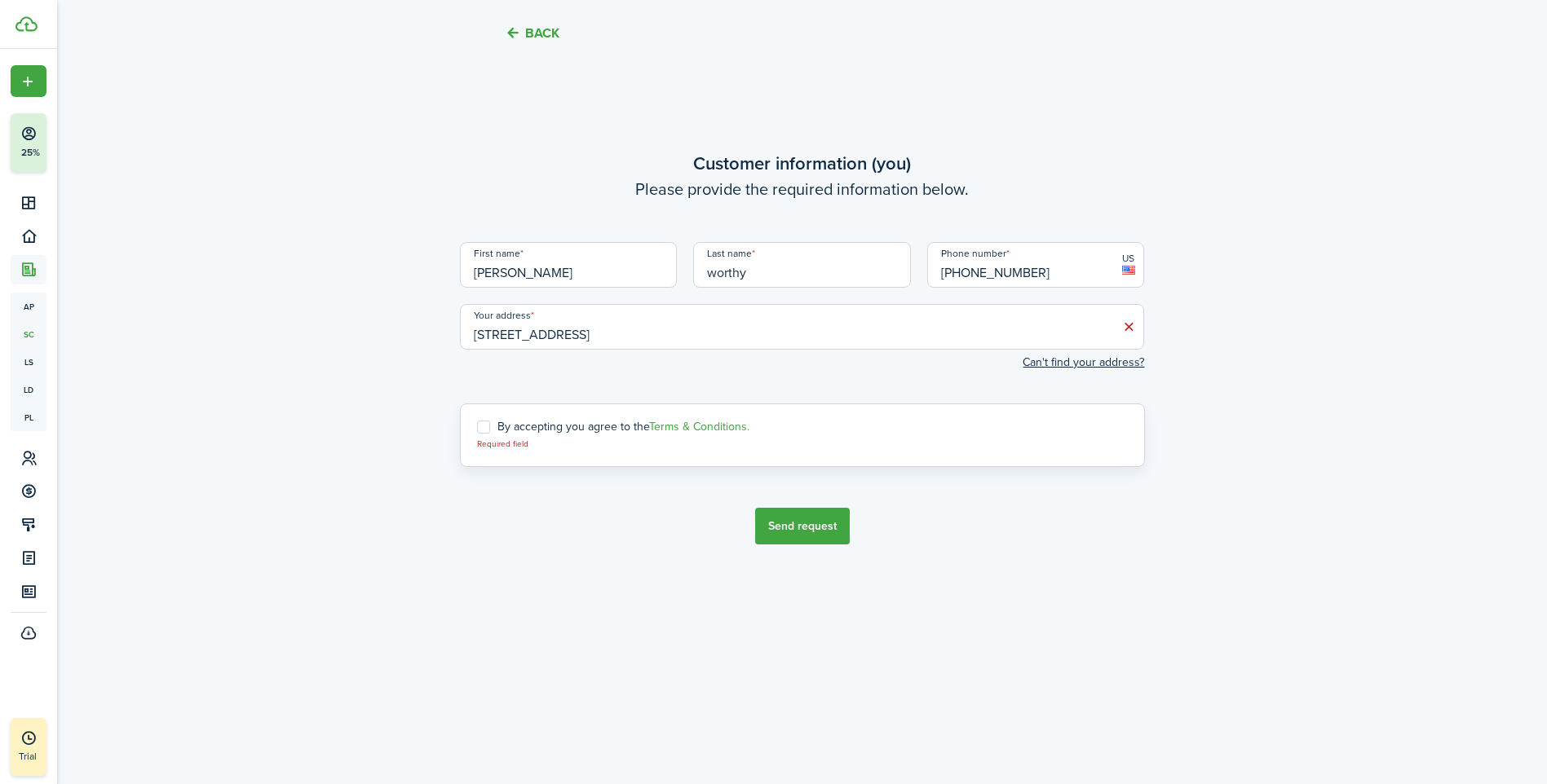
click at [487, 422] on label "By accepting you agree to the Terms & Conditions." at bounding box center [612, 426] width 272 height 13
click at [477, 435] on input "By accepting you agree to the Terms & Conditions." at bounding box center [477, 435] width 1 height 1
checkbox input "true"
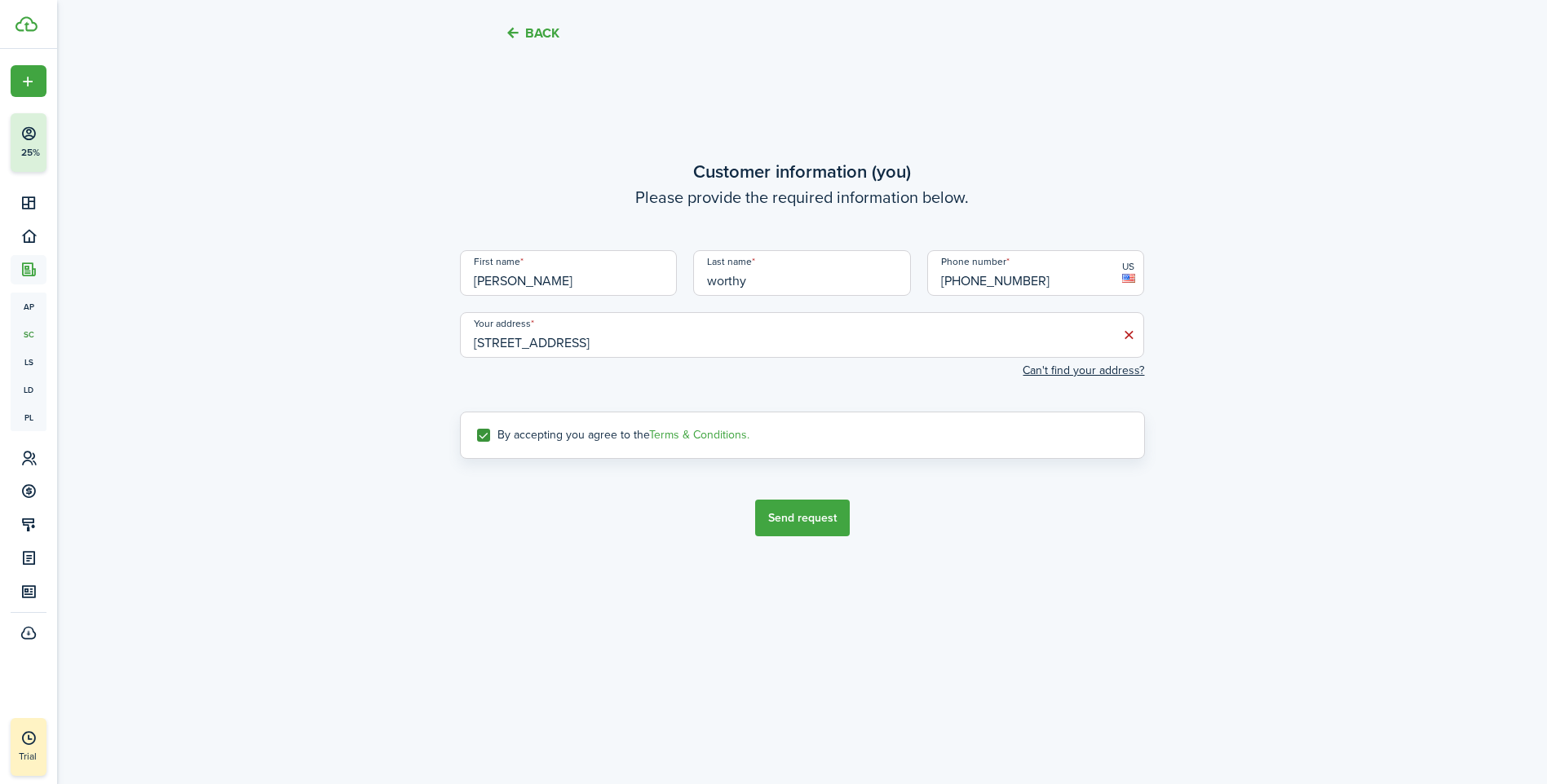
click at [808, 515] on button "Send request" at bounding box center [802, 518] width 94 height 36
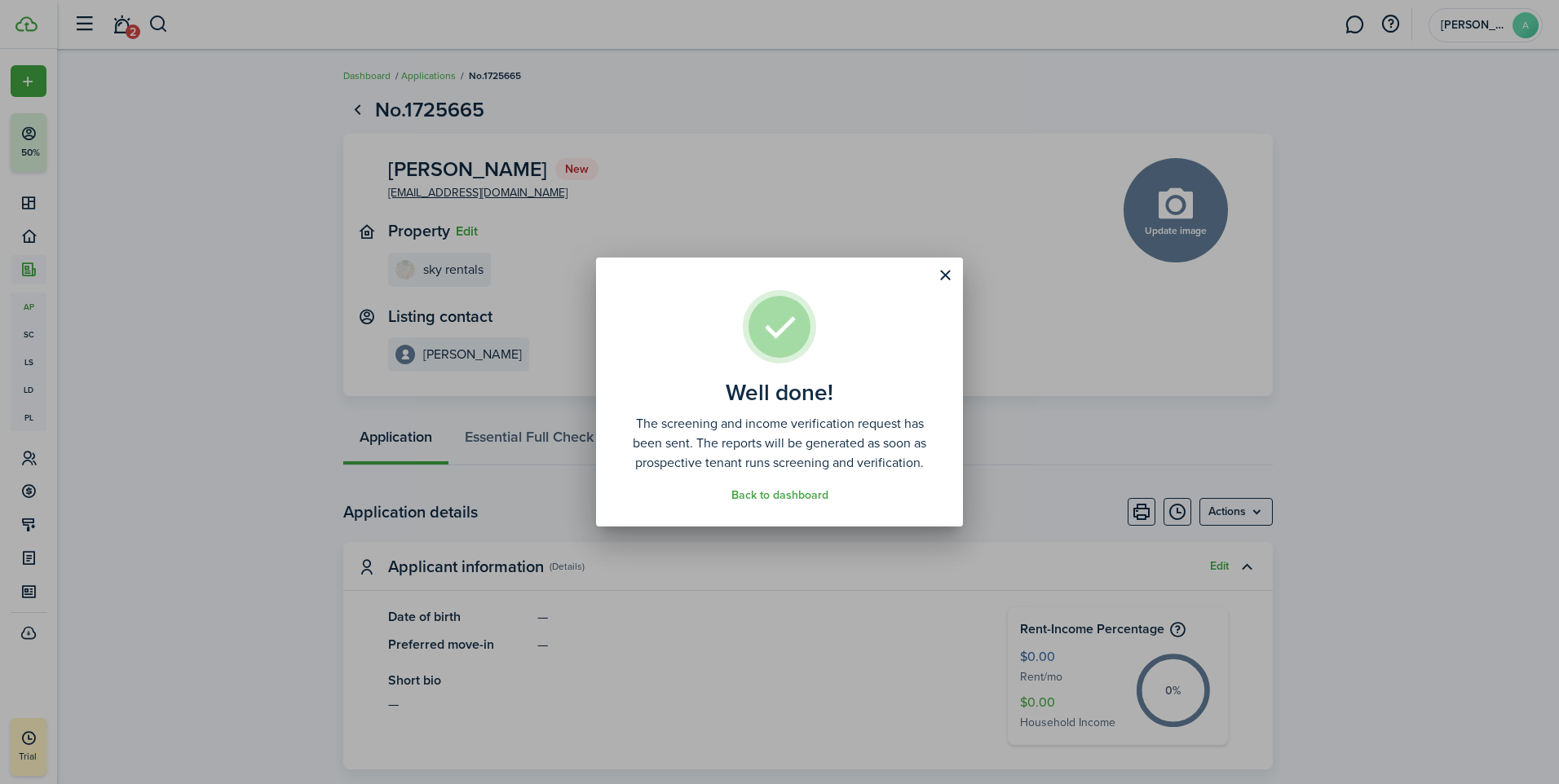
click at [1345, 394] on div "Well done! The screening and income verification request has been sent. The rep…" at bounding box center [780, 392] width 1559 height 784
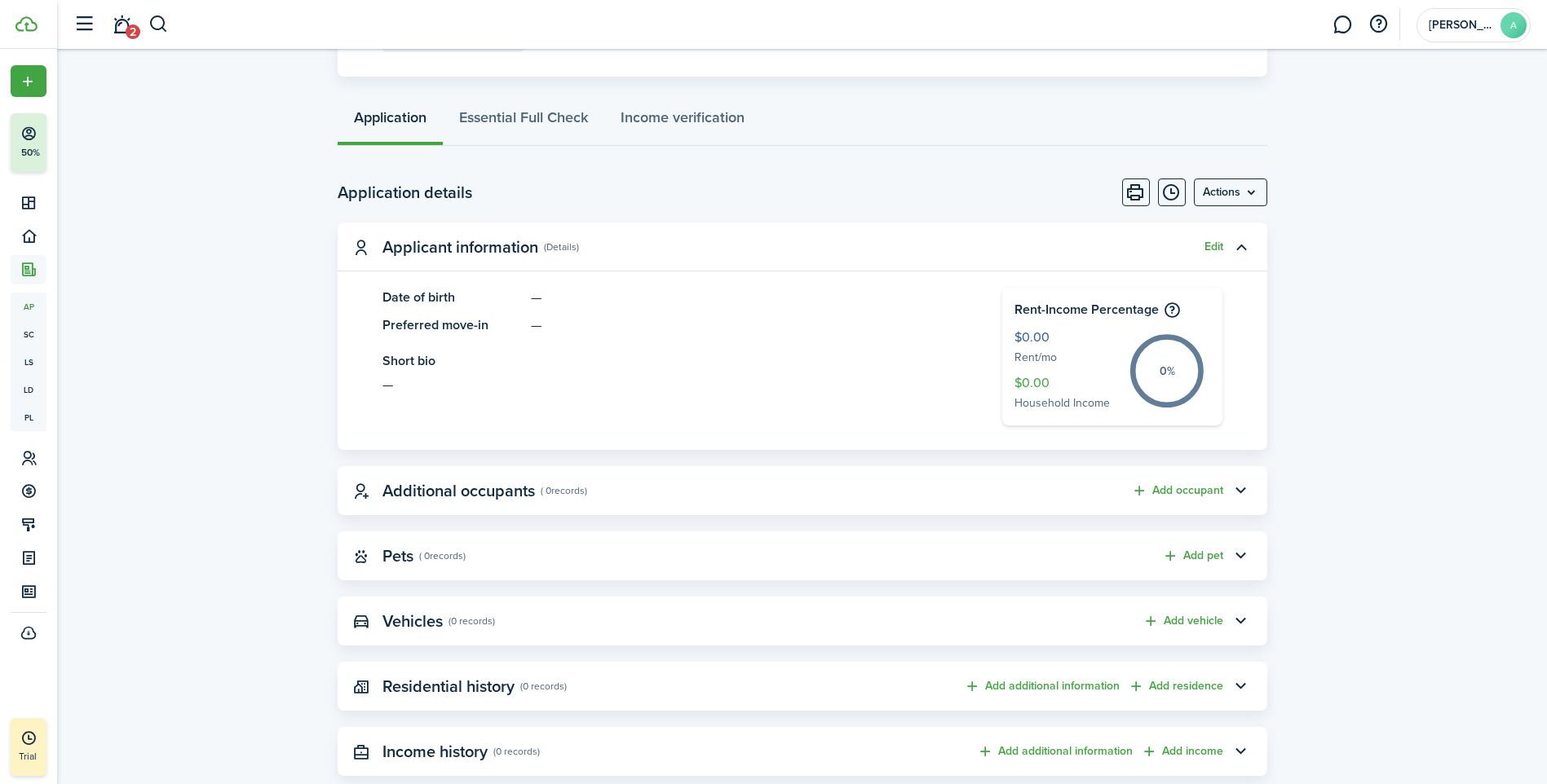
scroll to position [322, 0]
click at [566, 132] on link "Essential Full Check" at bounding box center [524, 119] width 161 height 49
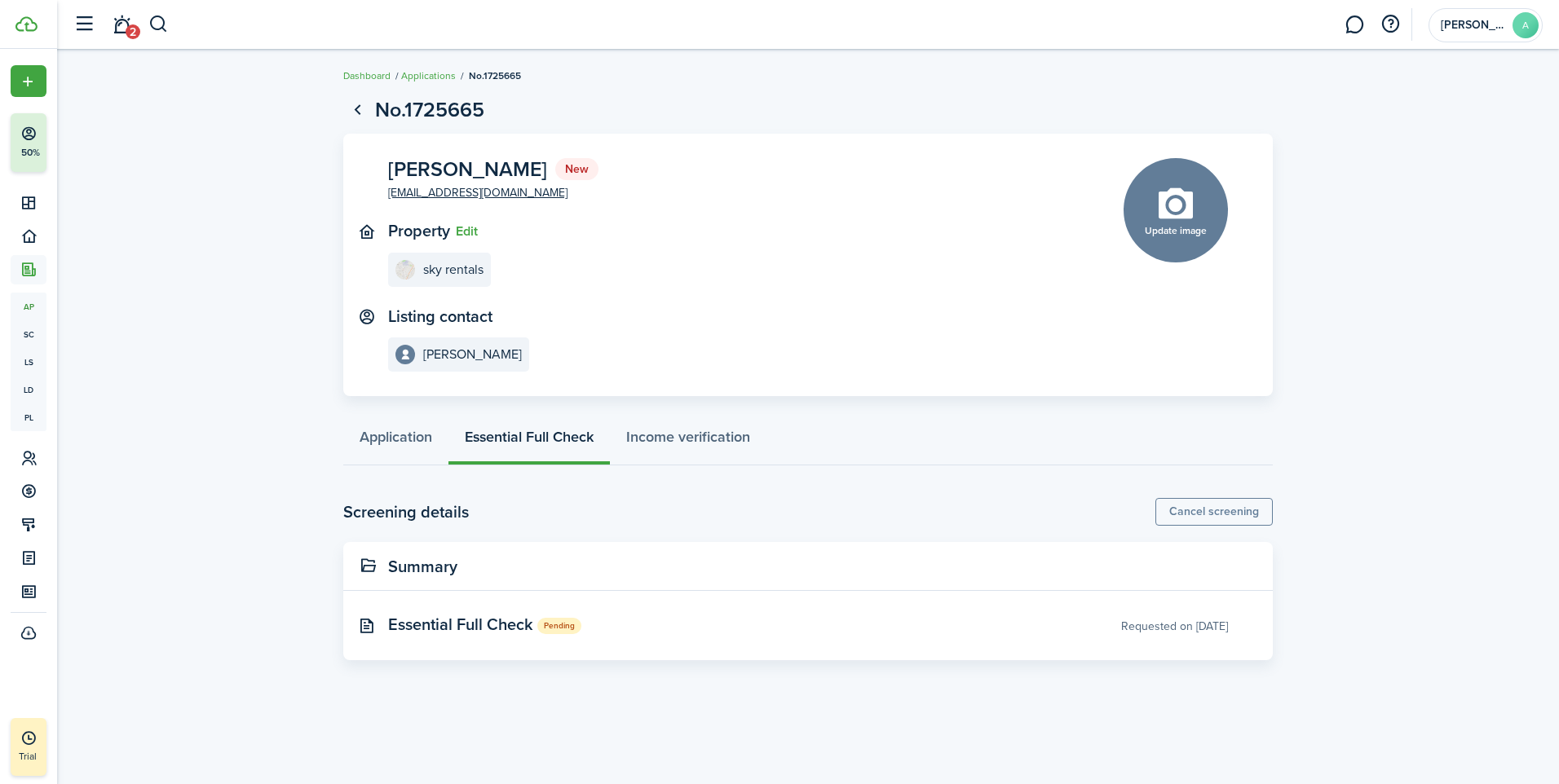
click at [454, 563] on panel-main-title "Summary" at bounding box center [423, 567] width 70 height 19
click at [135, 27] on span "2" at bounding box center [133, 31] width 15 height 15
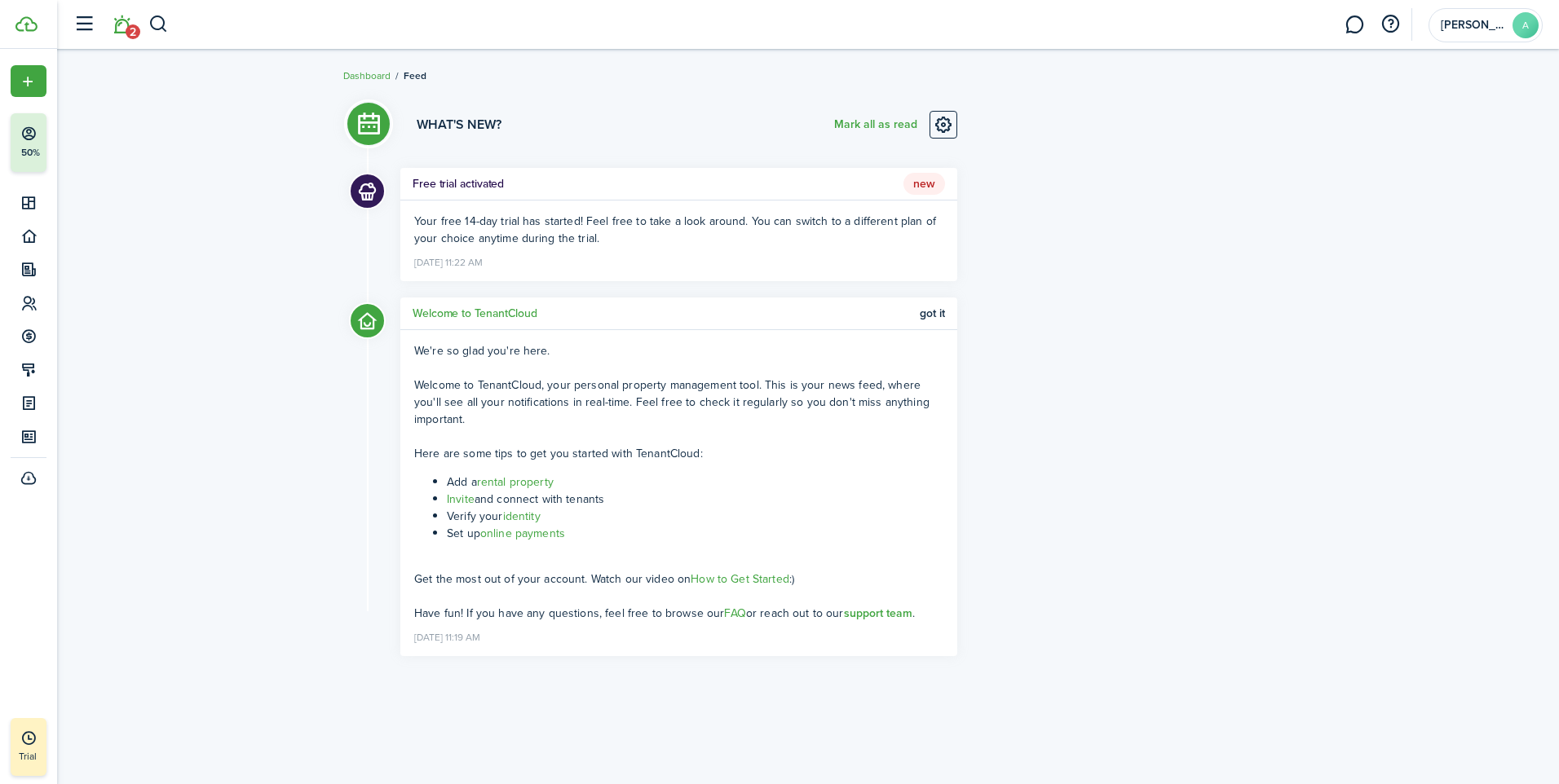
click at [870, 130] on button "Mark all as read" at bounding box center [876, 125] width 84 height 28
click at [29, 301] on icon at bounding box center [29, 303] width 17 height 17
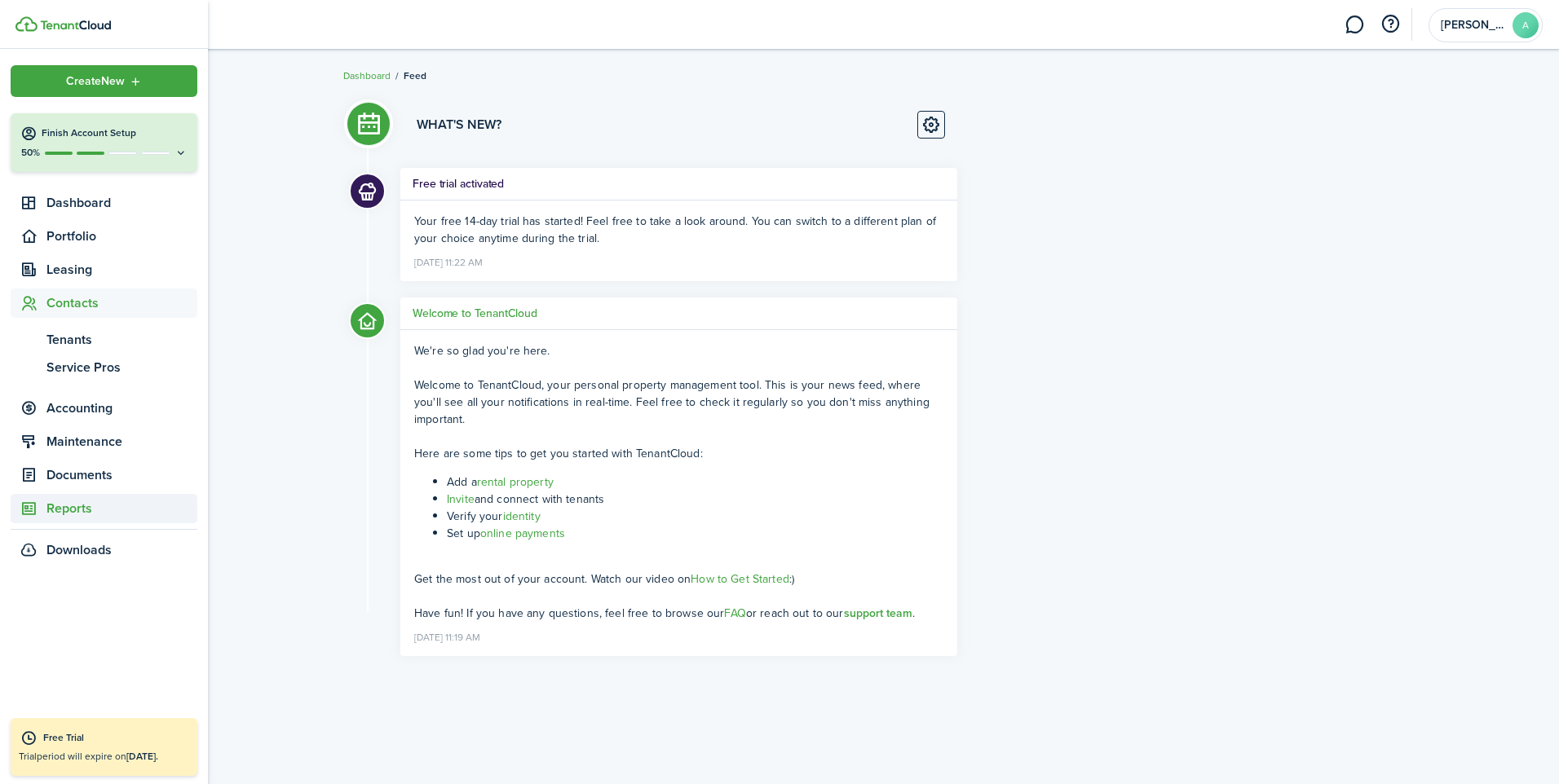
click at [84, 507] on span "Reports" at bounding box center [121, 509] width 150 height 20
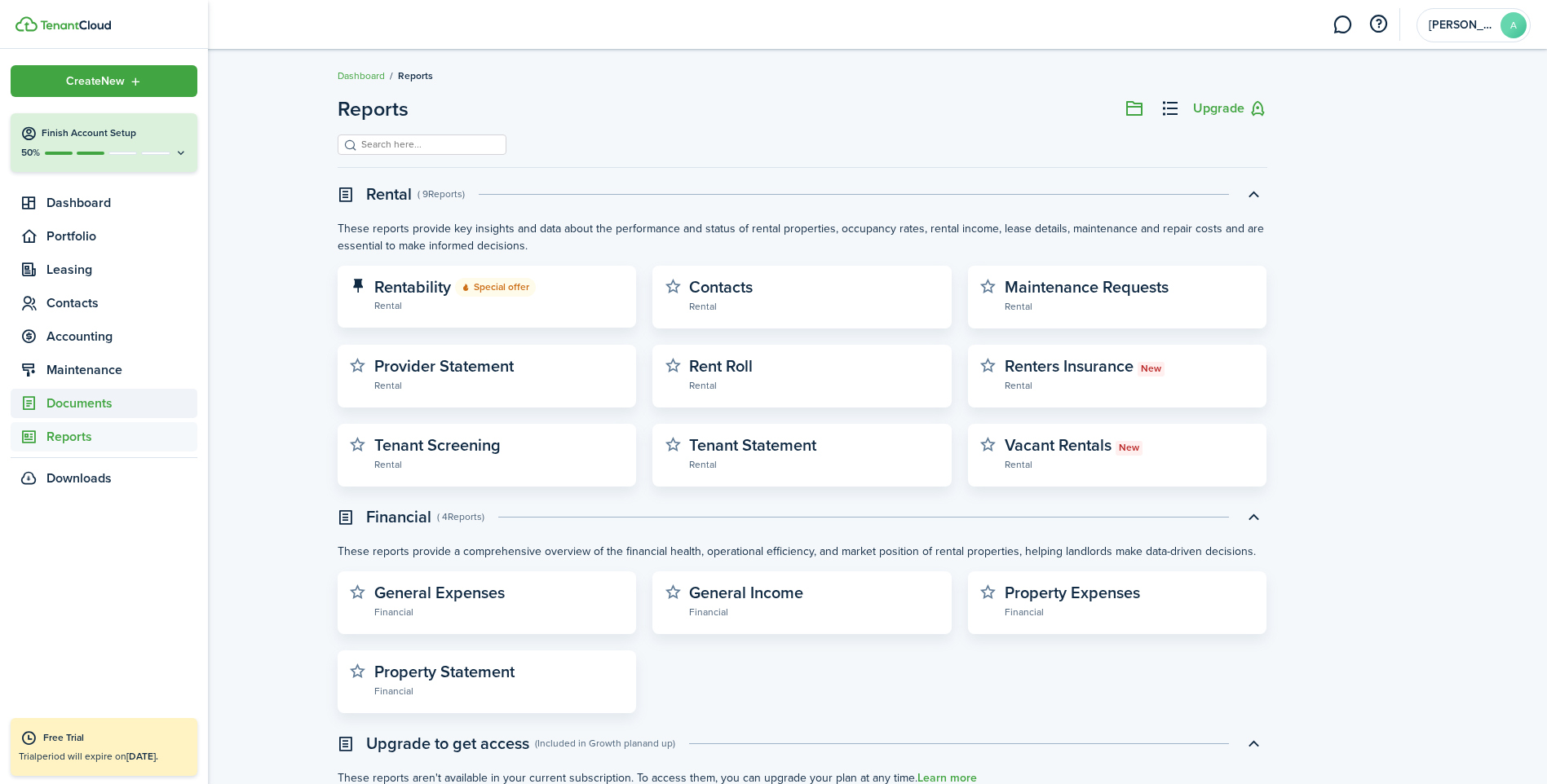
click at [98, 403] on span "Documents" at bounding box center [121, 404] width 150 height 20
click at [70, 433] on span "Landlord forms" at bounding box center [121, 440] width 150 height 20
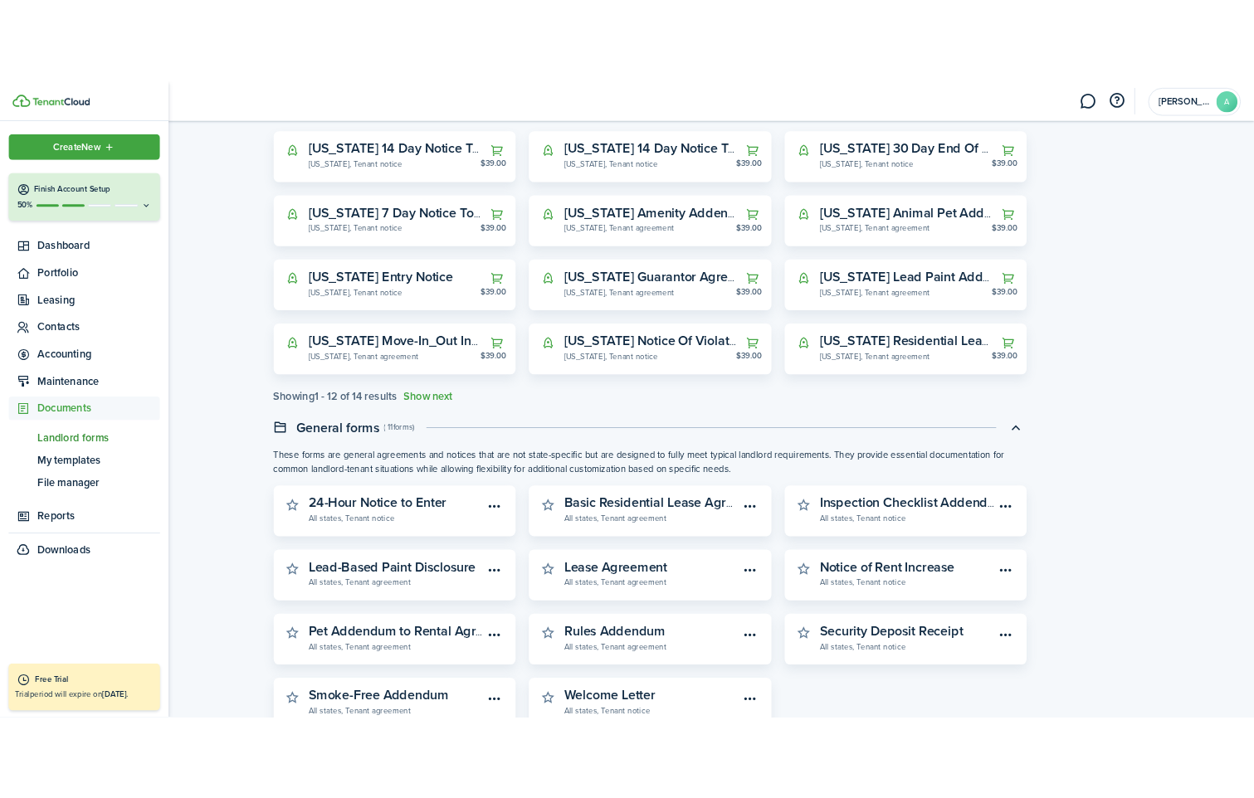
scroll to position [367, 0]
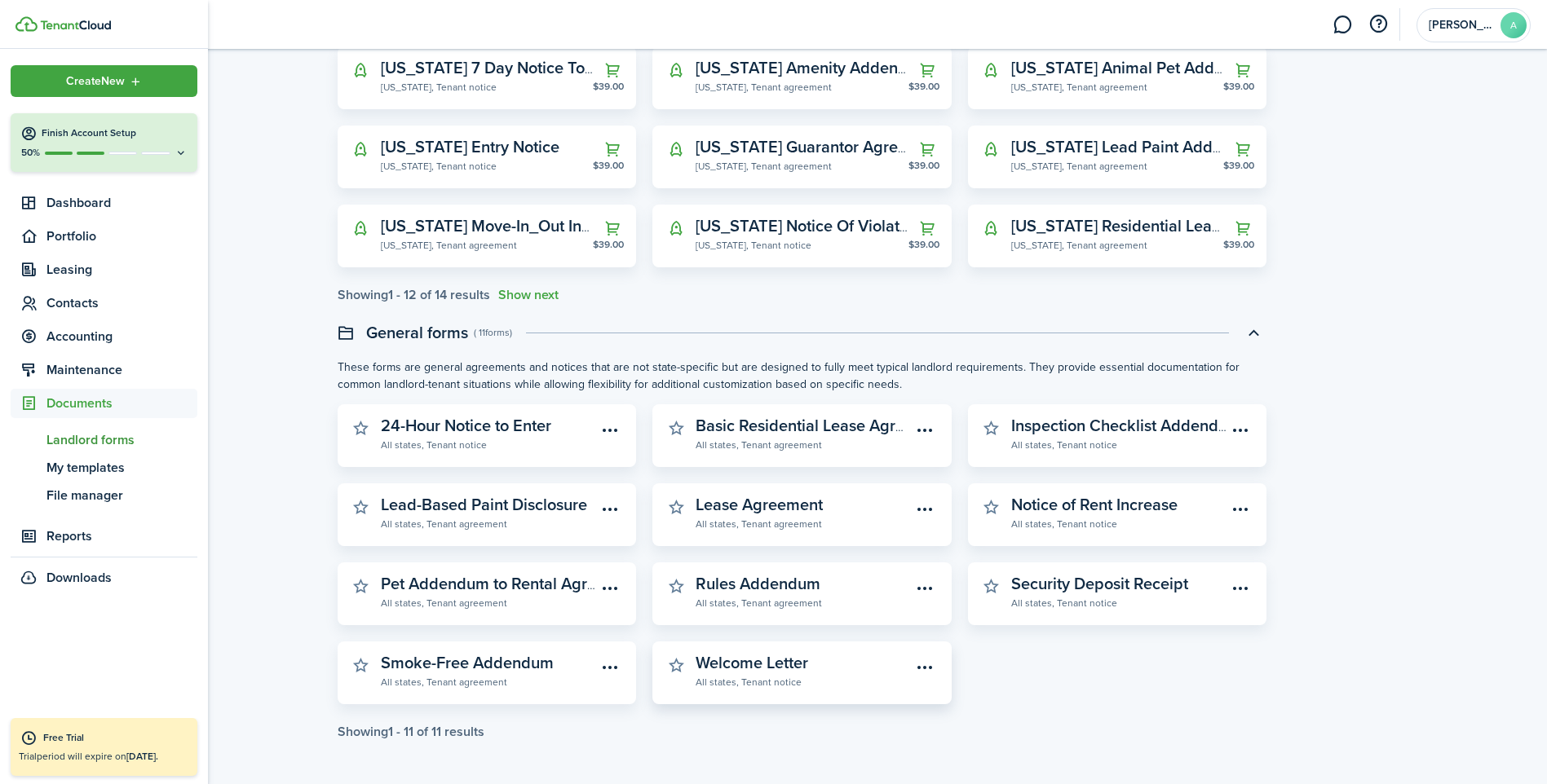
click at [931, 660] on menu-btn-icon "Open menu" at bounding box center [926, 667] width 28 height 28
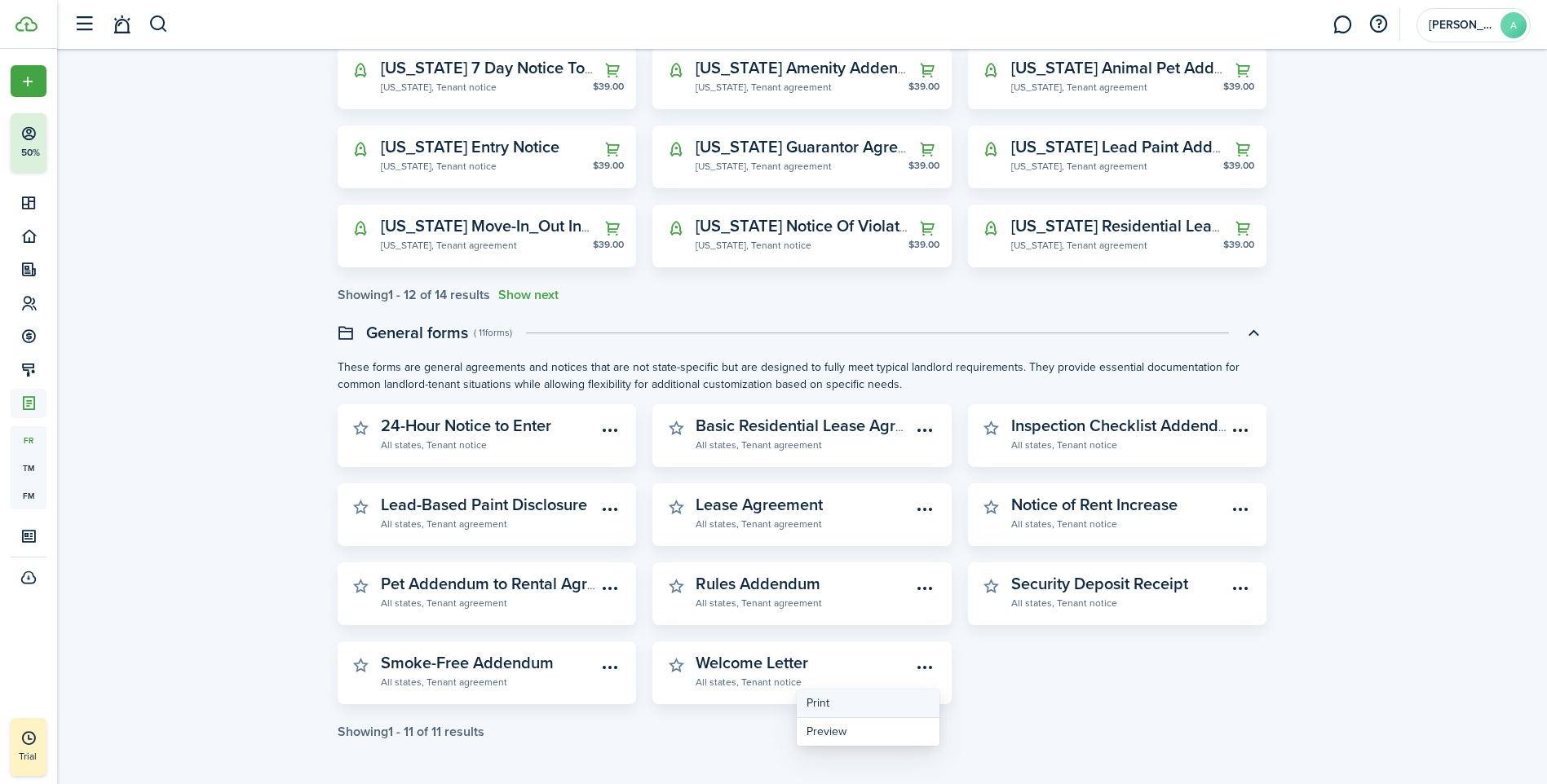
click at [814, 701] on button "Print" at bounding box center [868, 703] width 143 height 28
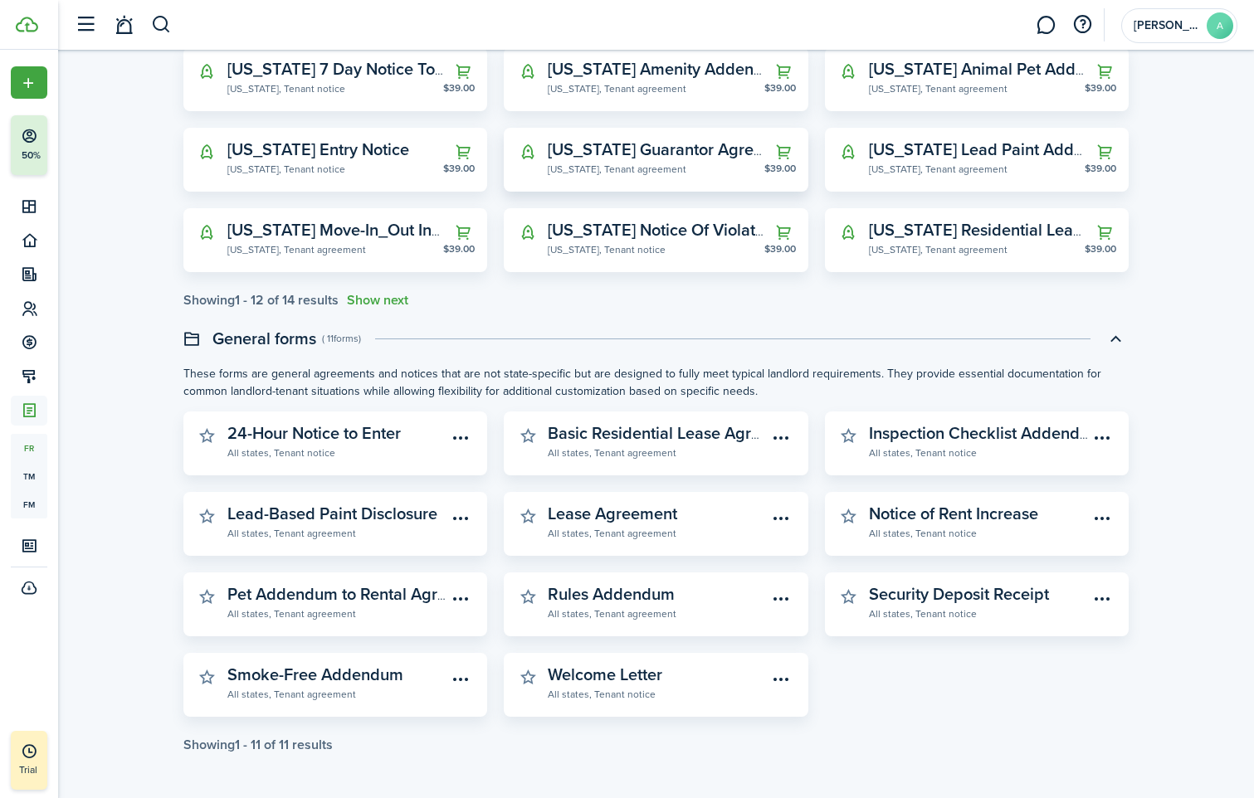
click at [665, 151] on widget-stats-description "[US_STATE] Guarantor Agreement" at bounding box center [674, 149] width 252 height 25
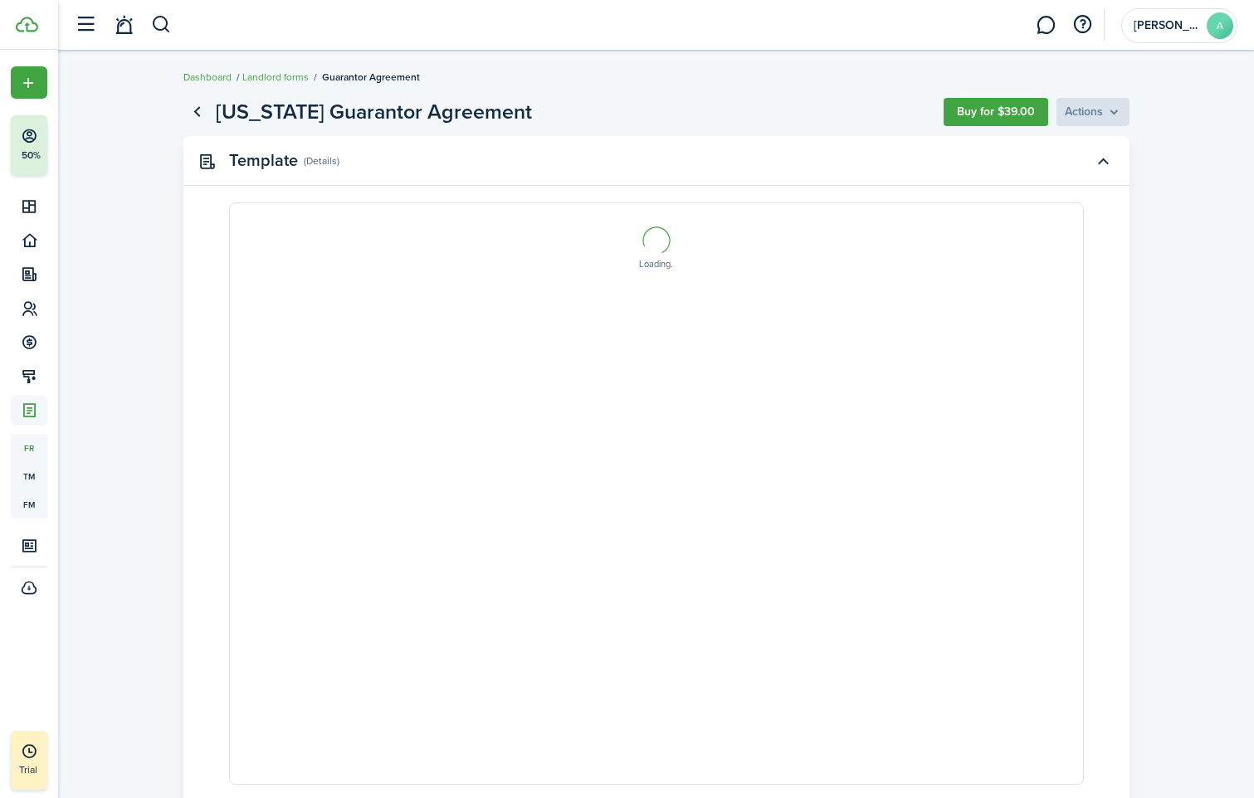
select select "fit"
click at [1109, 119] on document-system-actions "Buy for $39.00 Actions" at bounding box center [1036, 112] width 186 height 28
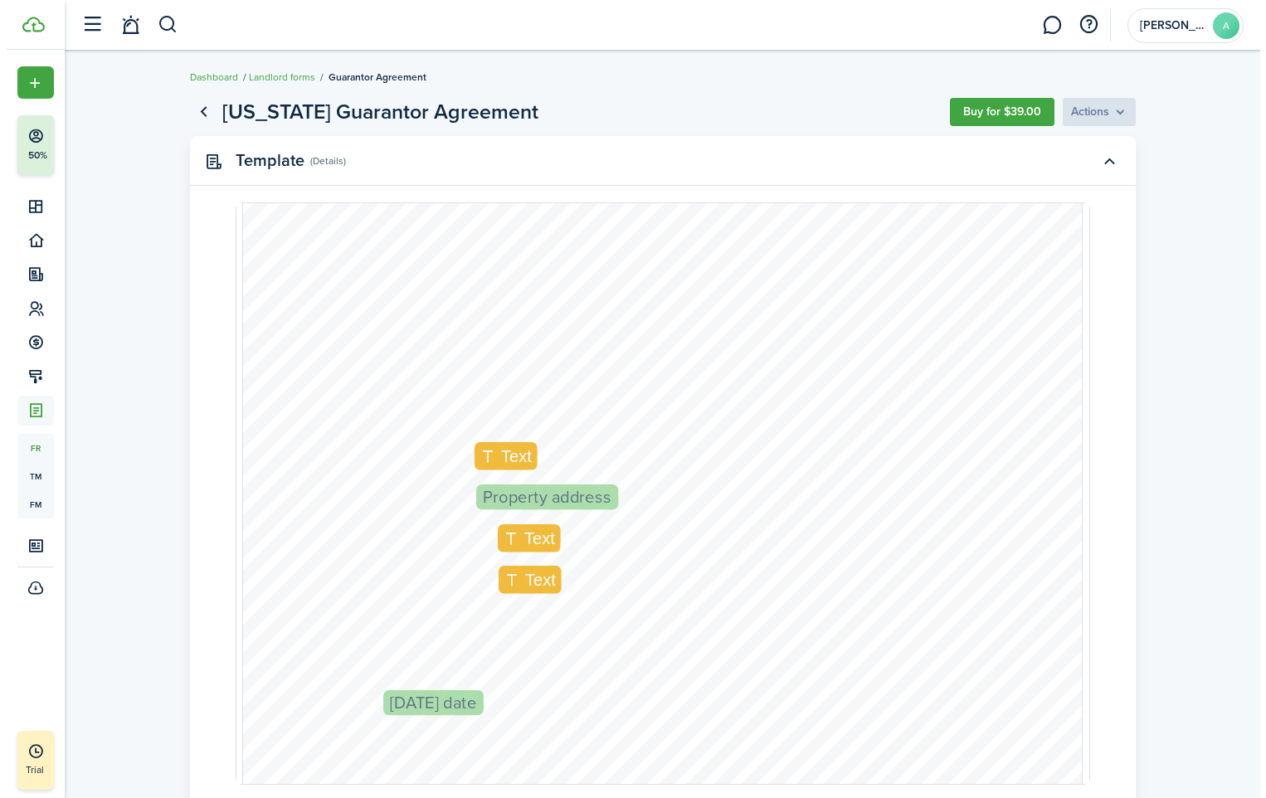
scroll to position [527, 0]
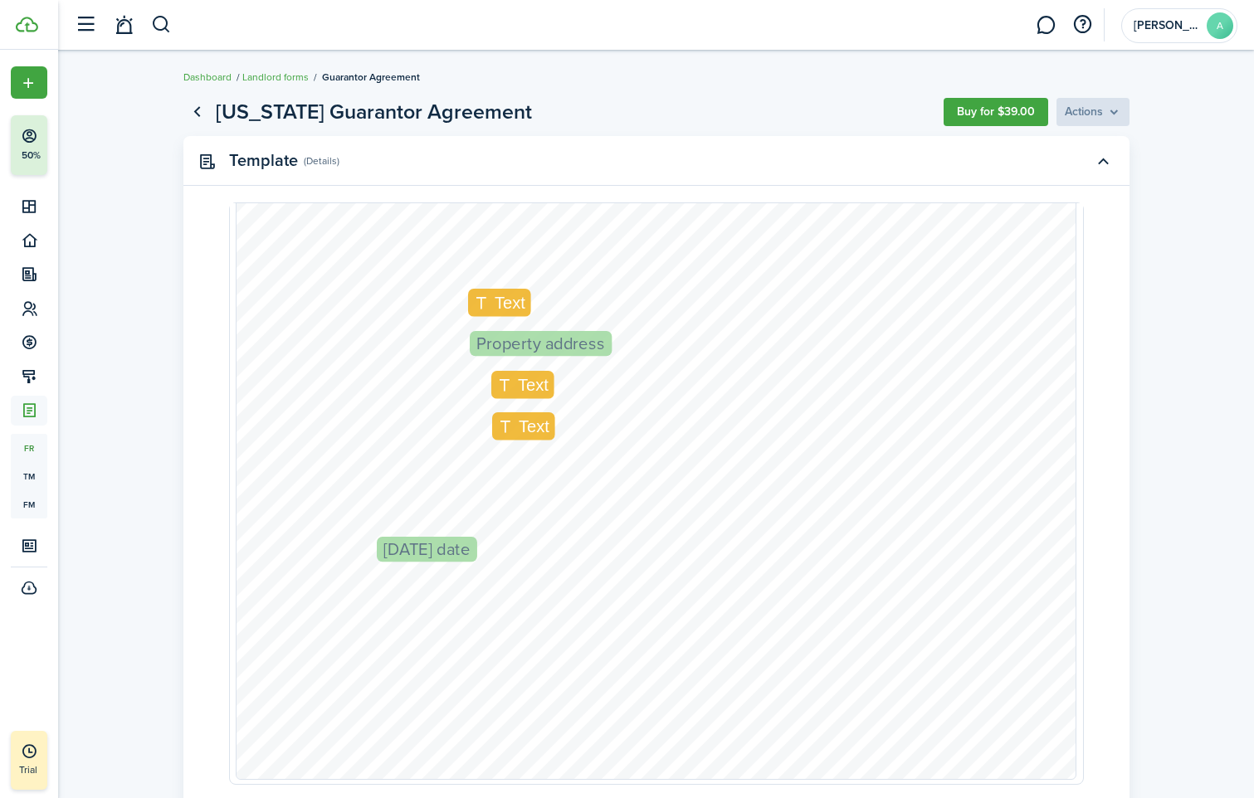
click at [27, 86] on span "Create New" at bounding box center [51, 83] width 60 height 12
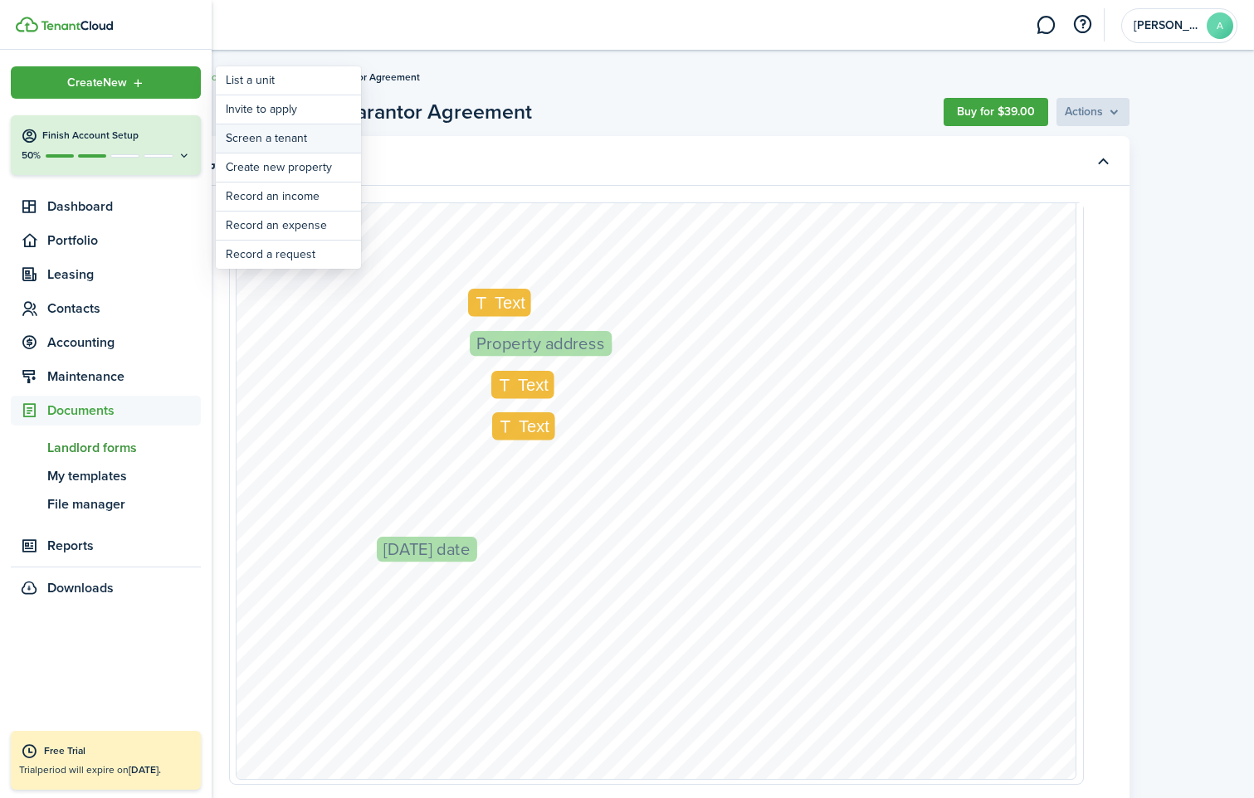
click at [296, 139] on link "Screen a tenant" at bounding box center [288, 138] width 145 height 28
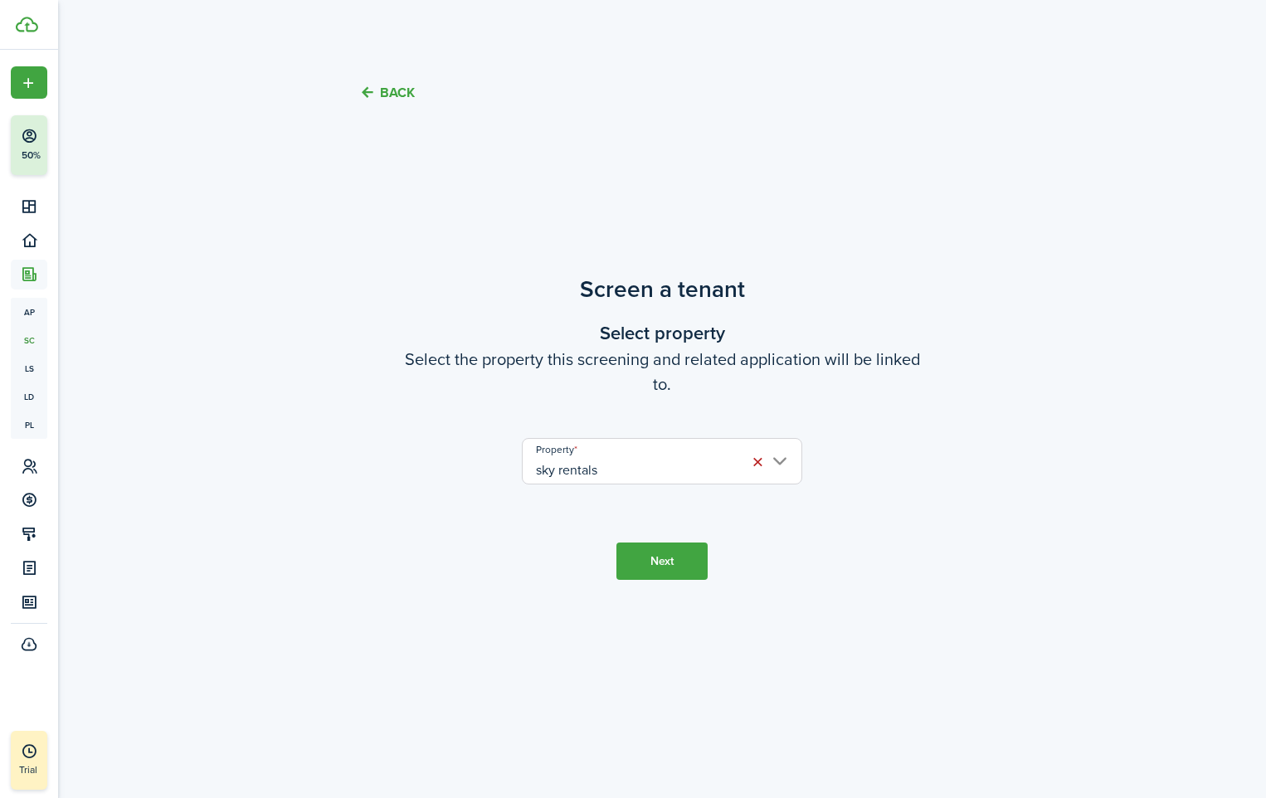
click at [696, 573] on button "Next" at bounding box center [661, 561] width 91 height 37
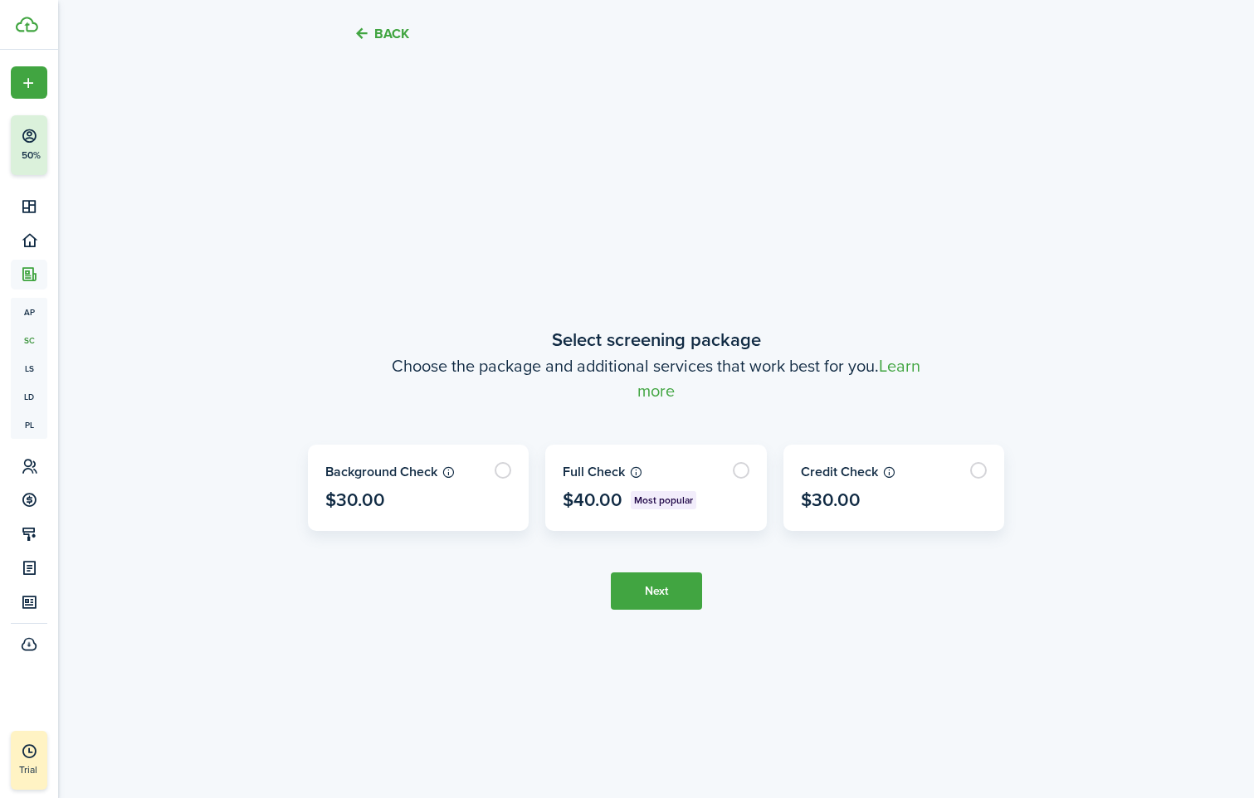
scroll to position [670, 0]
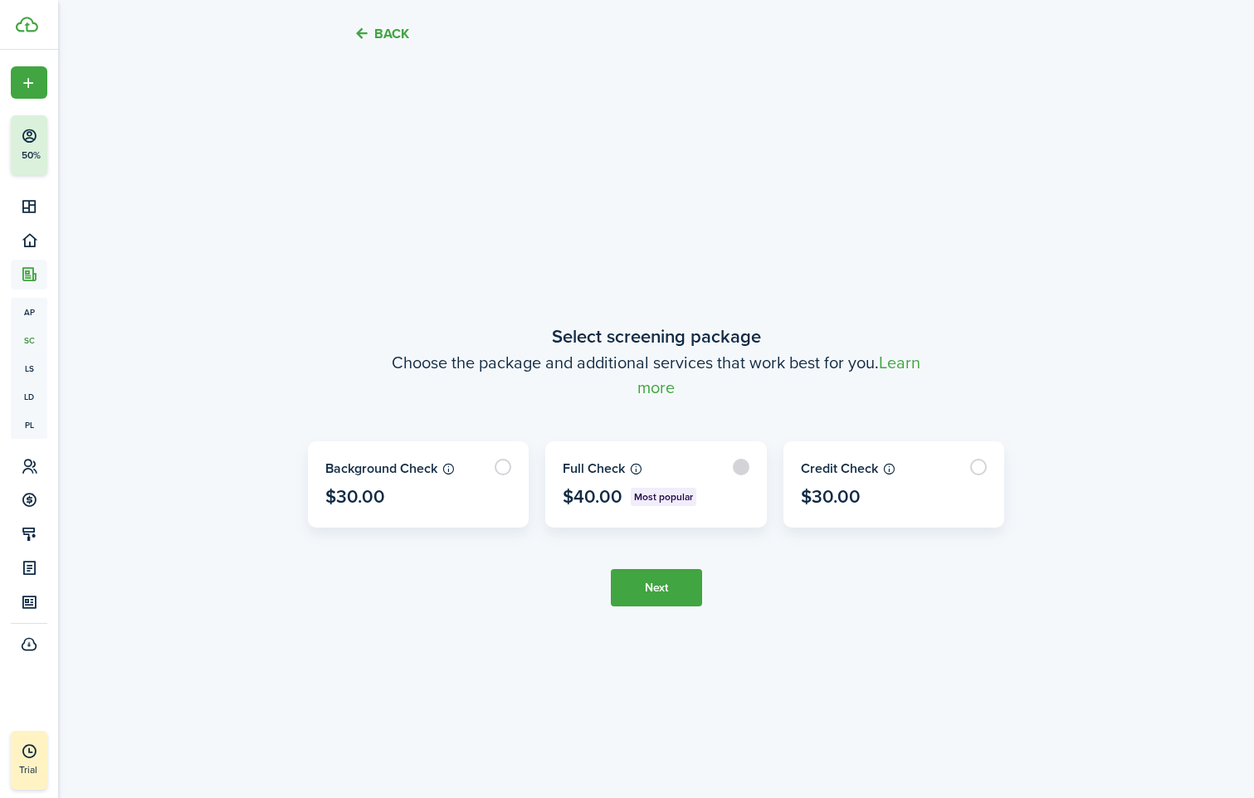
click at [743, 470] on label at bounding box center [656, 484] width 220 height 85
radio input "true"
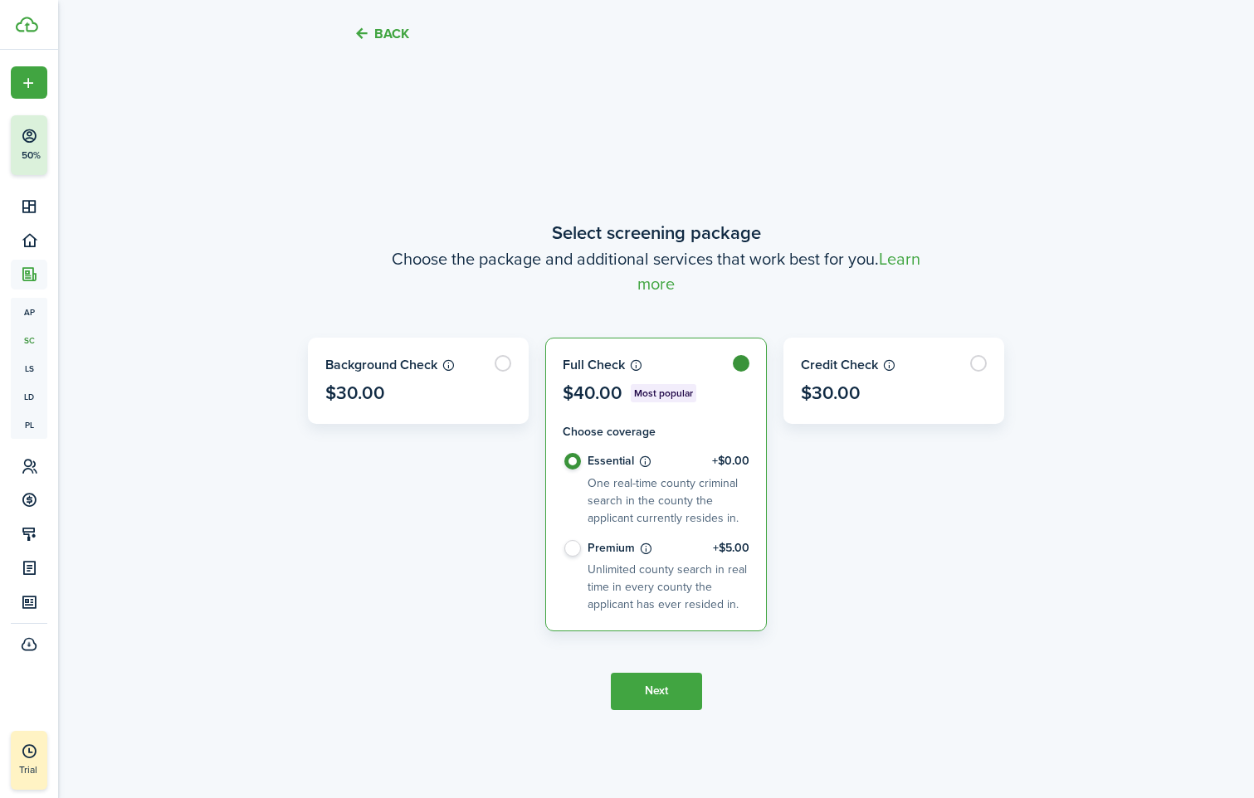
click at [671, 690] on button "Next" at bounding box center [656, 691] width 91 height 37
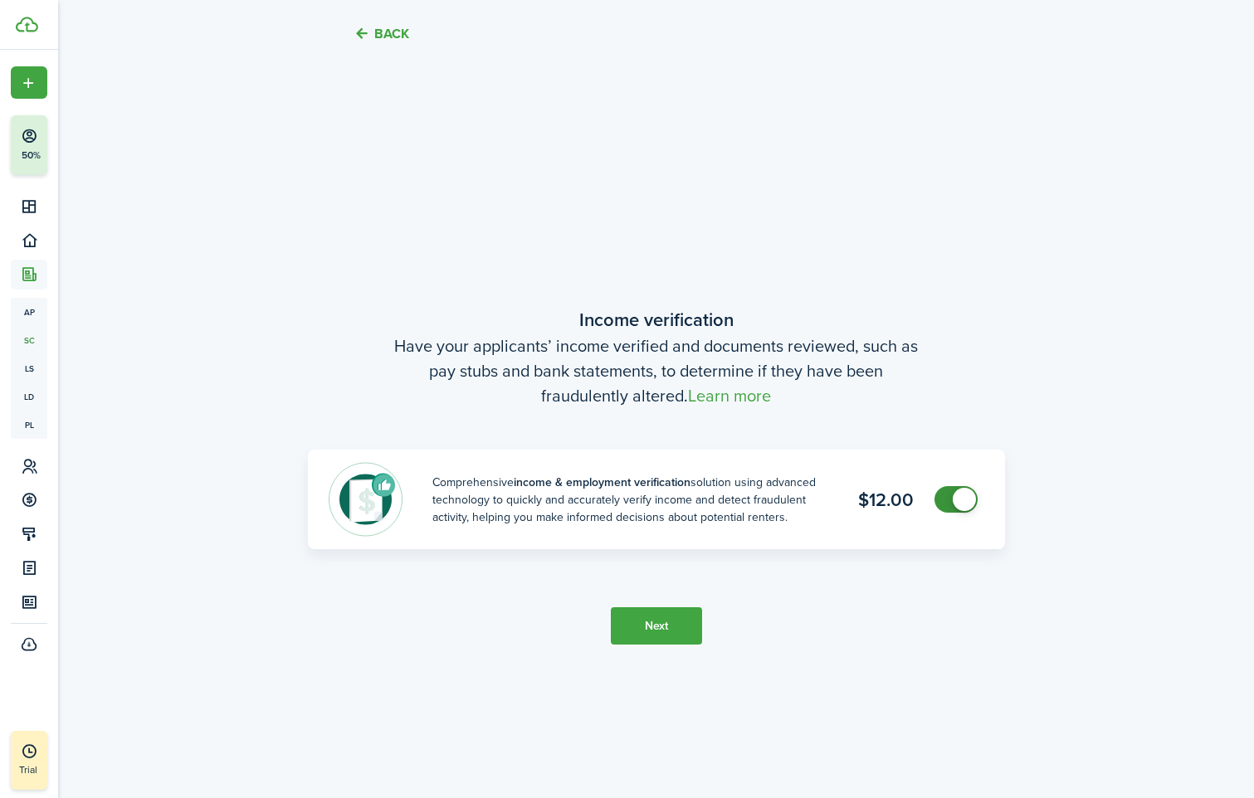
scroll to position [1469, 0]
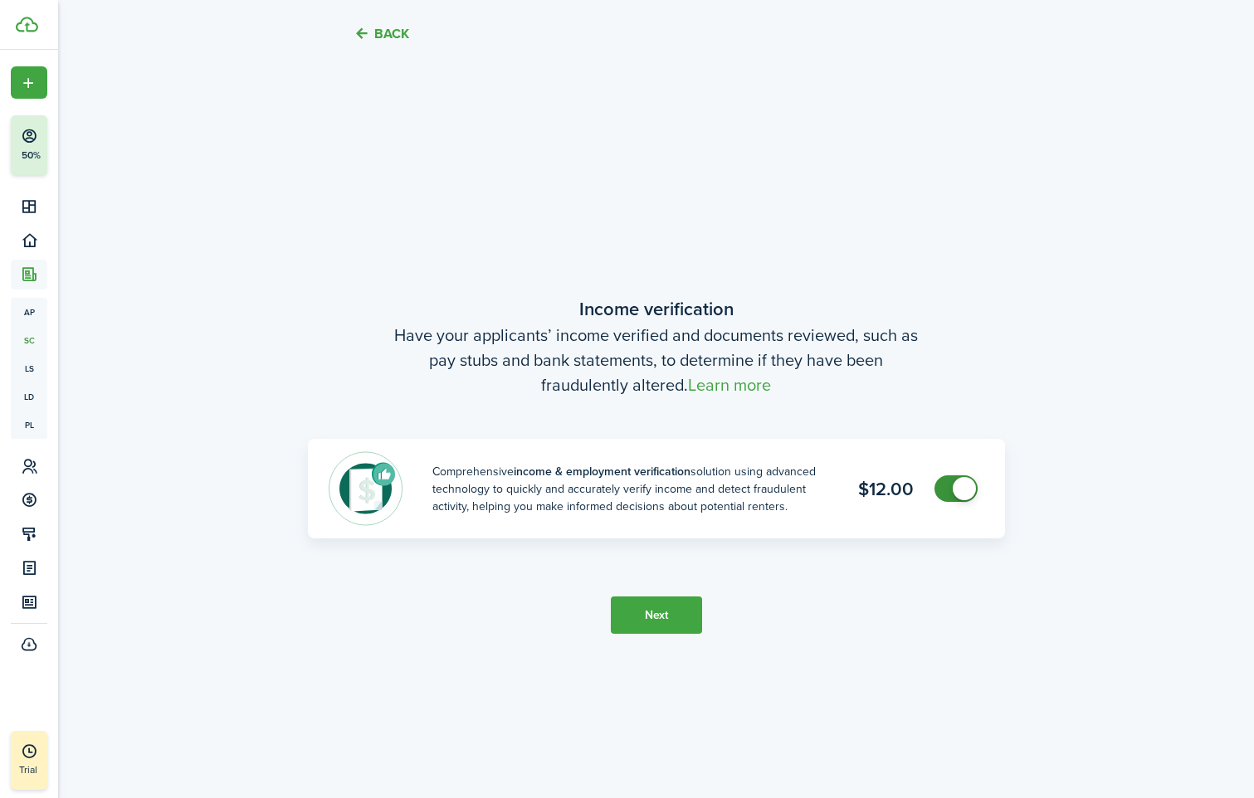
click at [674, 616] on button "Next" at bounding box center [656, 615] width 91 height 37
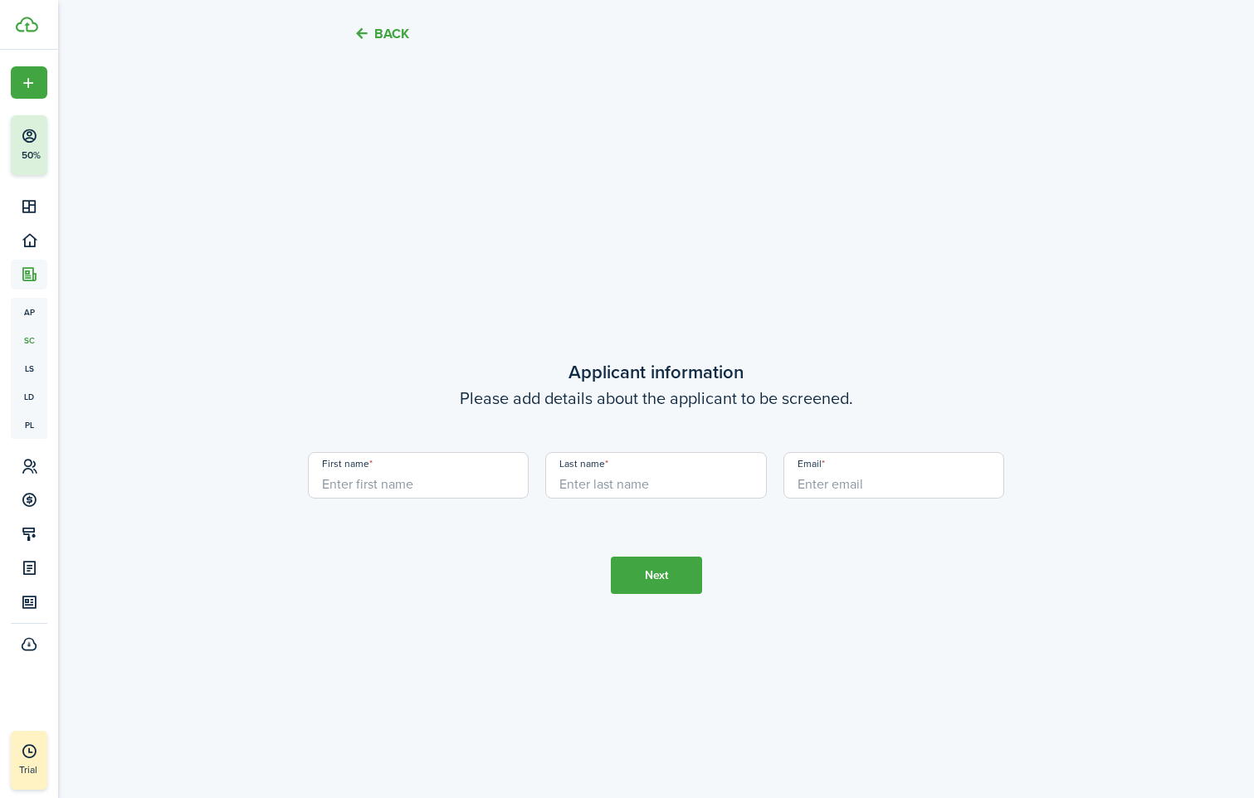
scroll to position [2267, 0]
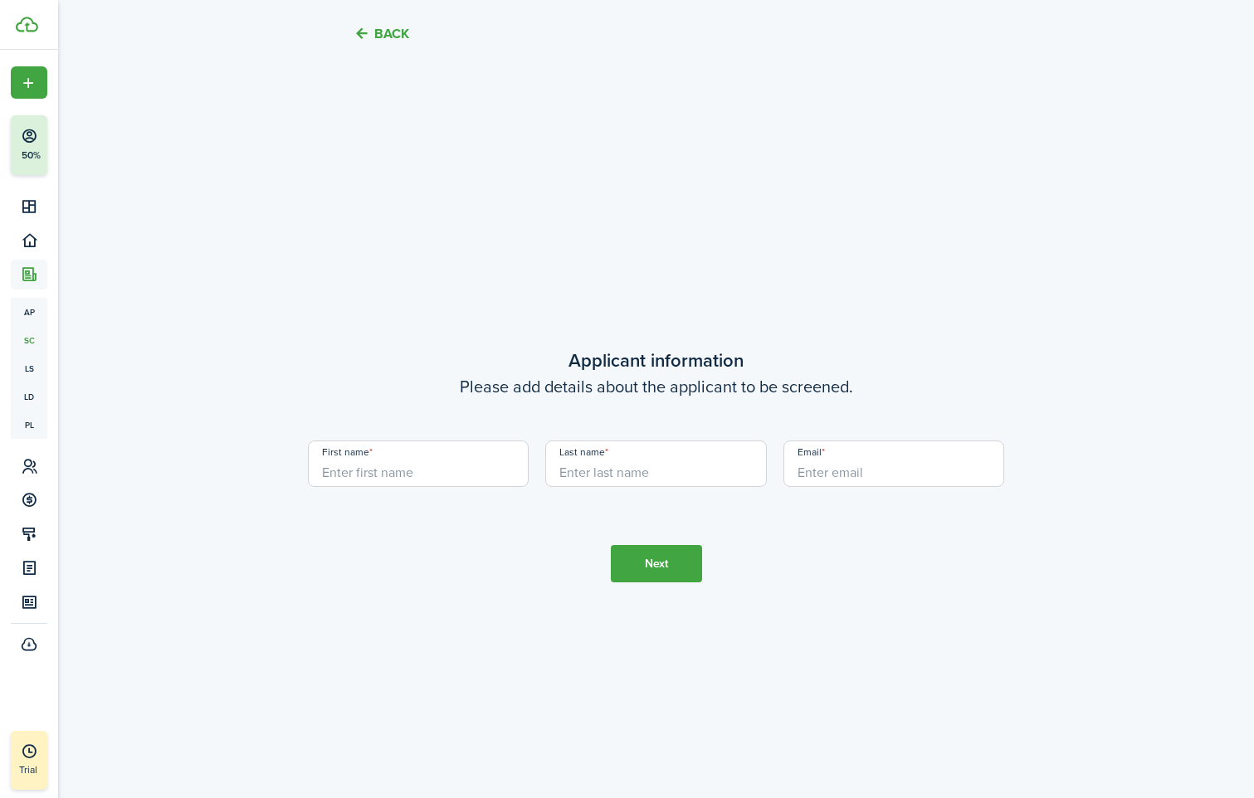
click at [461, 465] on input "First name" at bounding box center [419, 464] width 222 height 46
type input "[PERSON_NAME]"
click at [656, 463] on input "Last name" at bounding box center [656, 464] width 222 height 46
type input "[PERSON_NAME]"
click at [865, 466] on input "Email" at bounding box center [894, 464] width 222 height 46
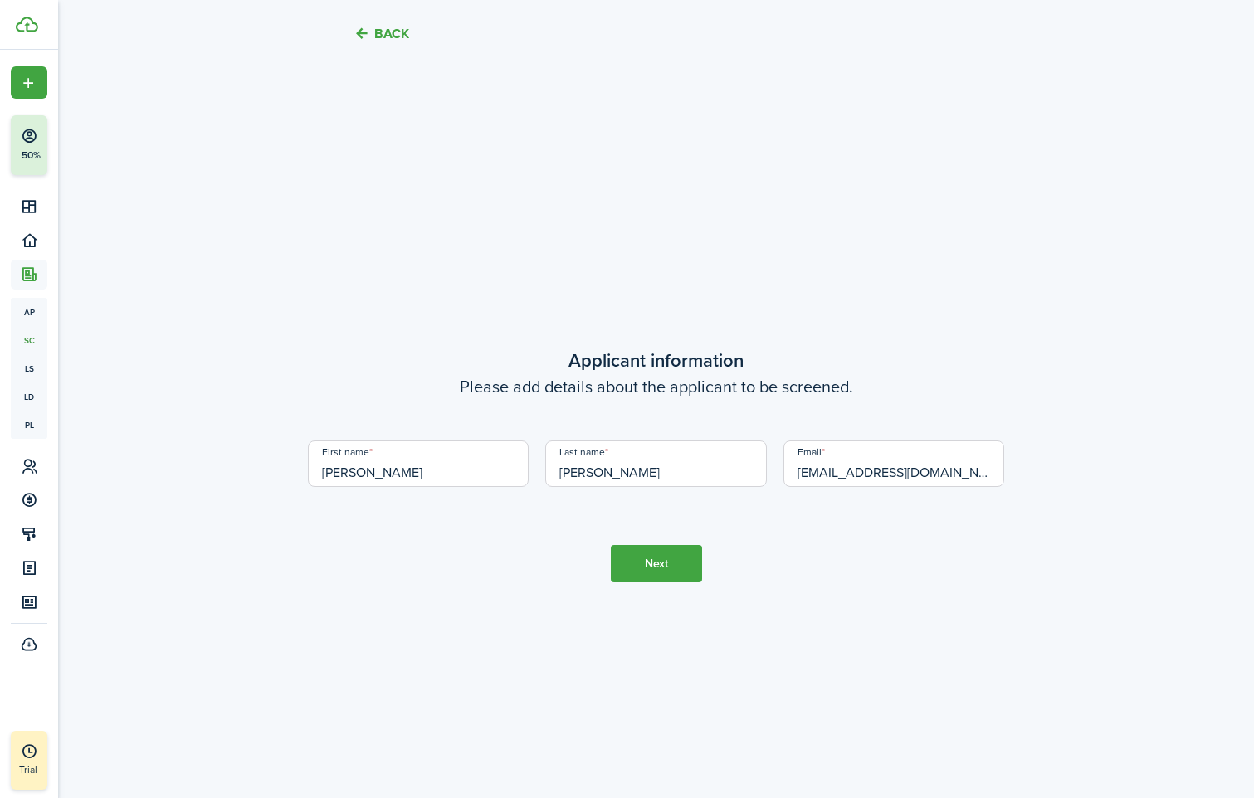
type input "[EMAIL_ADDRESS][DOMAIN_NAME]"
click at [668, 553] on button "Next" at bounding box center [656, 563] width 91 height 37
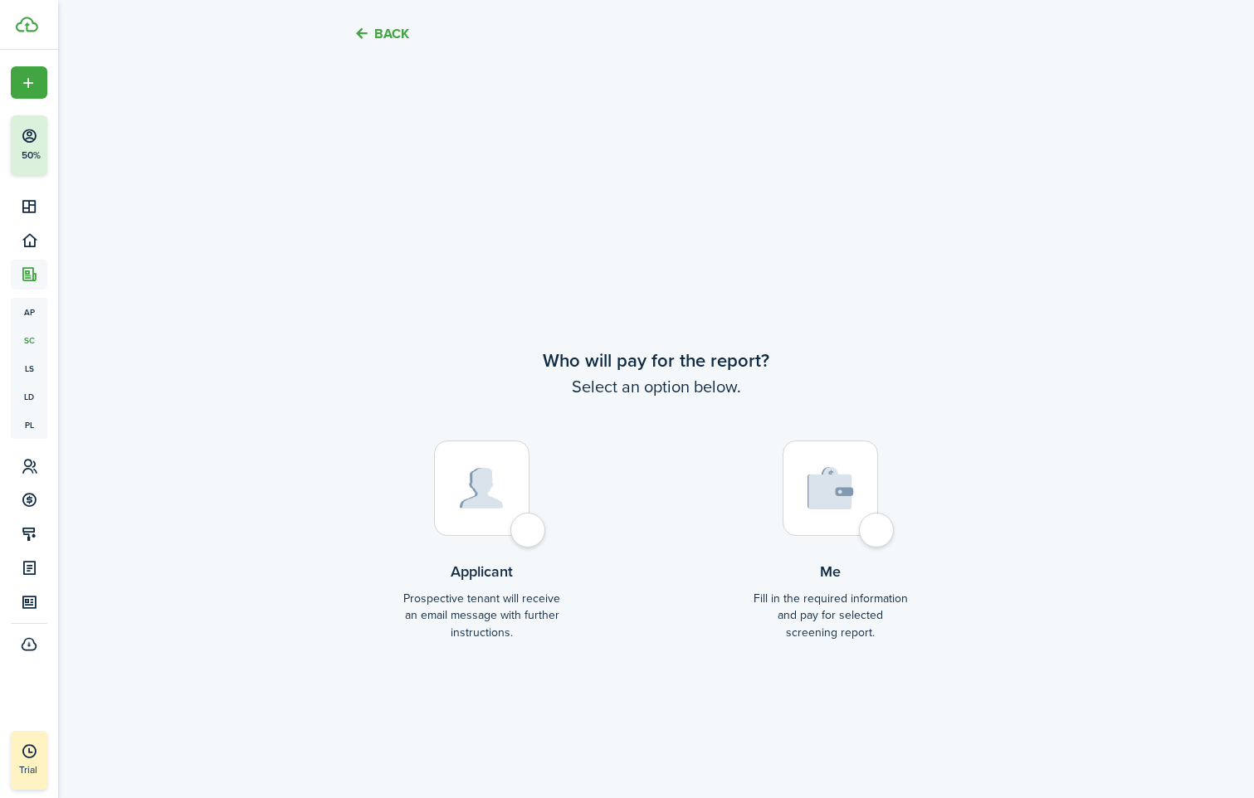
scroll to position [3065, 0]
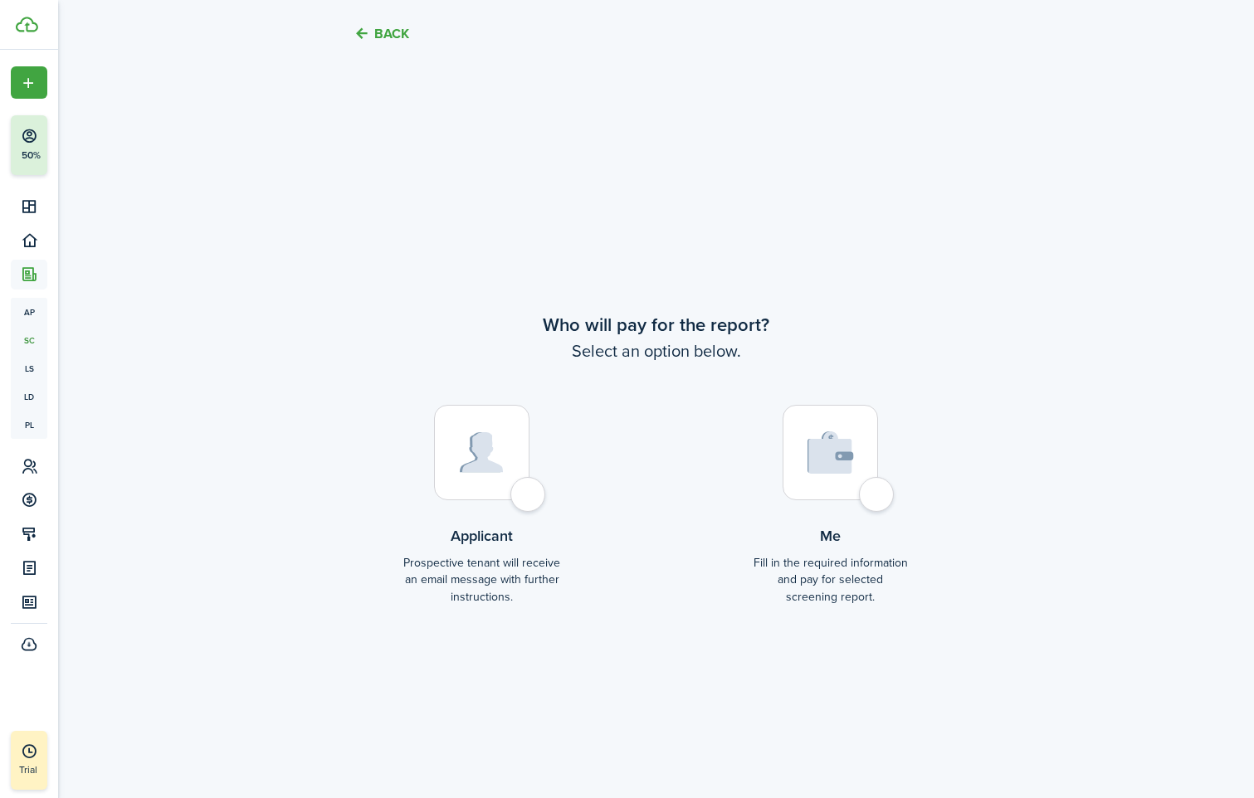
click at [878, 495] on div at bounding box center [829, 452] width 95 height 95
radio input "true"
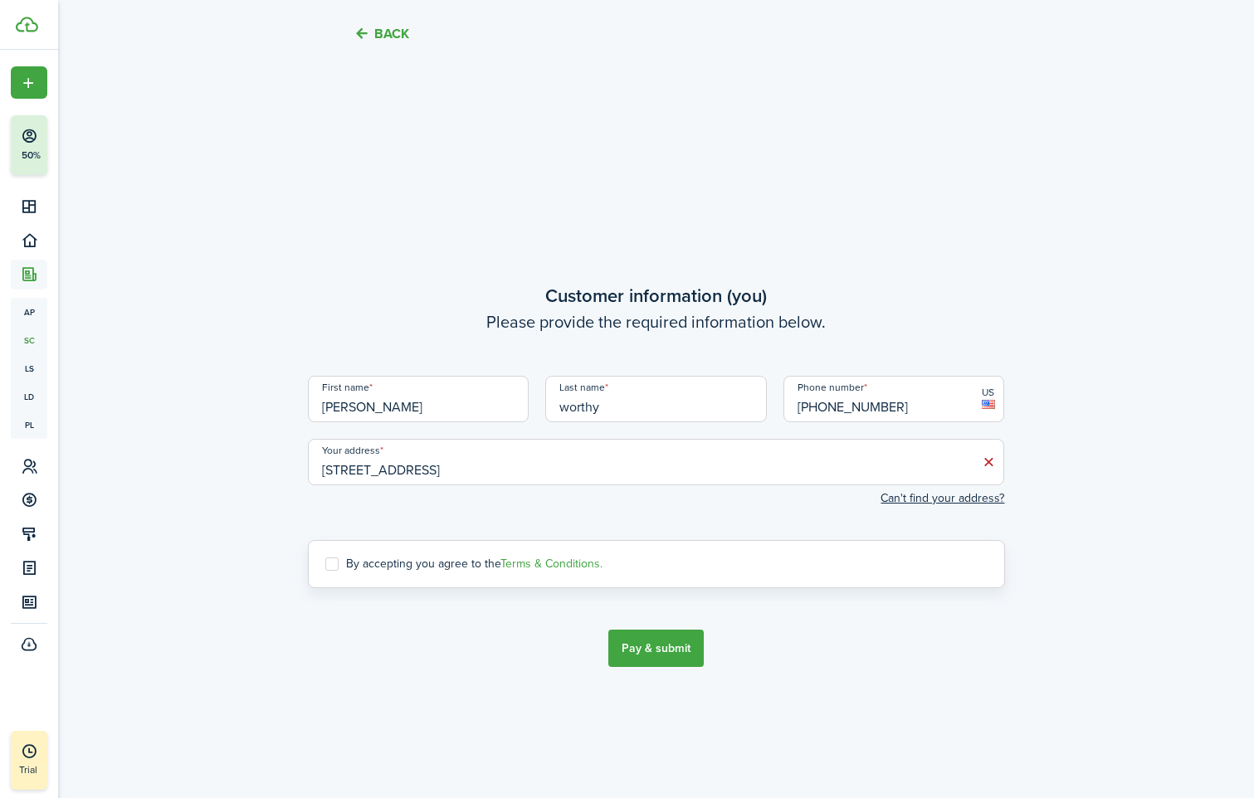
scroll to position [3863, 0]
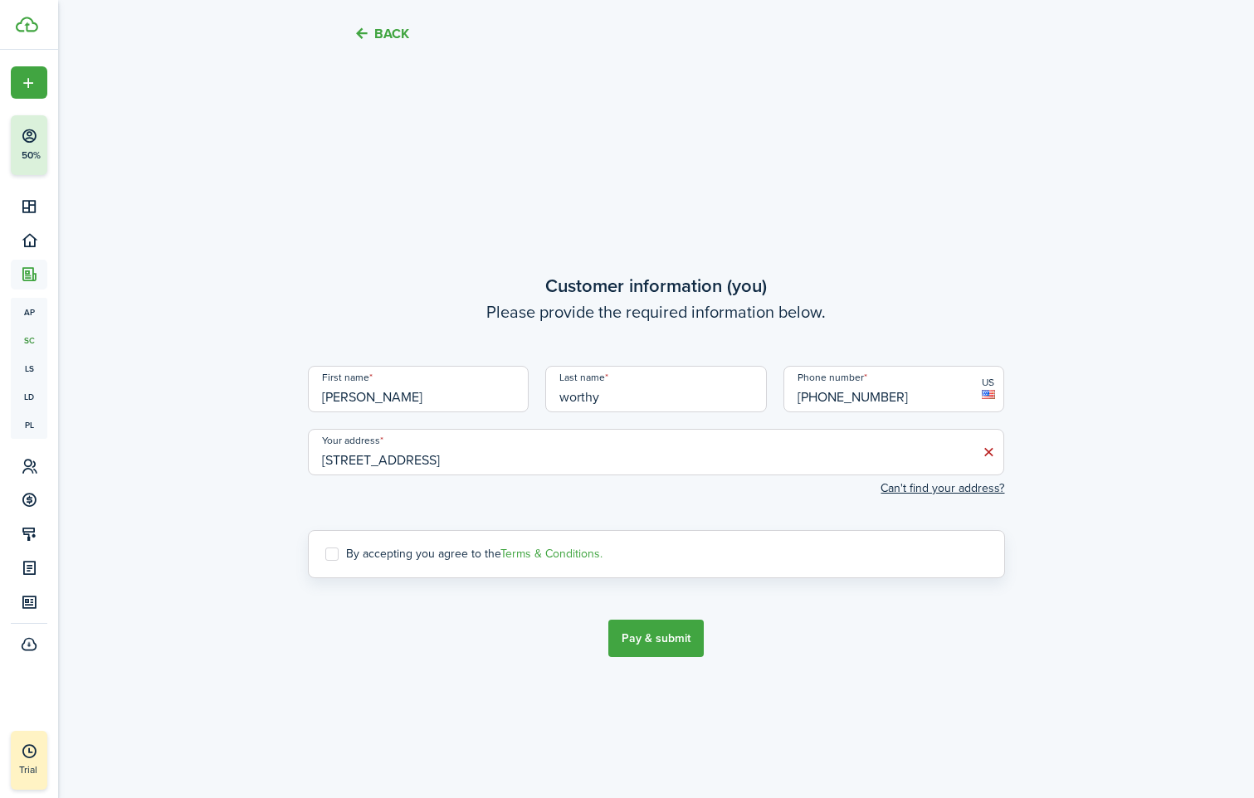
click at [665, 637] on button "Pay & submit" at bounding box center [655, 638] width 95 height 37
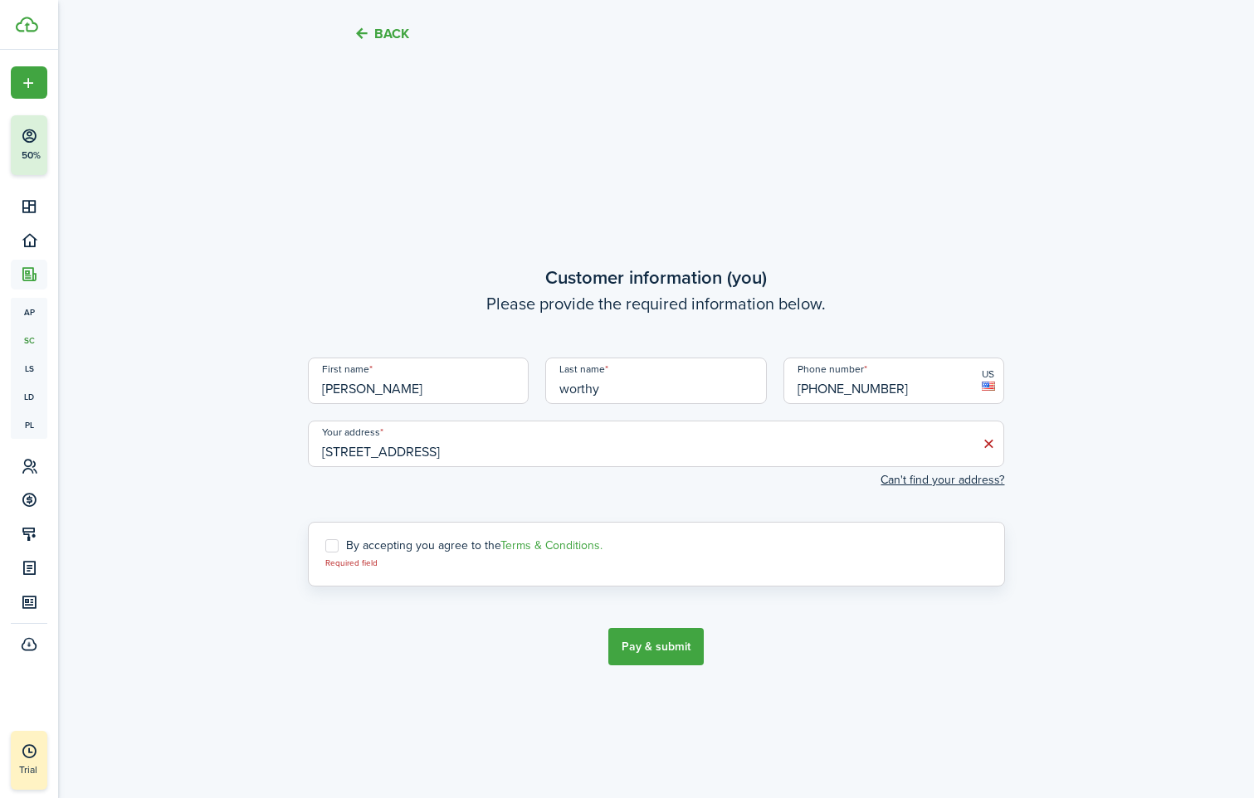
scroll to position [3974, 0]
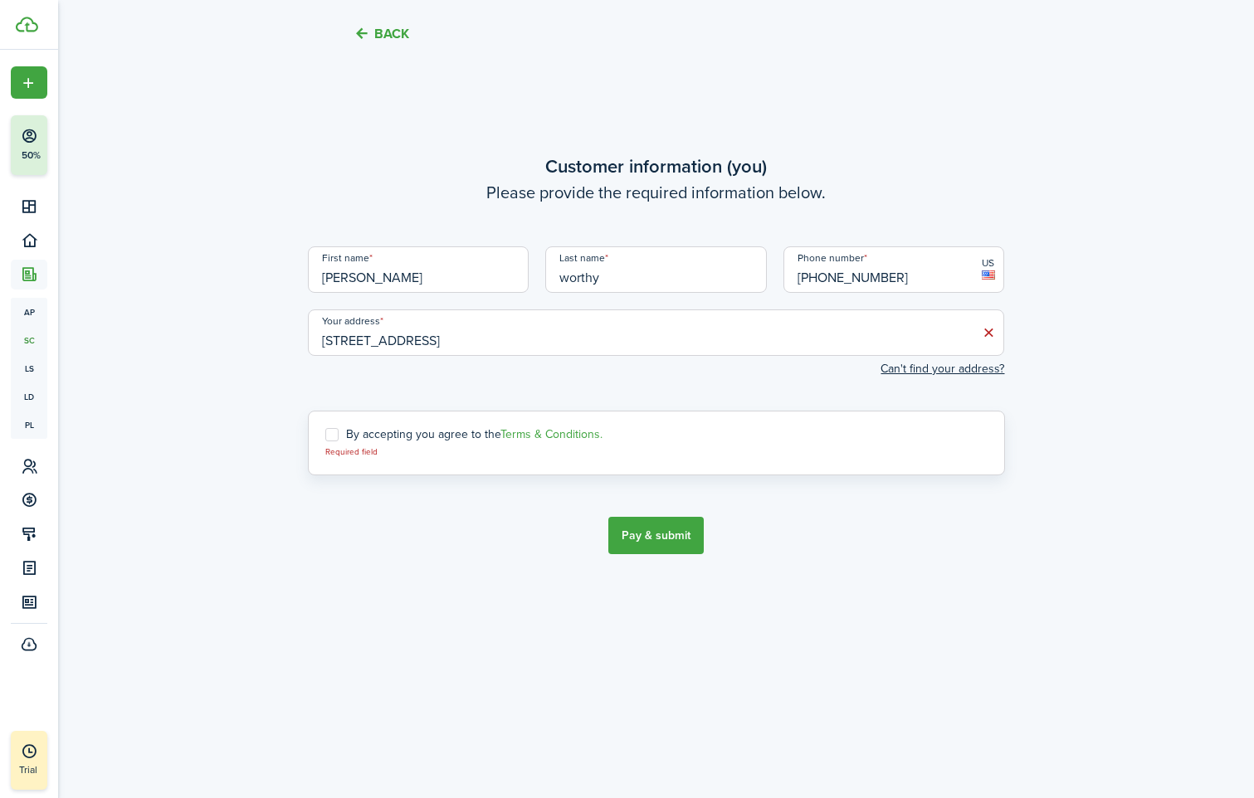
click at [334, 436] on label "By accepting you agree to the Terms & Conditions." at bounding box center [463, 434] width 277 height 13
click at [325, 443] on input "By accepting you agree to the Terms & Conditions." at bounding box center [324, 443] width 1 height 1
checkbox input "true"
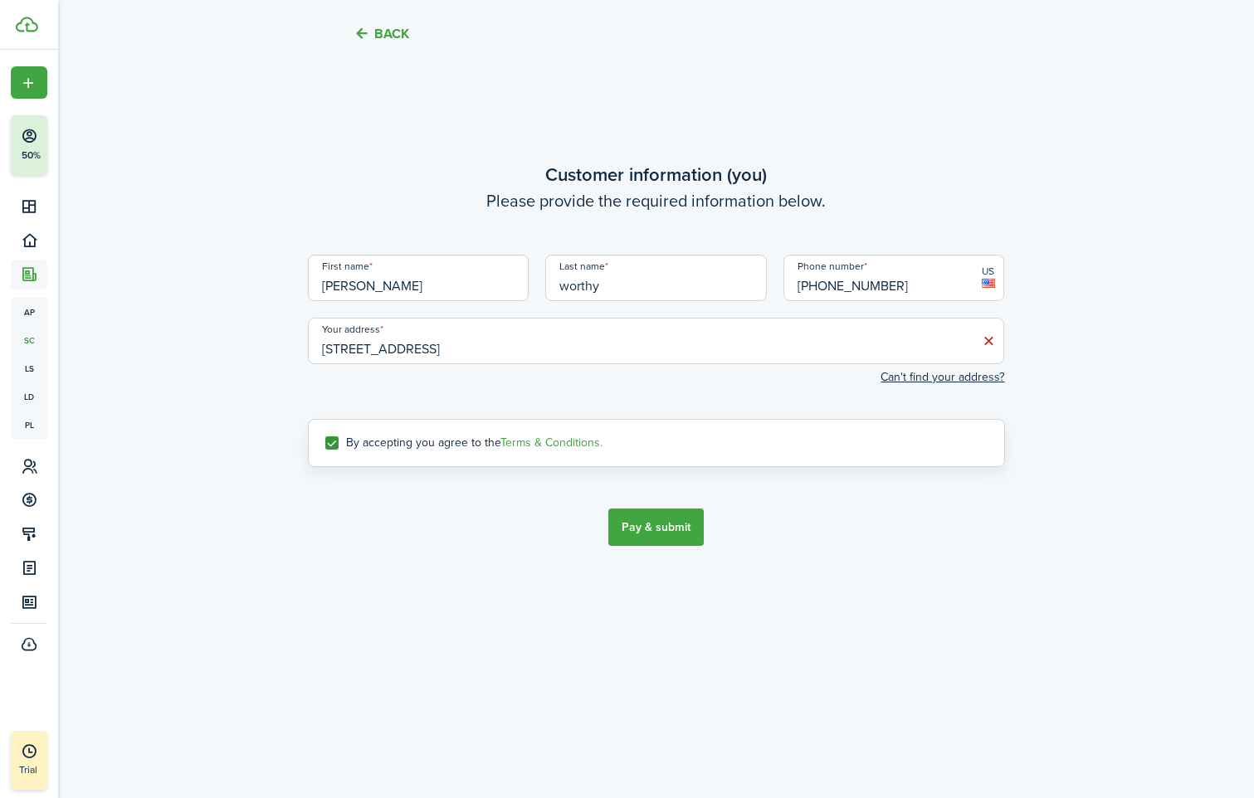
click at [667, 529] on button "Pay & submit" at bounding box center [655, 527] width 95 height 37
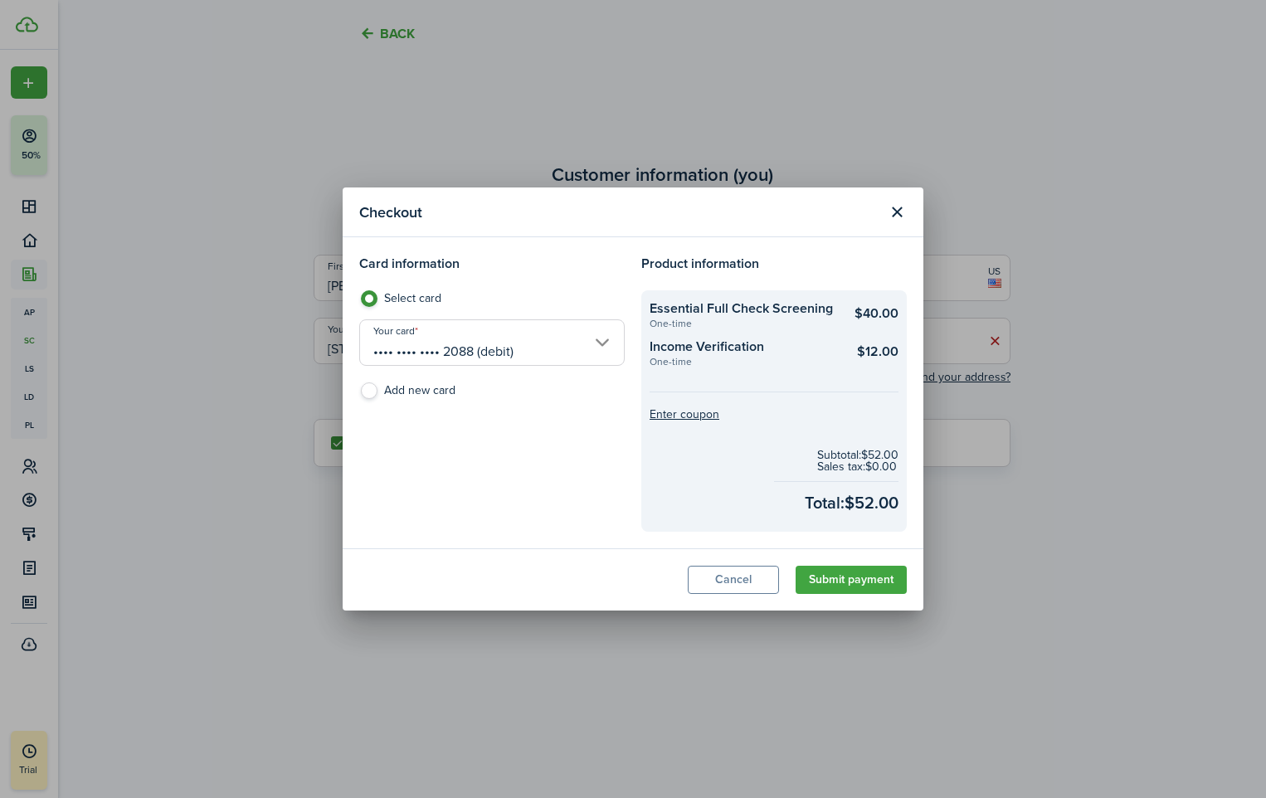
click at [849, 592] on button "Submit payment" at bounding box center [851, 580] width 111 height 28
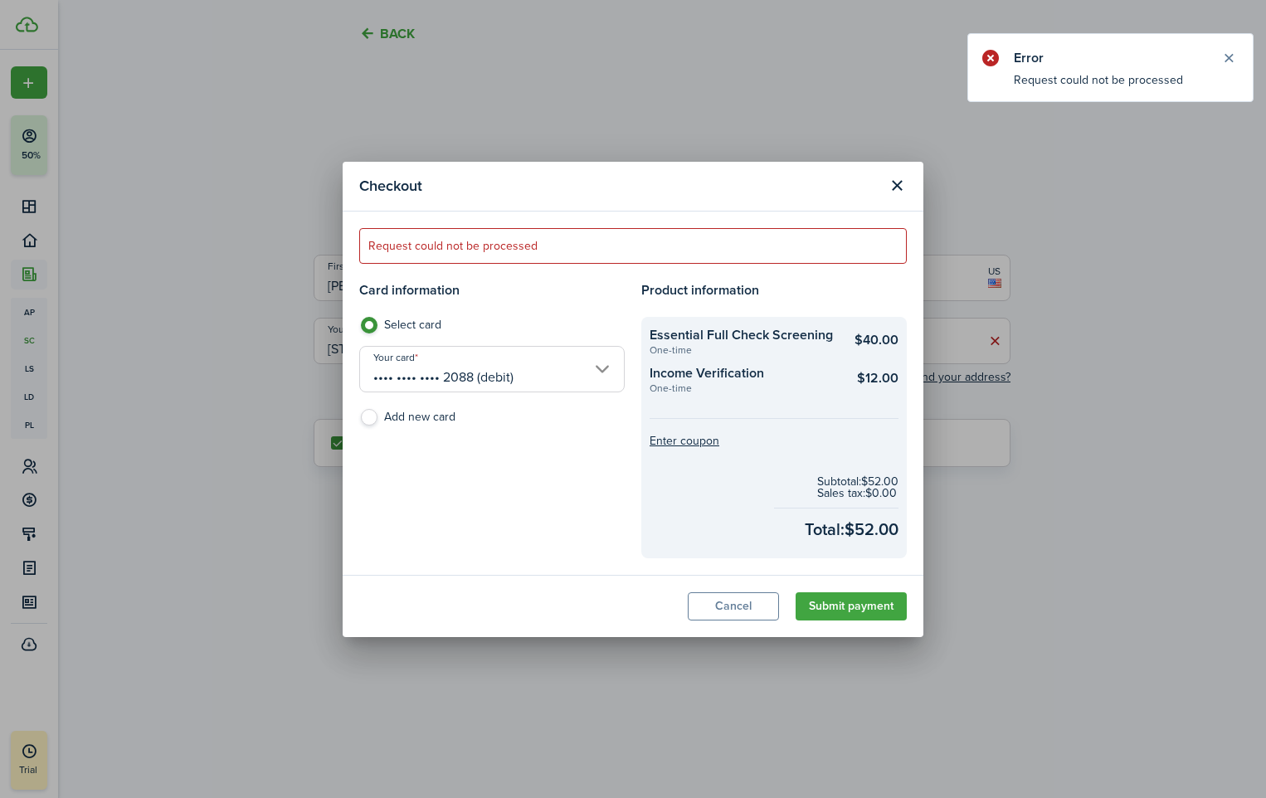
click at [1230, 60] on button "Close notify" at bounding box center [1228, 57] width 23 height 23
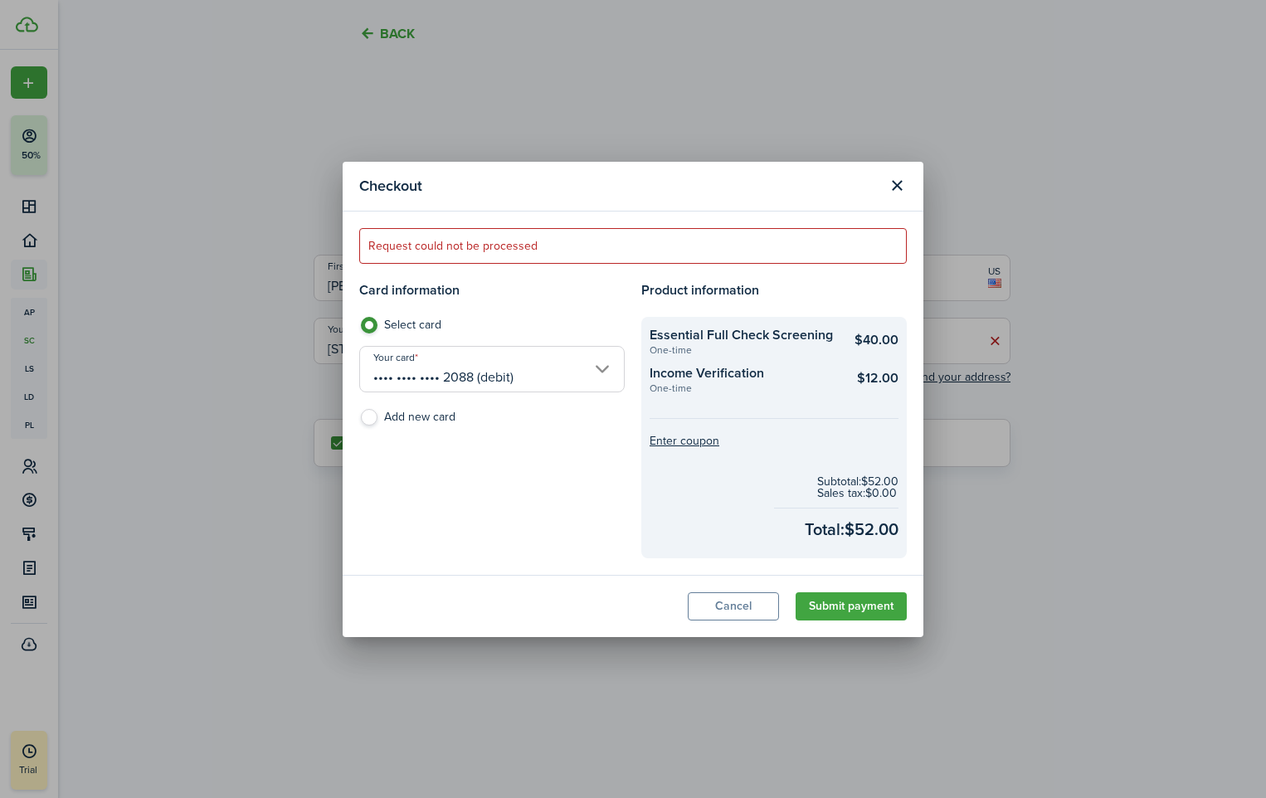
click at [589, 374] on input "•••• •••• •••• 2088 (debit)" at bounding box center [492, 369] width 266 height 46
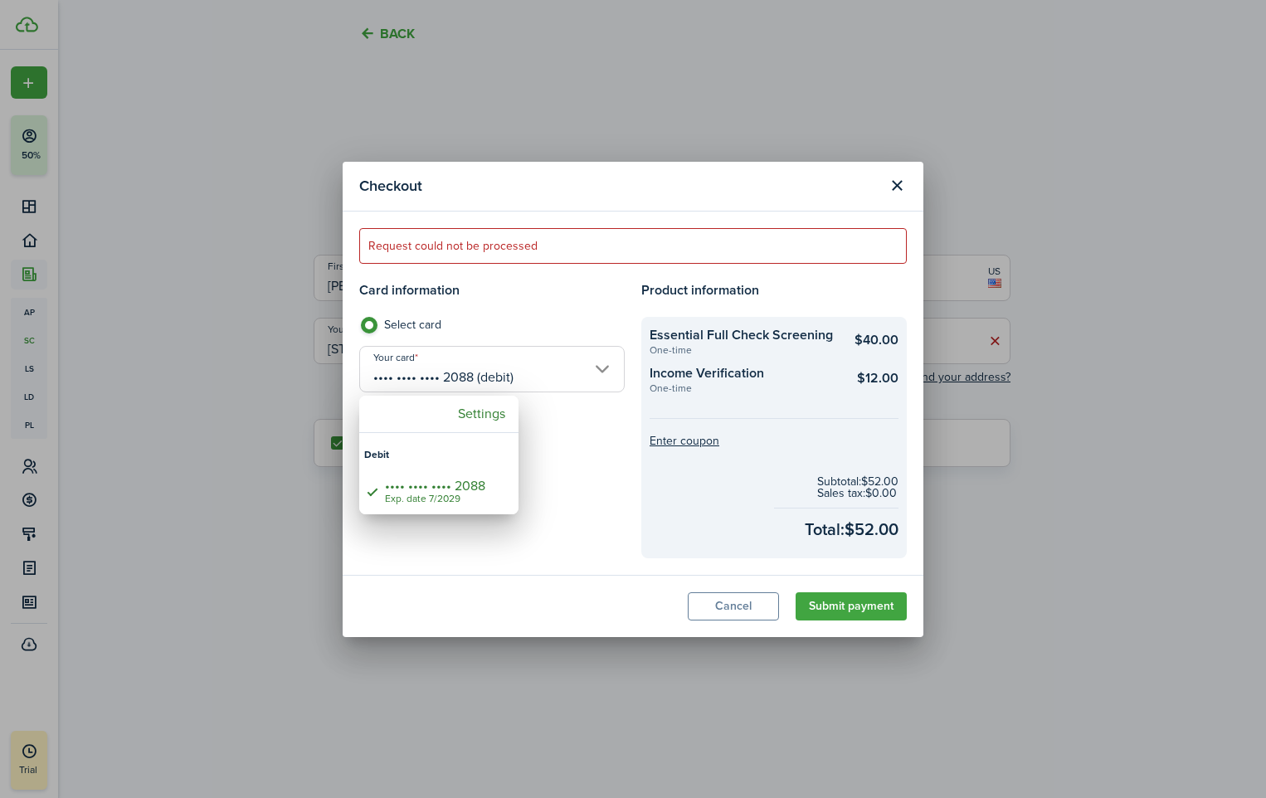
click at [891, 184] on div at bounding box center [633, 399] width 1532 height 1064
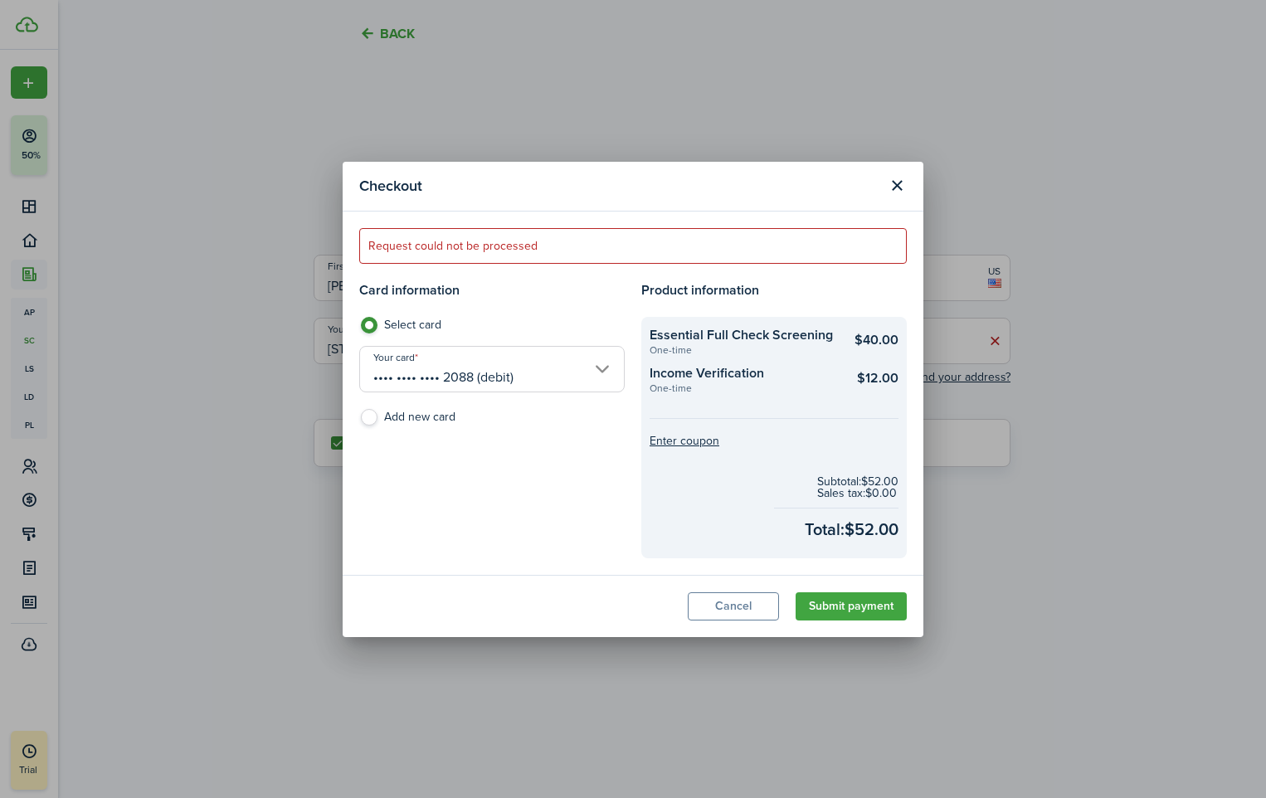
click at [889, 180] on button "Close modal" at bounding box center [897, 186] width 28 height 28
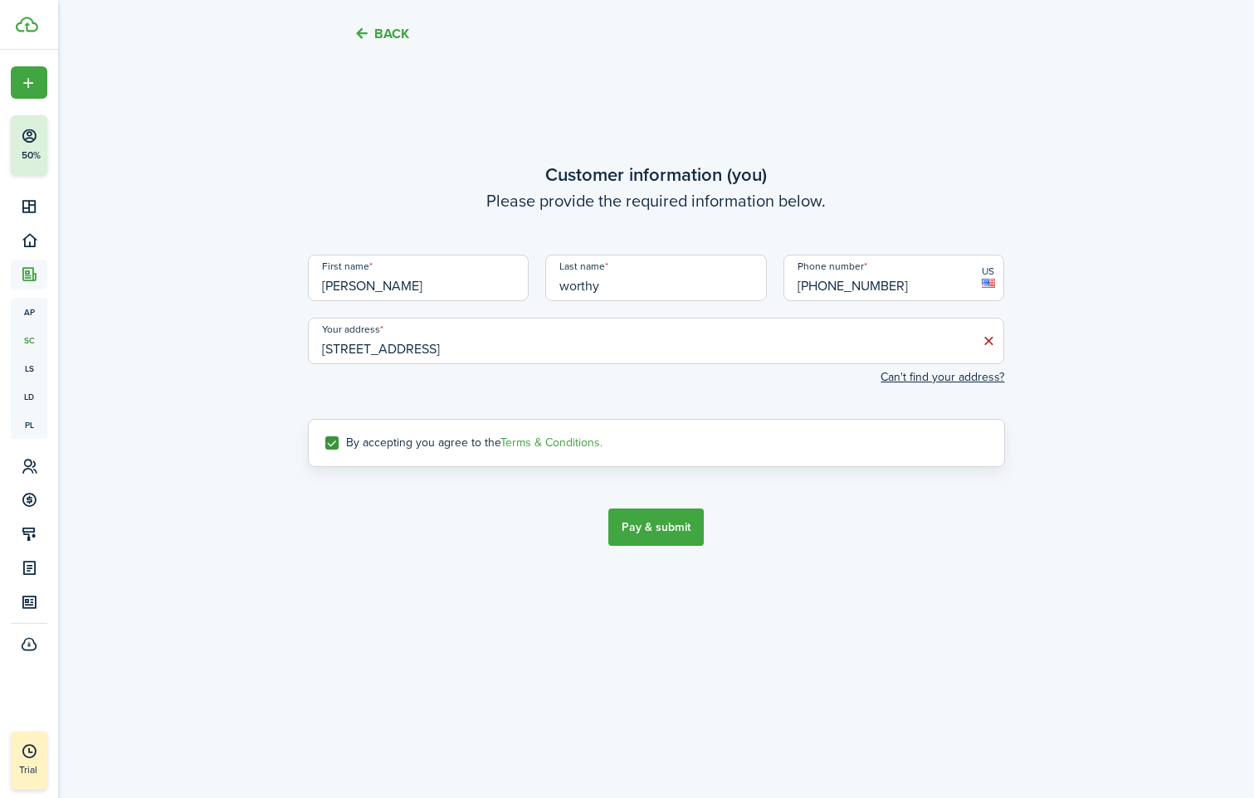
click at [361, 35] on button "Back" at bounding box center [381, 33] width 56 height 17
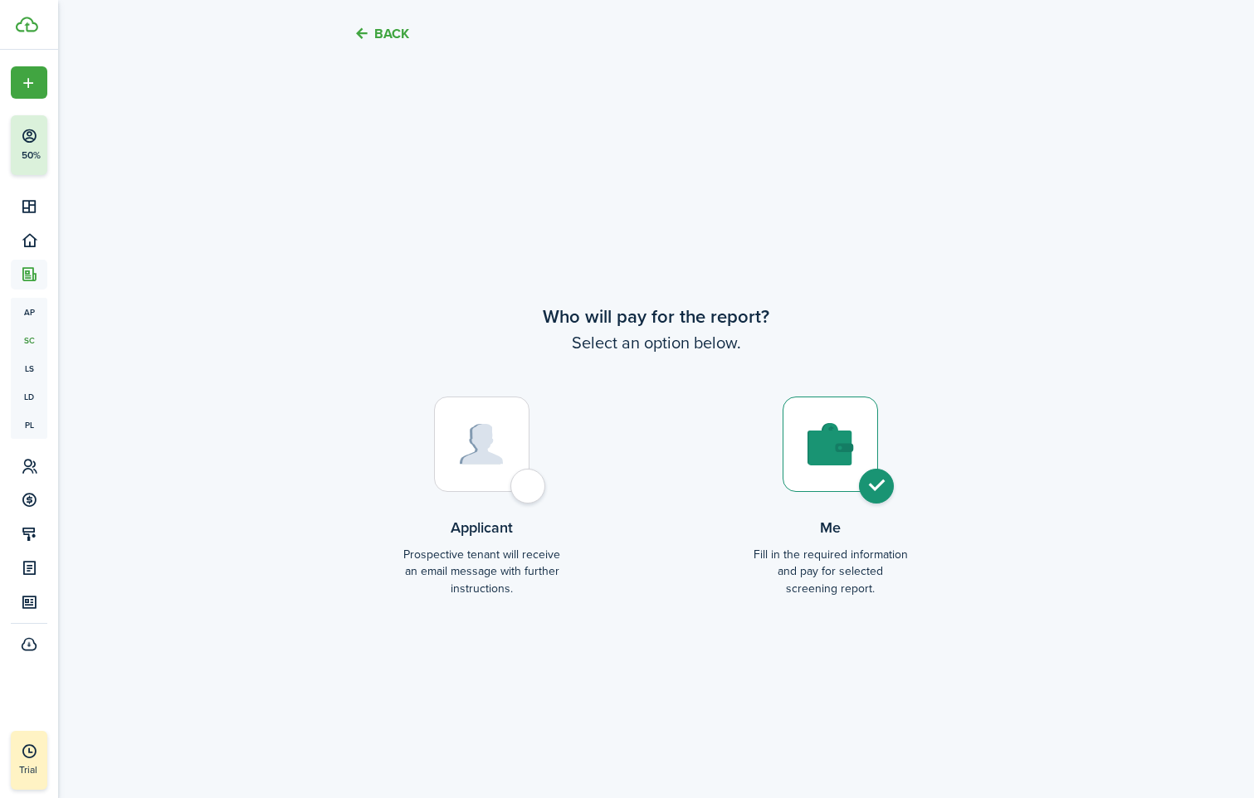
scroll to position [3065, 0]
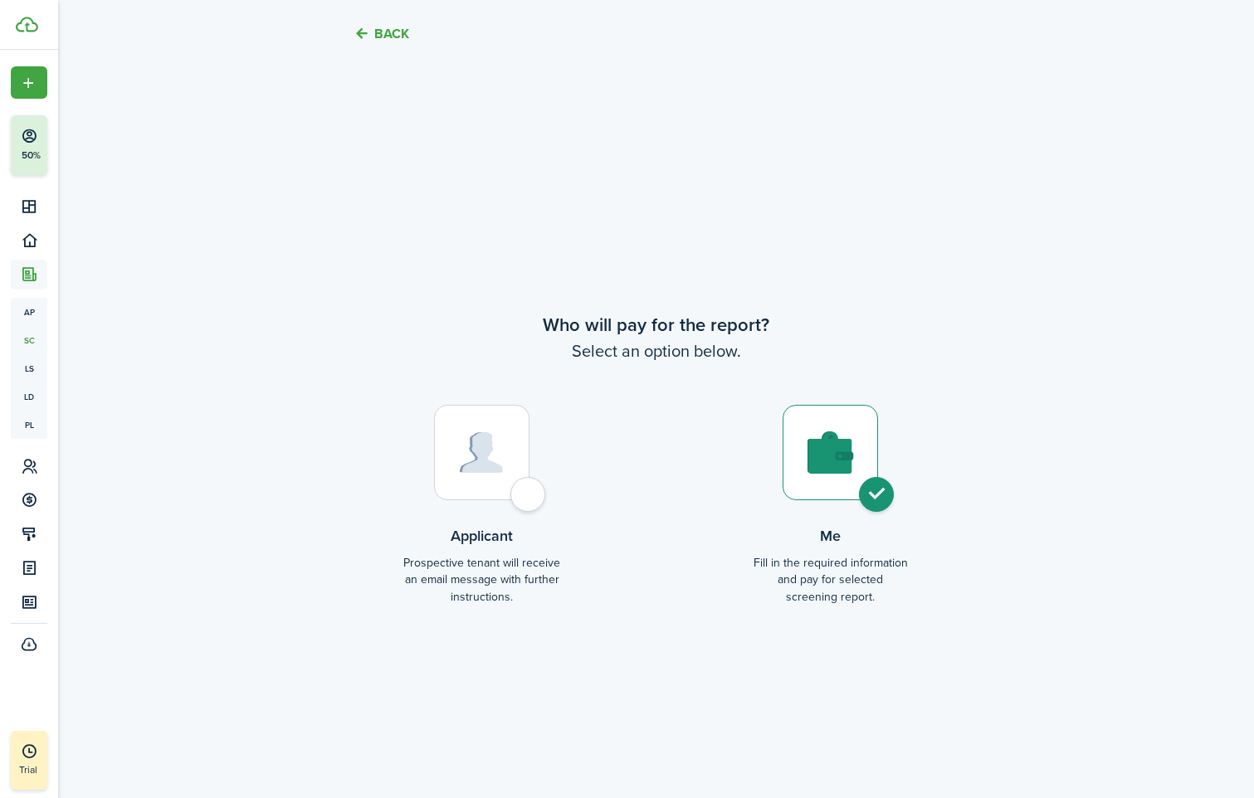
click at [519, 485] on div at bounding box center [481, 452] width 95 height 95
radio input "true"
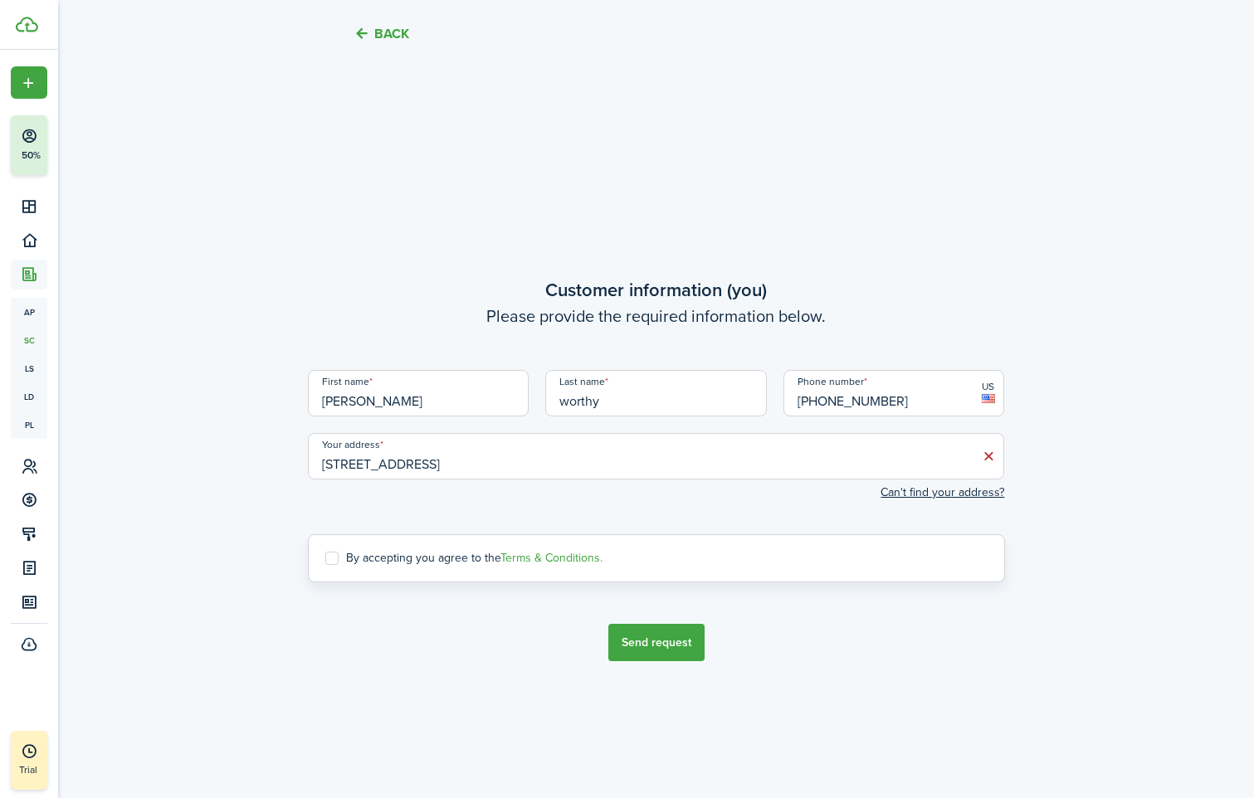
scroll to position [3863, 0]
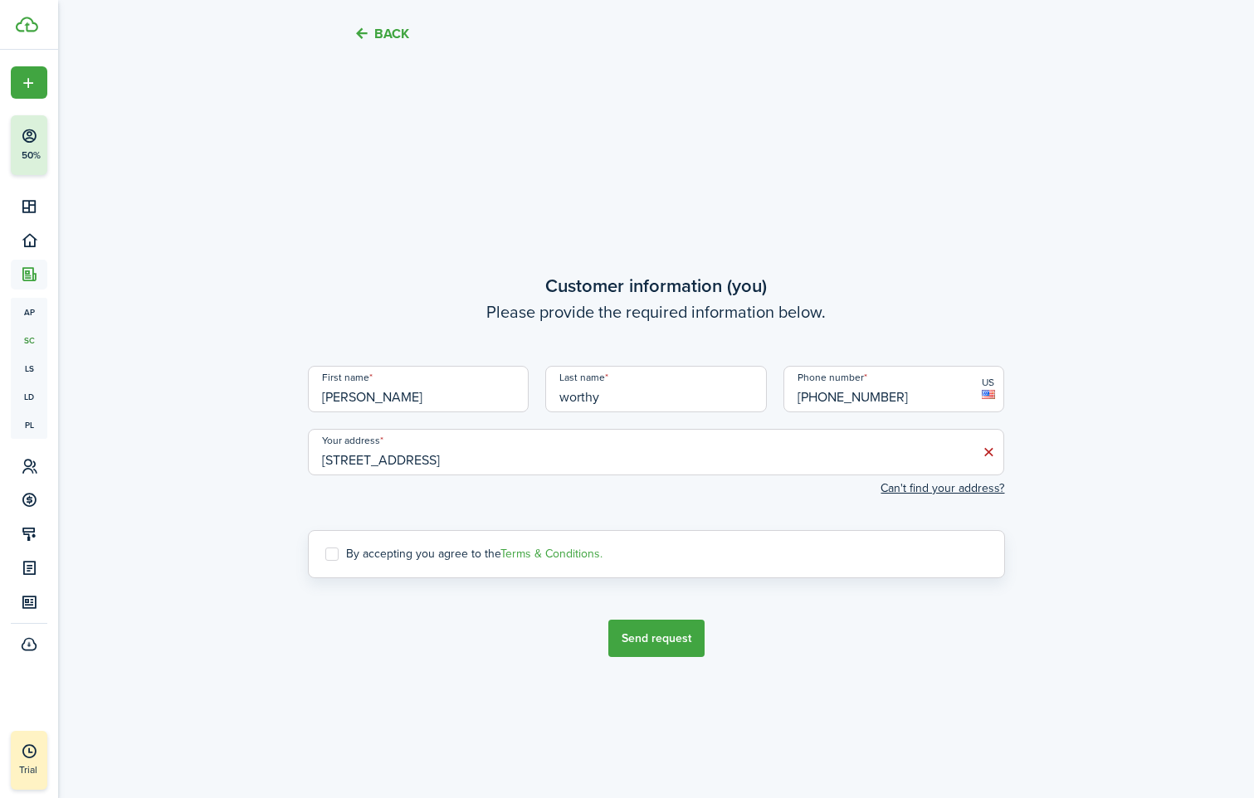
click at [331, 553] on label "By accepting you agree to the Terms & Conditions." at bounding box center [463, 554] width 277 height 13
click at [325, 554] on input "By accepting you agree to the Terms & Conditions." at bounding box center [324, 554] width 1 height 1
checkbox input "true"
click at [654, 634] on button "Send request" at bounding box center [656, 638] width 96 height 37
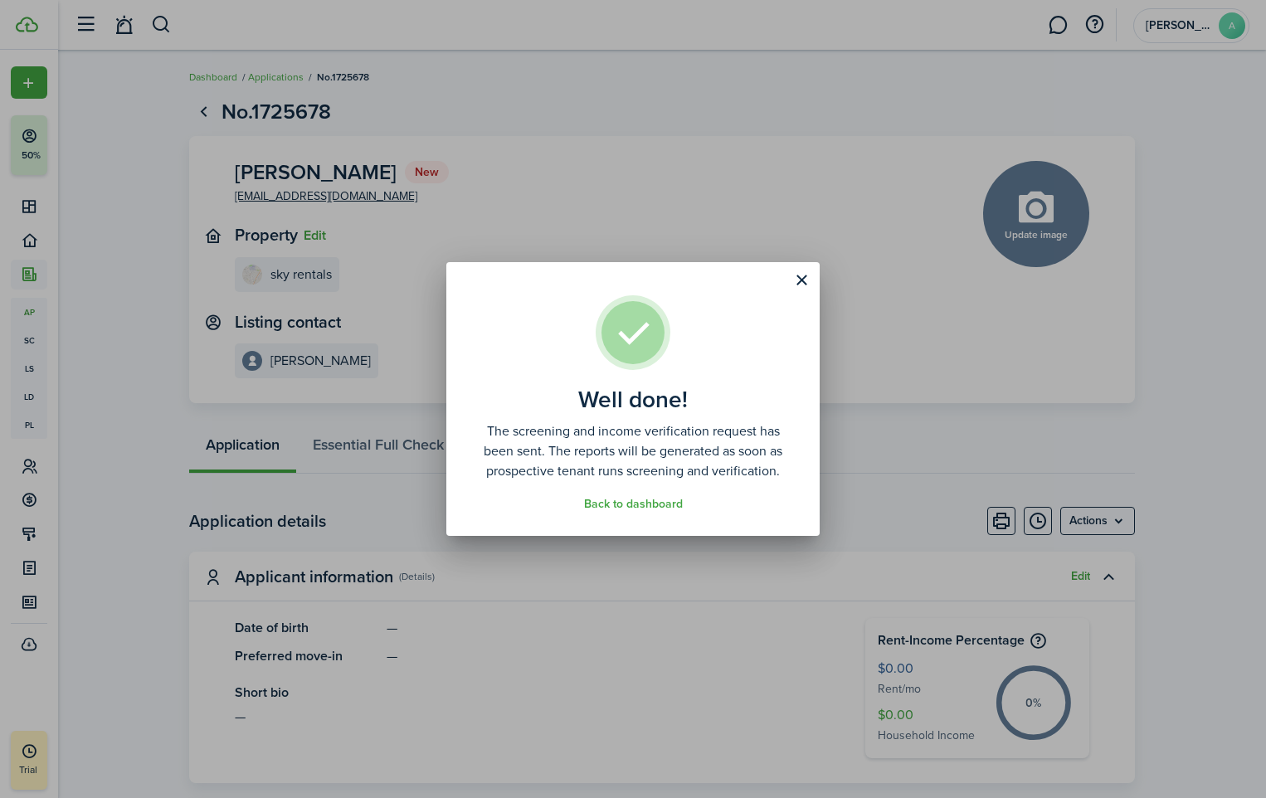
click at [1177, 426] on div "Well done! The screening and income verification request has been sent. The rep…" at bounding box center [633, 399] width 1266 height 798
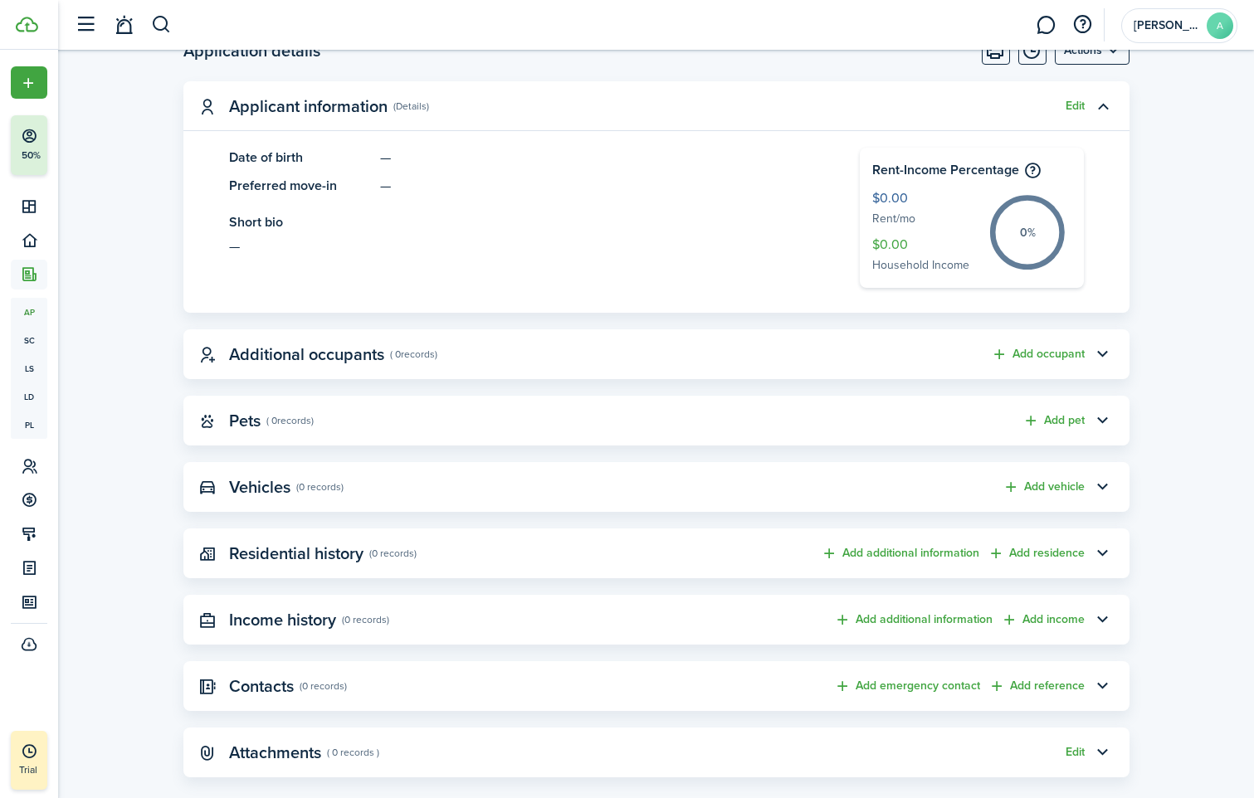
scroll to position [529, 0]
